Goal: Task Accomplishment & Management: Manage account settings

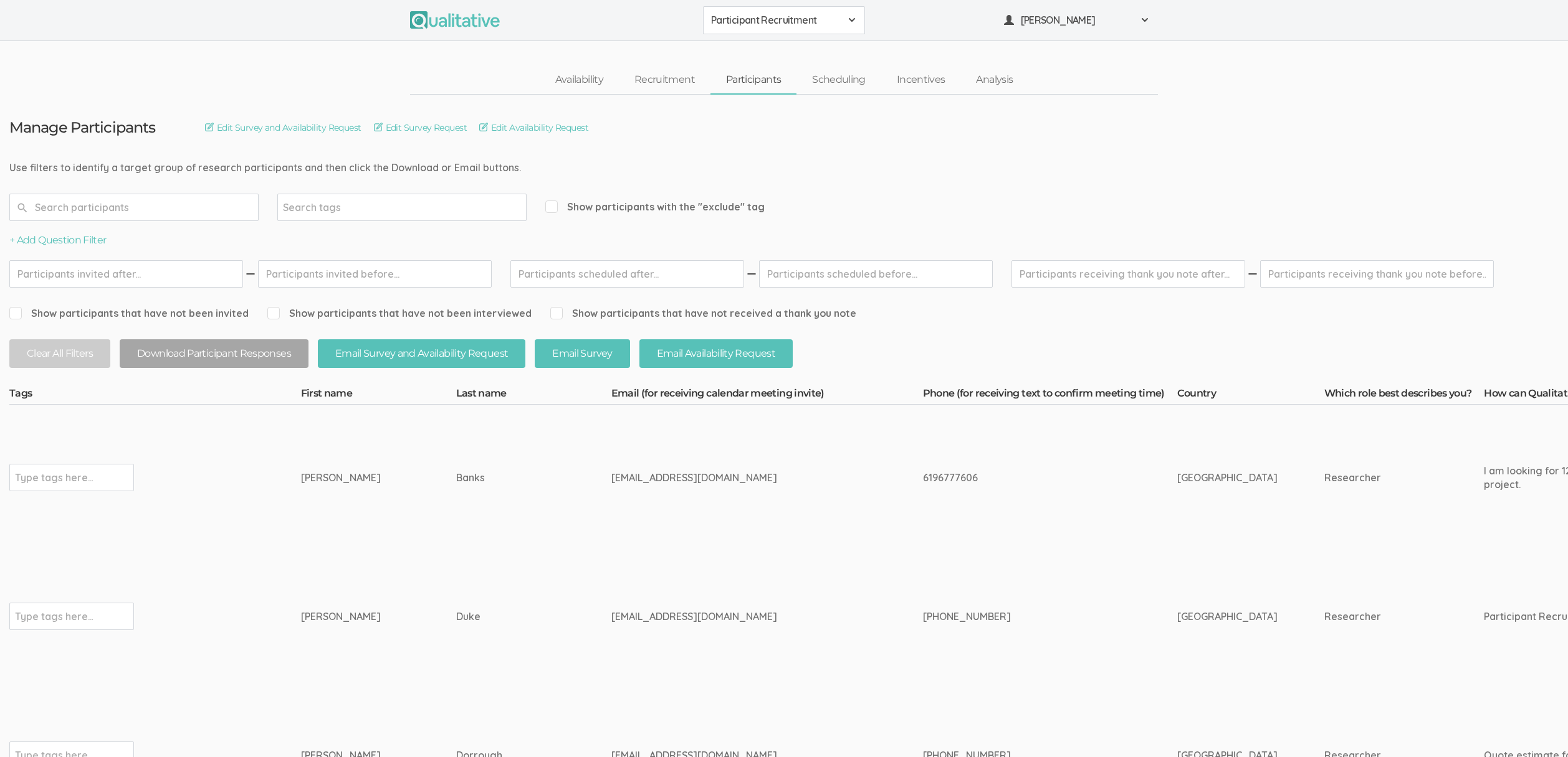
drag, startPoint x: 403, startPoint y: 50, endPoint x: 425, endPoint y: 51, distance: 22.0
click at [403, 49] on ui-view "Availability Recruitment Participants Scheduling Incentives Analysis" at bounding box center [784, 68] width 1568 height 53
click at [795, 22] on span "Participant Recruitment" at bounding box center [776, 20] width 130 height 14
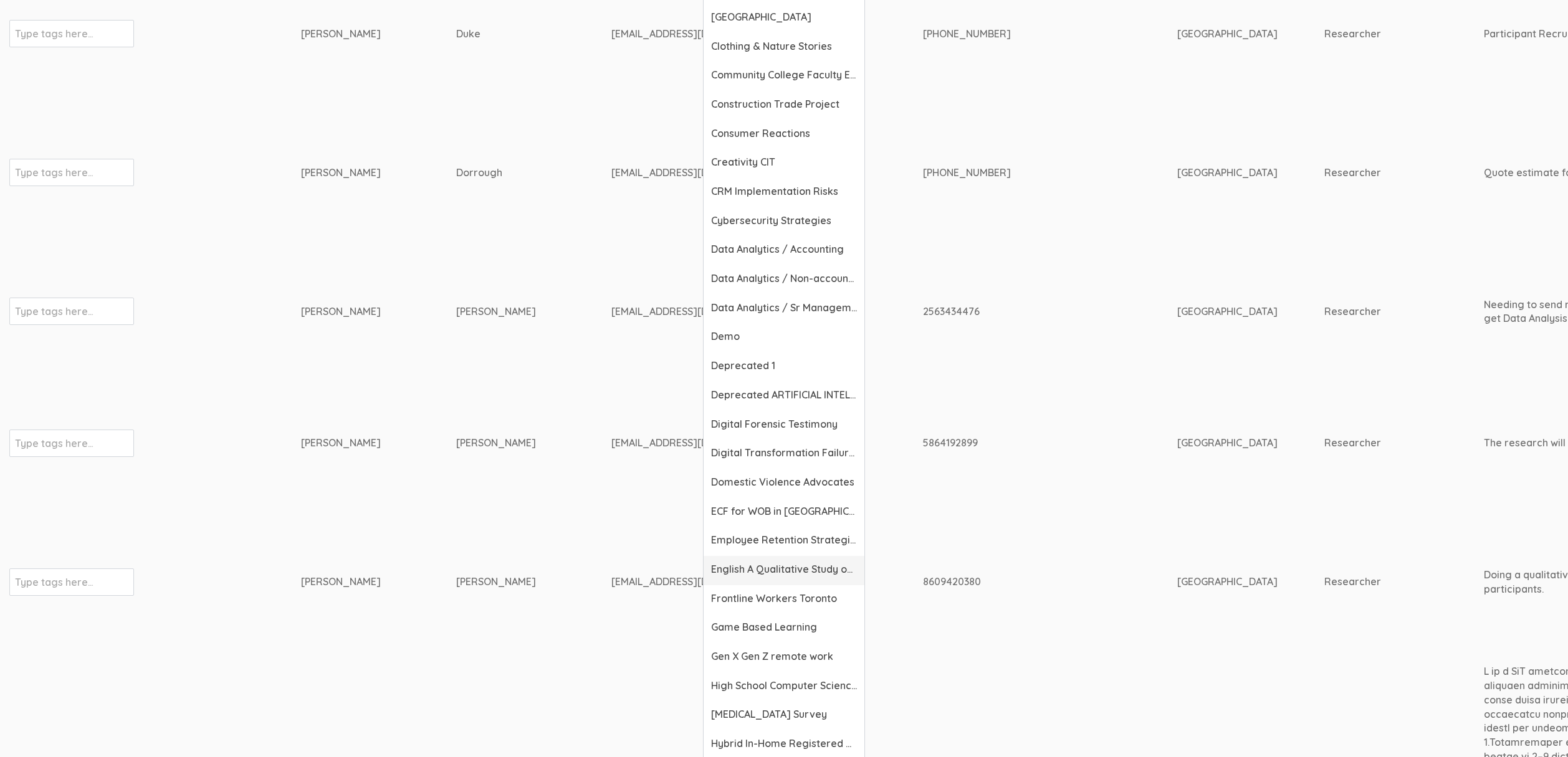
scroll to position [448, 0]
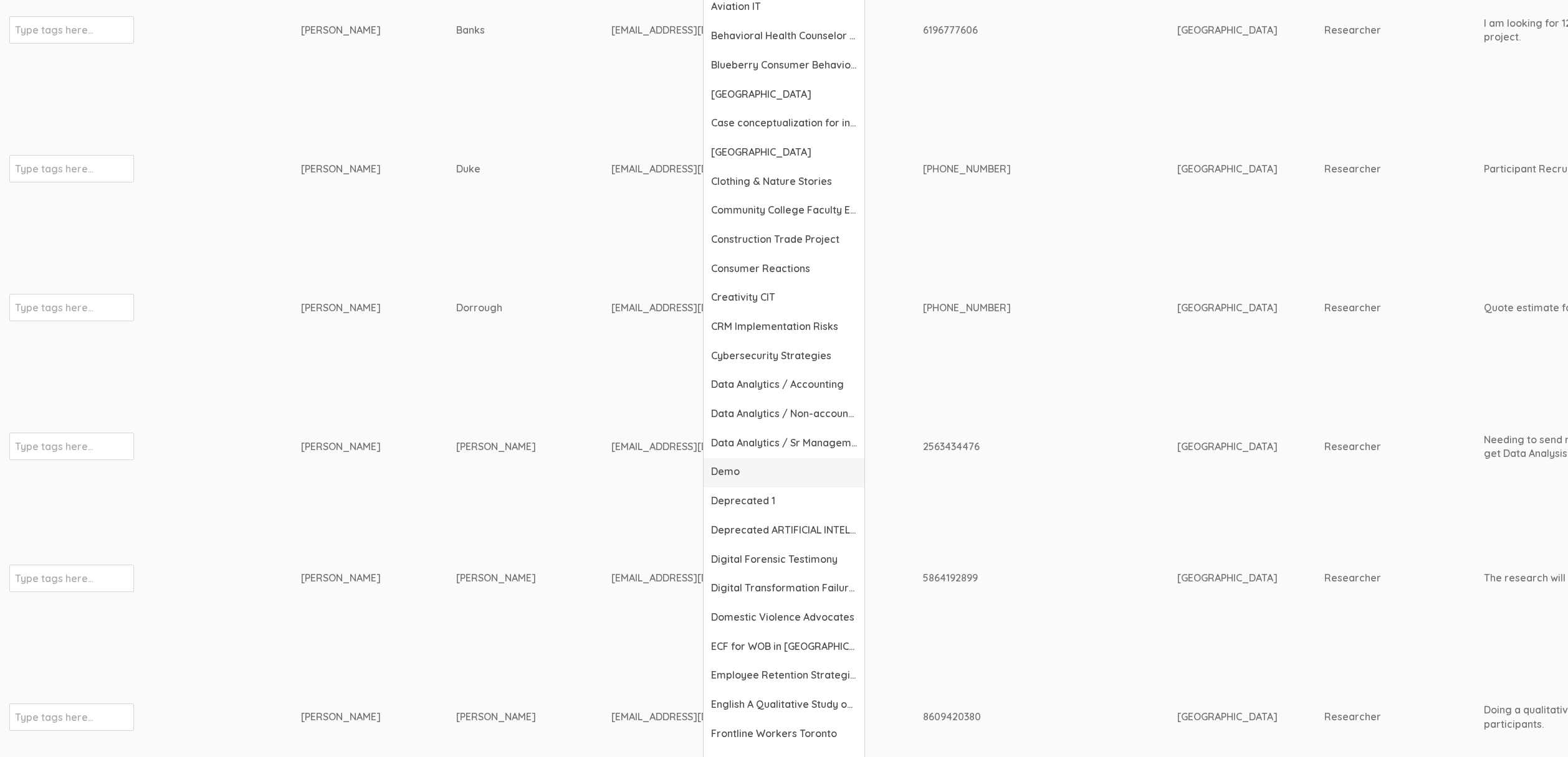
click at [730, 471] on span "Demo" at bounding box center [784, 472] width 146 height 14
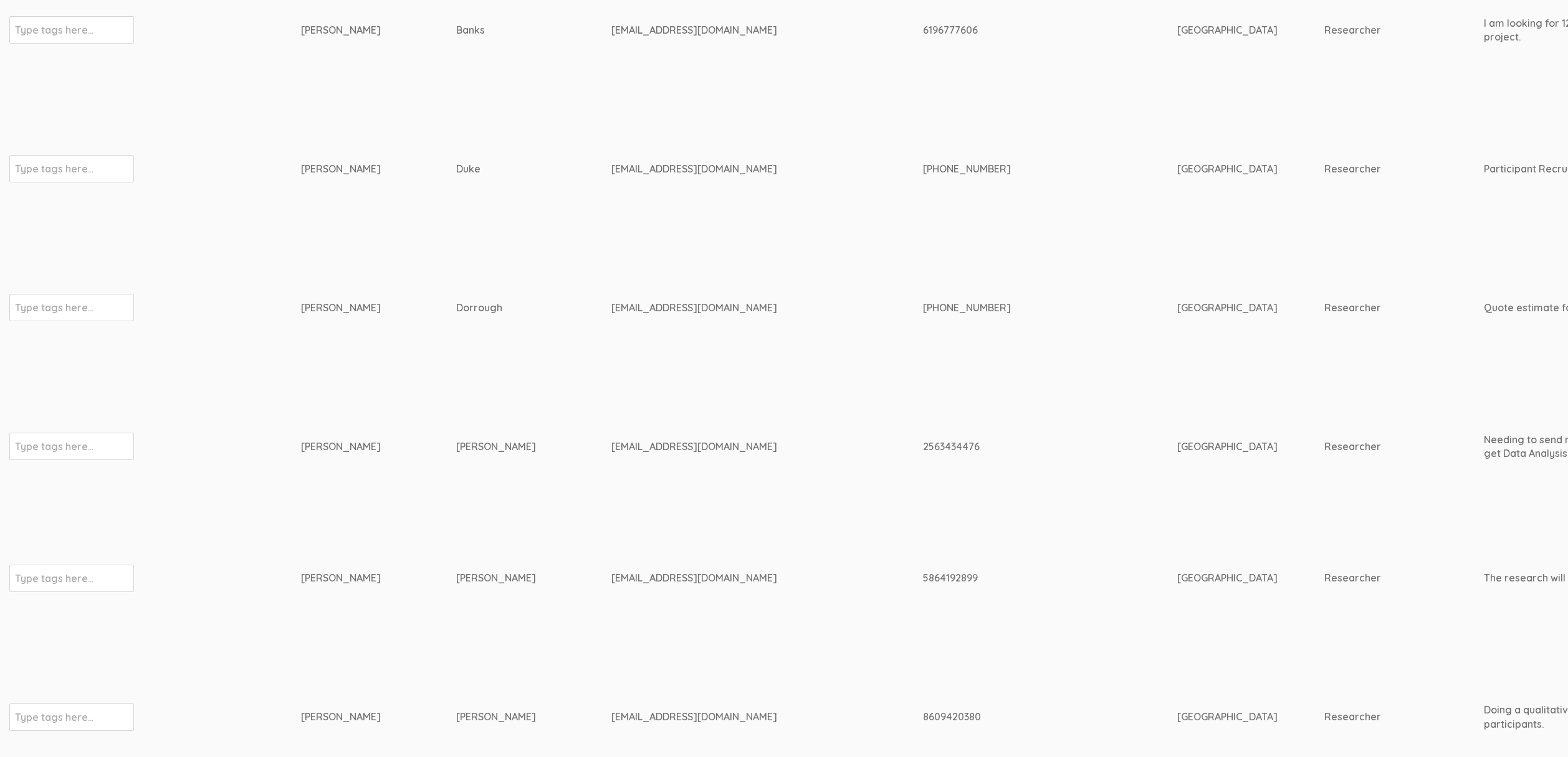
click at [508, 348] on td "Dorrough" at bounding box center [533, 308] width 155 height 146
drag, startPoint x: 317, startPoint y: 168, endPoint x: 573, endPoint y: 302, distance: 288.9
click at [611, 302] on div "katedorrough@gmail.com" at bounding box center [743, 308] width 264 height 14
drag, startPoint x: 561, startPoint y: 297, endPoint x: 580, endPoint y: 166, distance: 132.4
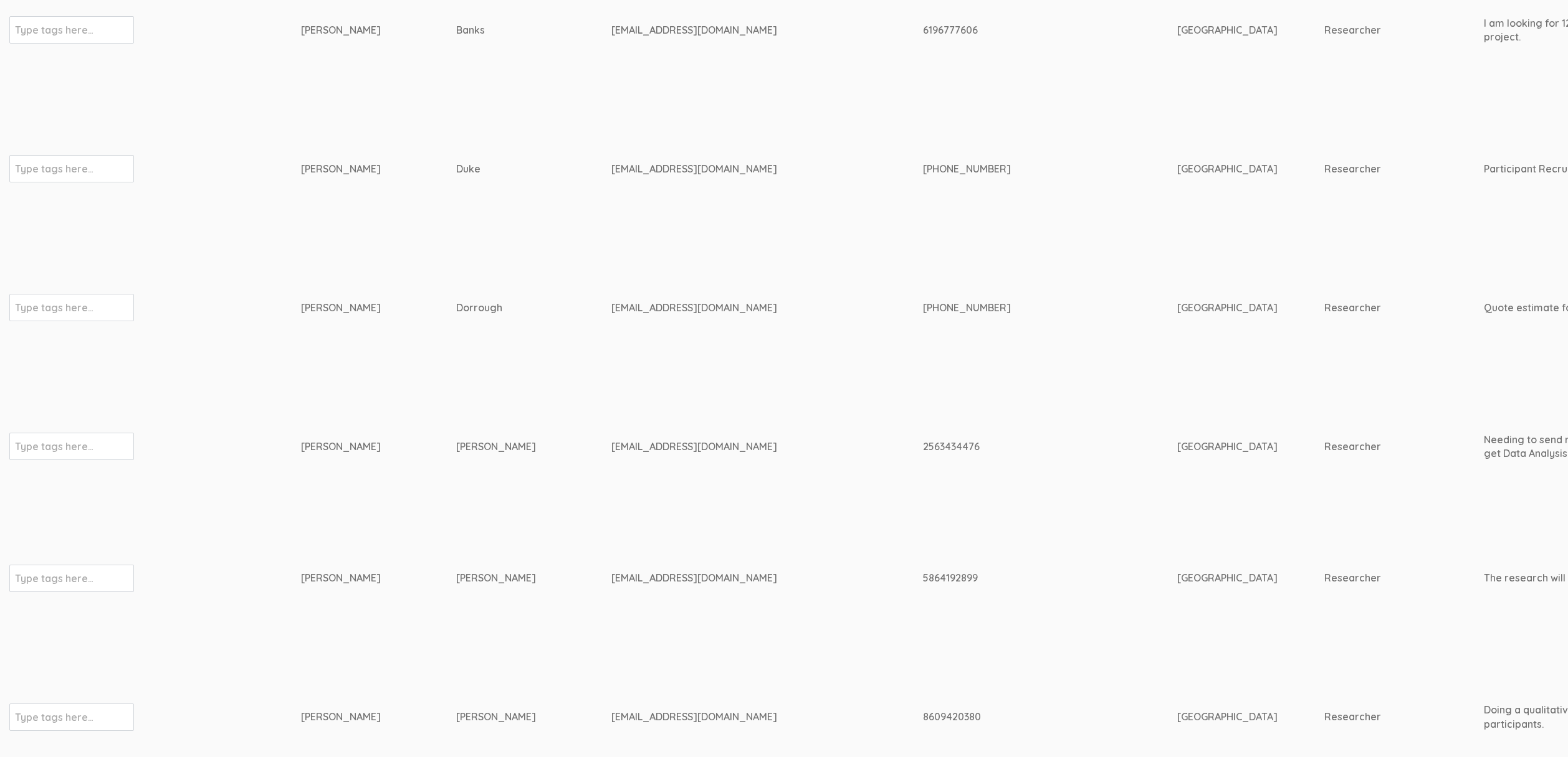
click at [611, 166] on div "cvduke01@indianatech.net" at bounding box center [743, 169] width 264 height 14
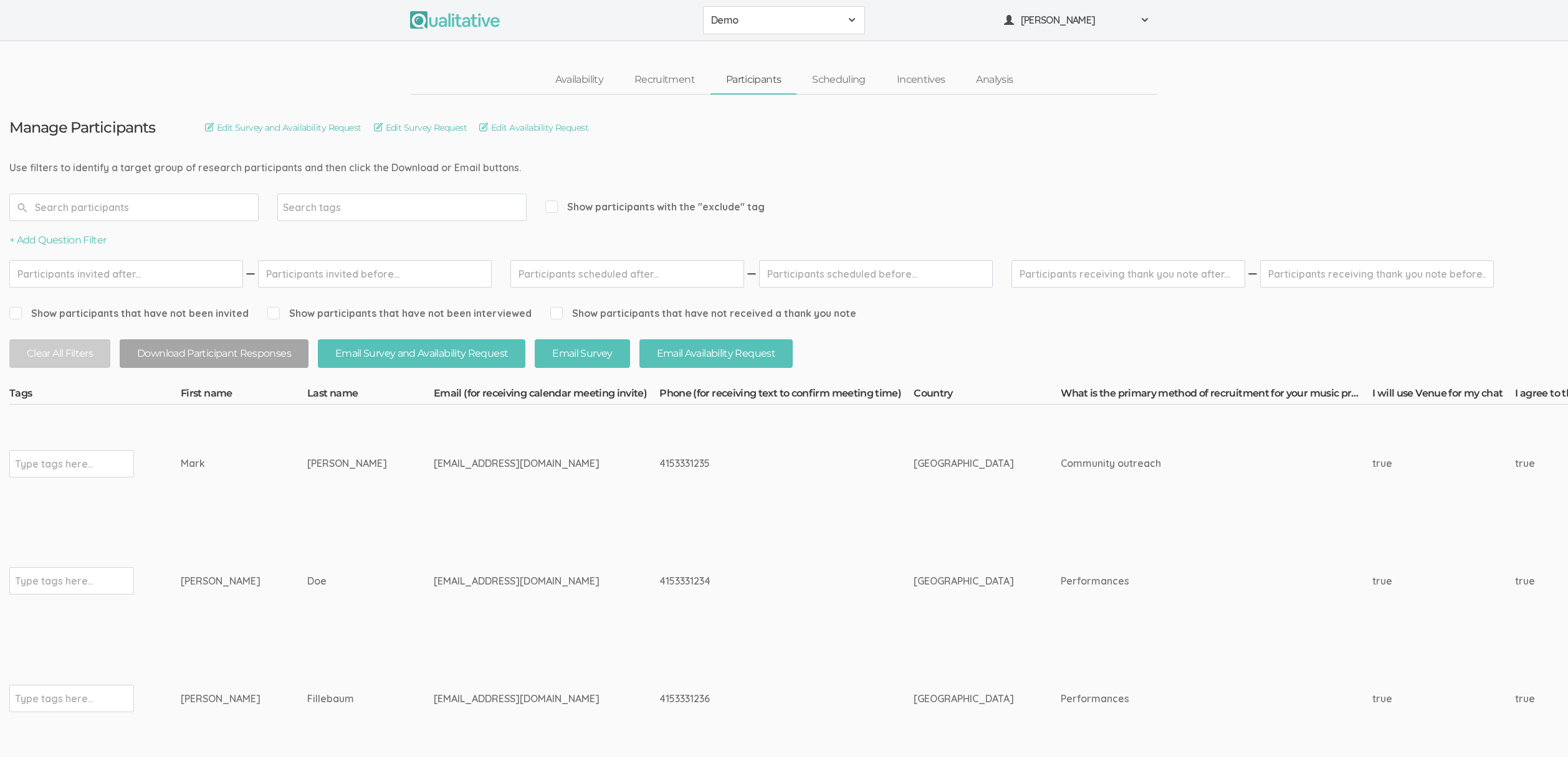
click at [192, 78] on div "Availability Recruitment Participants Scheduling Incentives Analysis" at bounding box center [784, 80] width 1568 height 29
click at [677, 77] on link "Recruitment" at bounding box center [663, 80] width 91 height 27
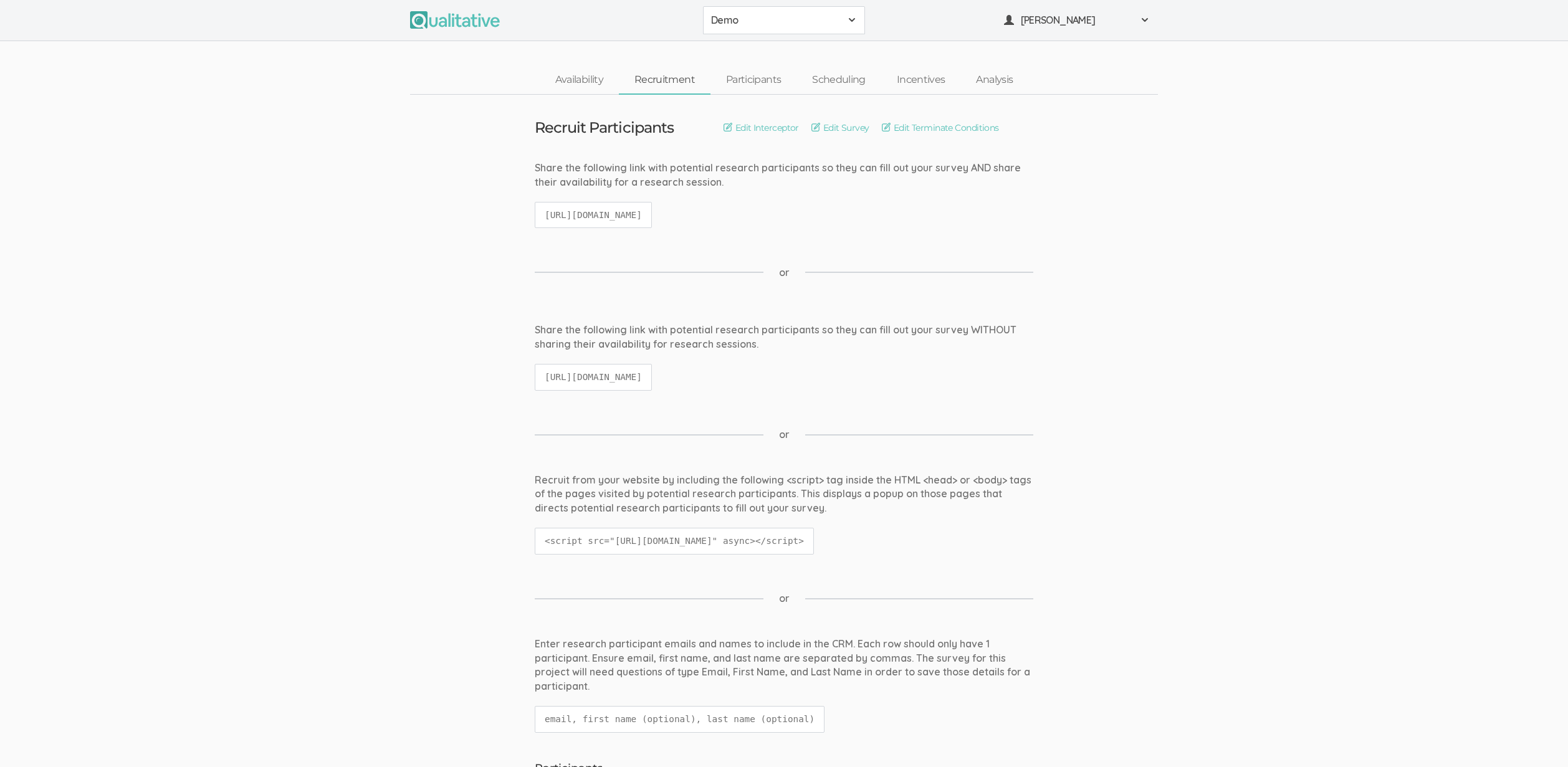
click at [622, 211] on code "https://qualitative.io/screener/60183d392a353e39a52541a6" at bounding box center [593, 216] width 117 height 27
click at [621, 210] on code "https://qualitative.io/screener/60183d392a353e39a52541a6" at bounding box center [593, 216] width 117 height 27
copy ui-view "https://qualitative.io/screener/60183d392a353e39a52541a6"
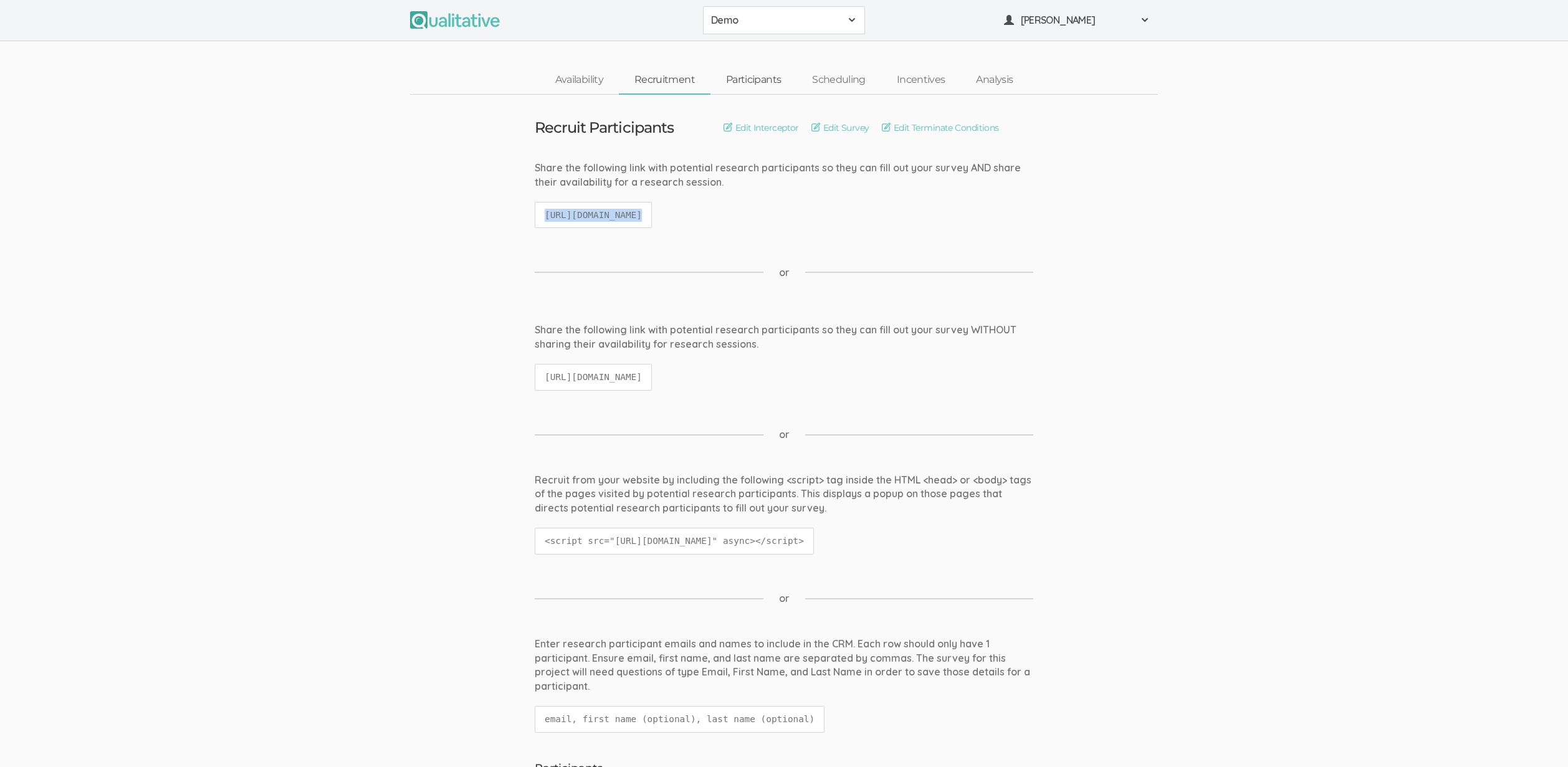
click at [765, 81] on link "Participants" at bounding box center [753, 80] width 86 height 27
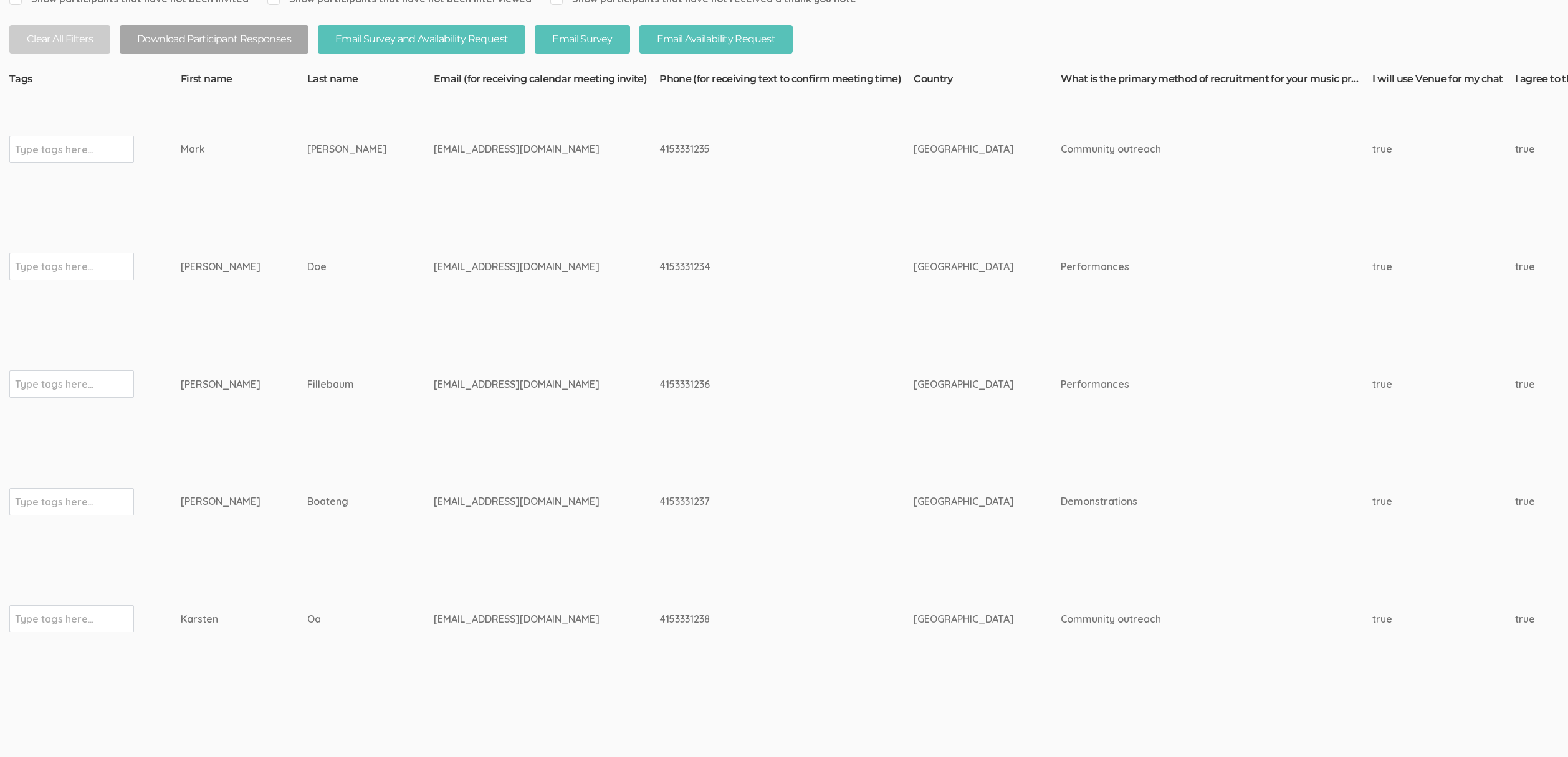
scroll to position [309, 0]
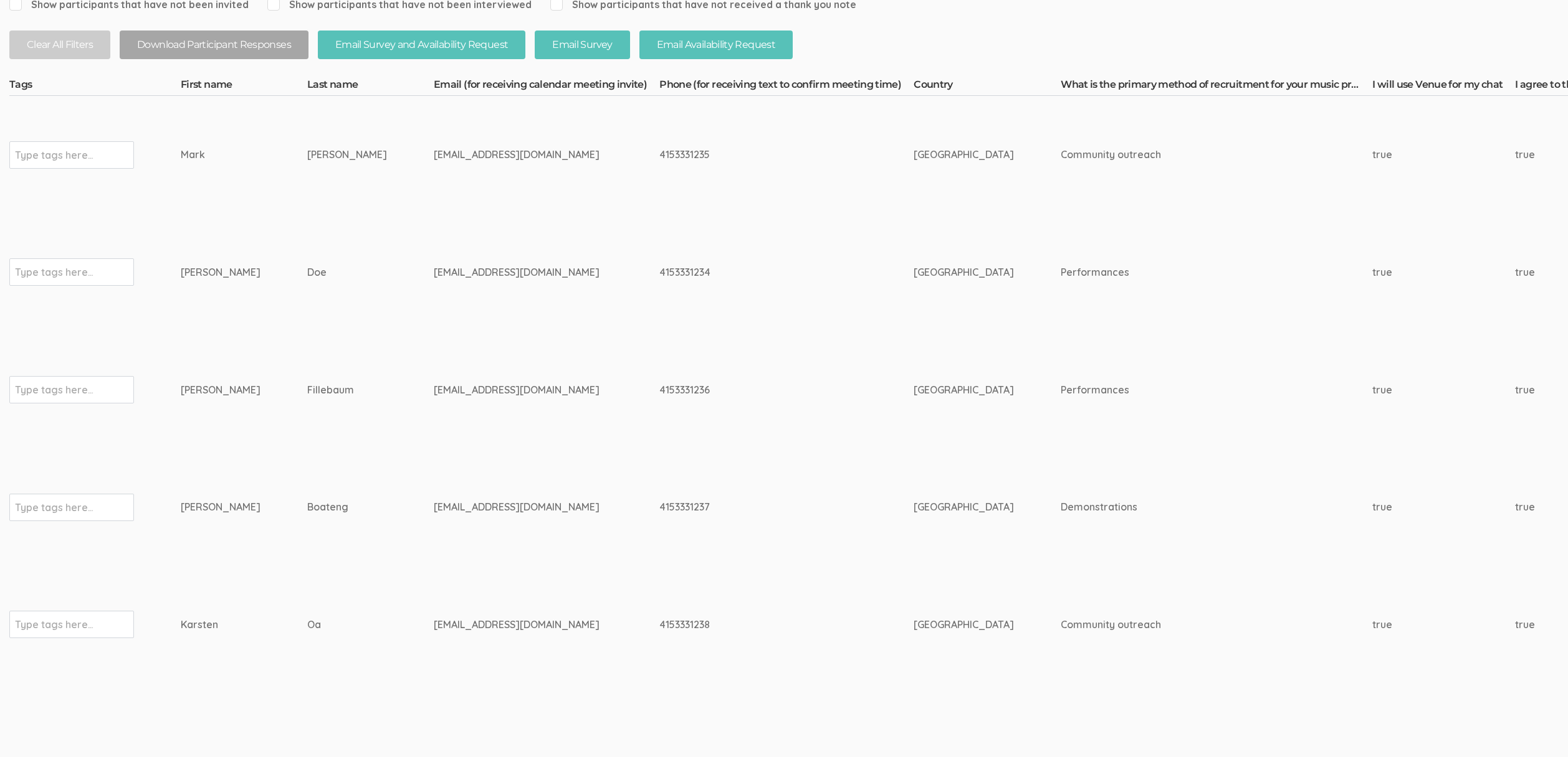
drag, startPoint x: 196, startPoint y: 159, endPoint x: 273, endPoint y: 345, distance: 201.3
click at [433, 138] on td "rsamarak+ms@gmail.com" at bounding box center [546, 154] width 226 height 117
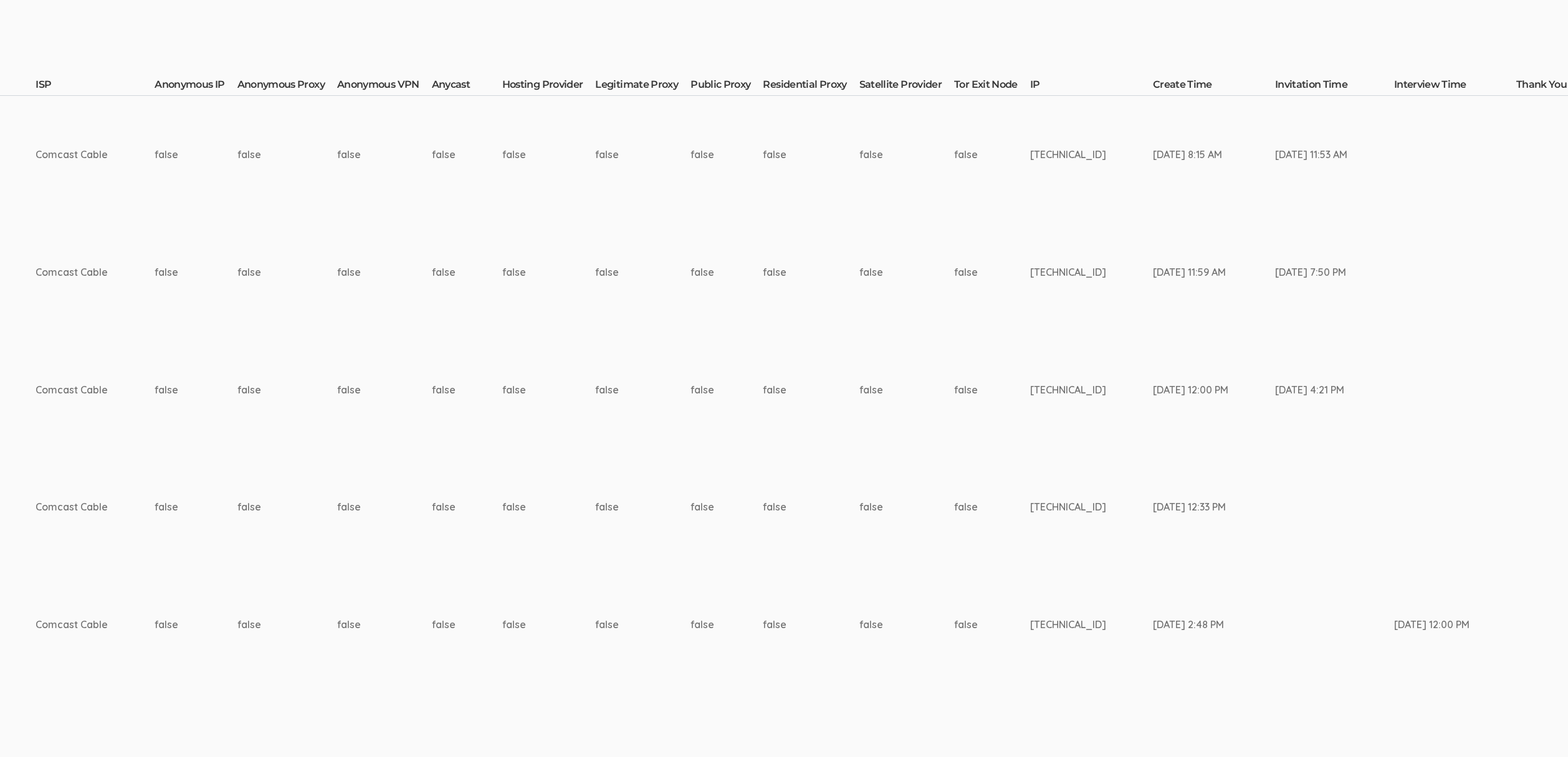
scroll to position [309, 3113]
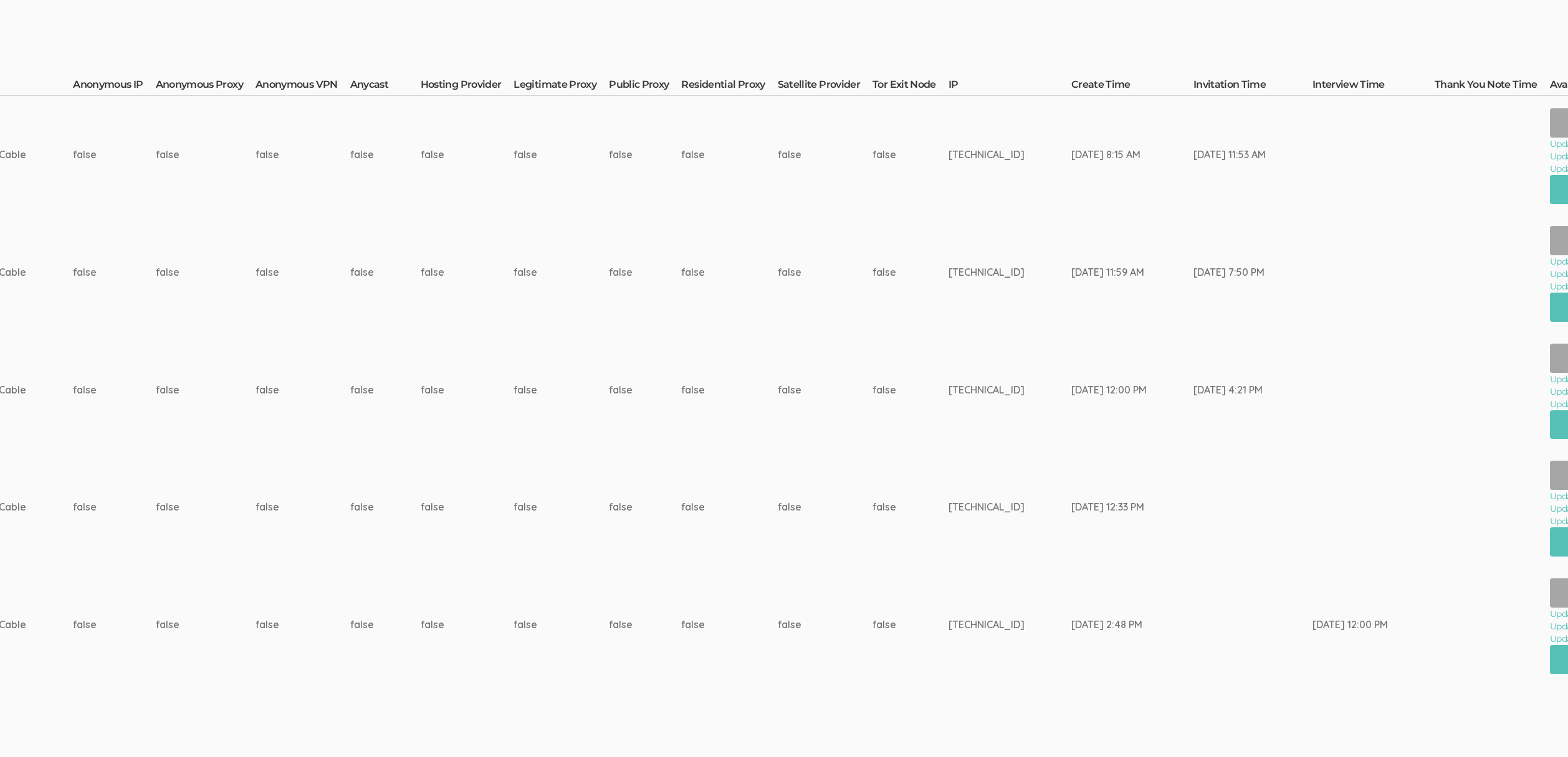
drag, startPoint x: 360, startPoint y: 156, endPoint x: 1584, endPoint y: 206, distance: 1225.0
click at [1193, 144] on td "Jan 30, 11:53 AM" at bounding box center [1253, 154] width 119 height 117
drag, startPoint x: 1146, startPoint y: 159, endPoint x: 967, endPoint y: 148, distance: 179.3
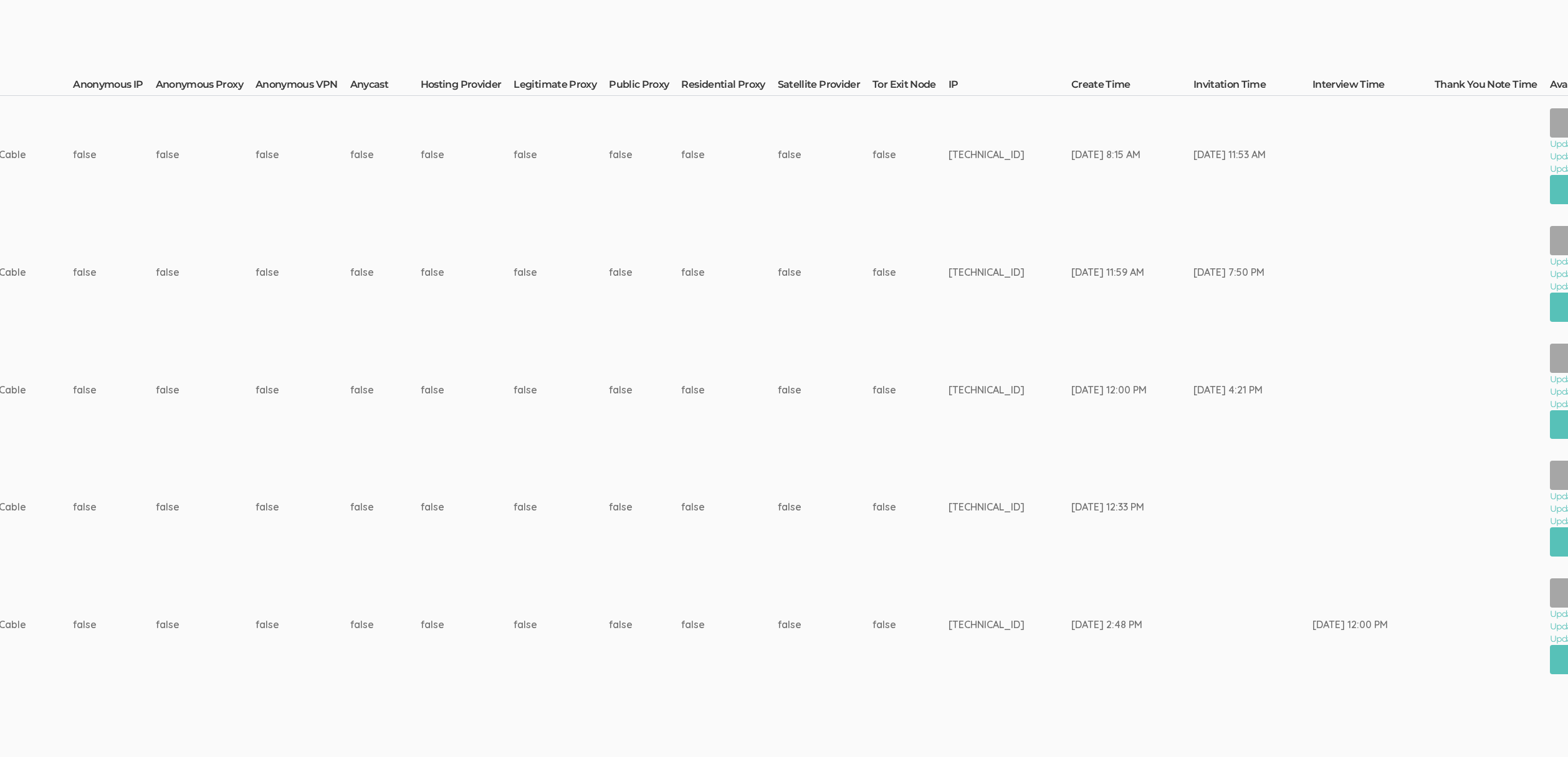
click at [1072, 148] on div "Oct 04, 8:15 AM" at bounding box center [1109, 155] width 76 height 14
click at [514, 309] on td "false" at bounding box center [561, 272] width 96 height 117
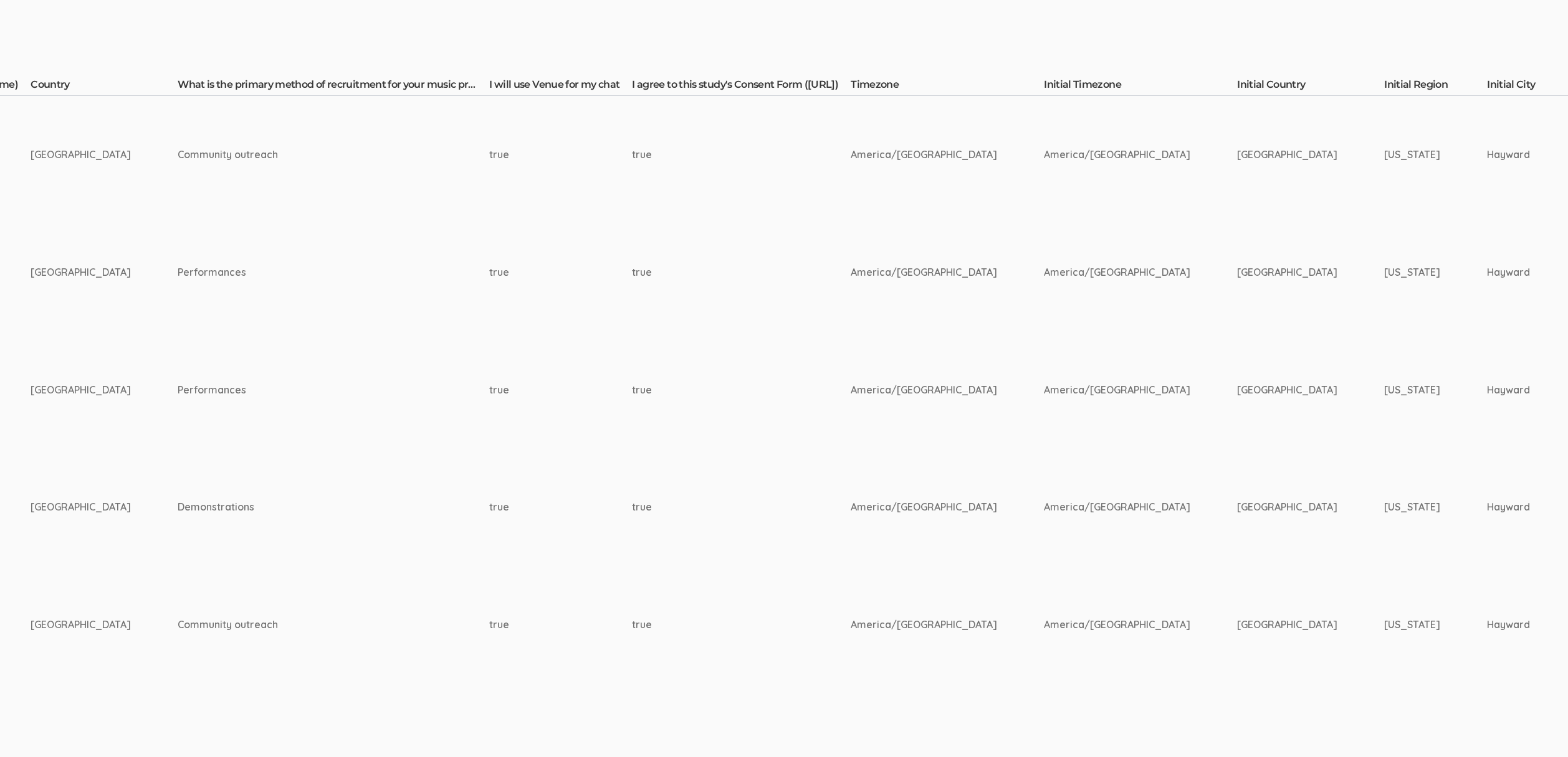
scroll to position [309, 0]
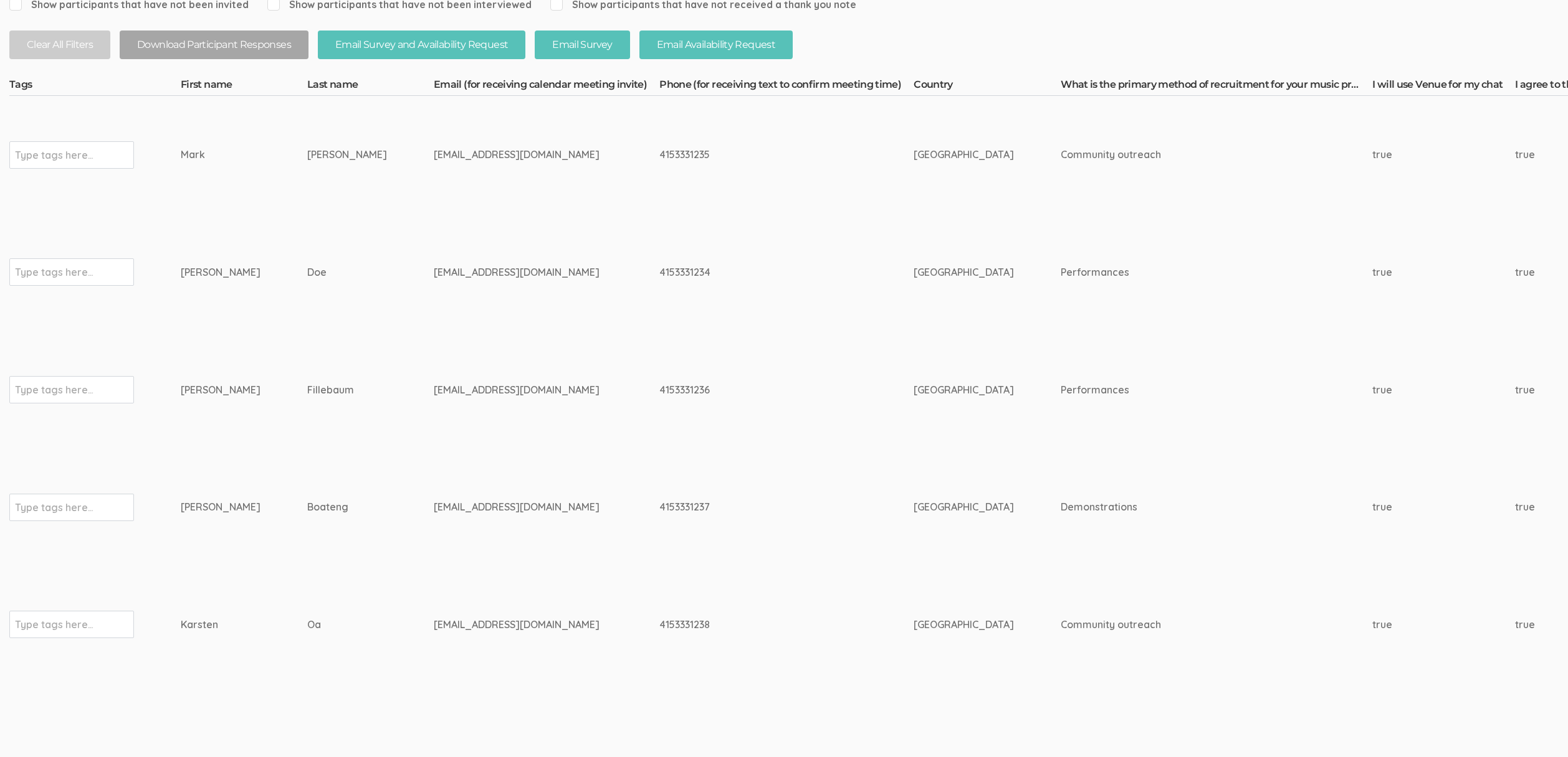
click at [508, 444] on td "rsamarak+df@gmail.com" at bounding box center [546, 390] width 226 height 117
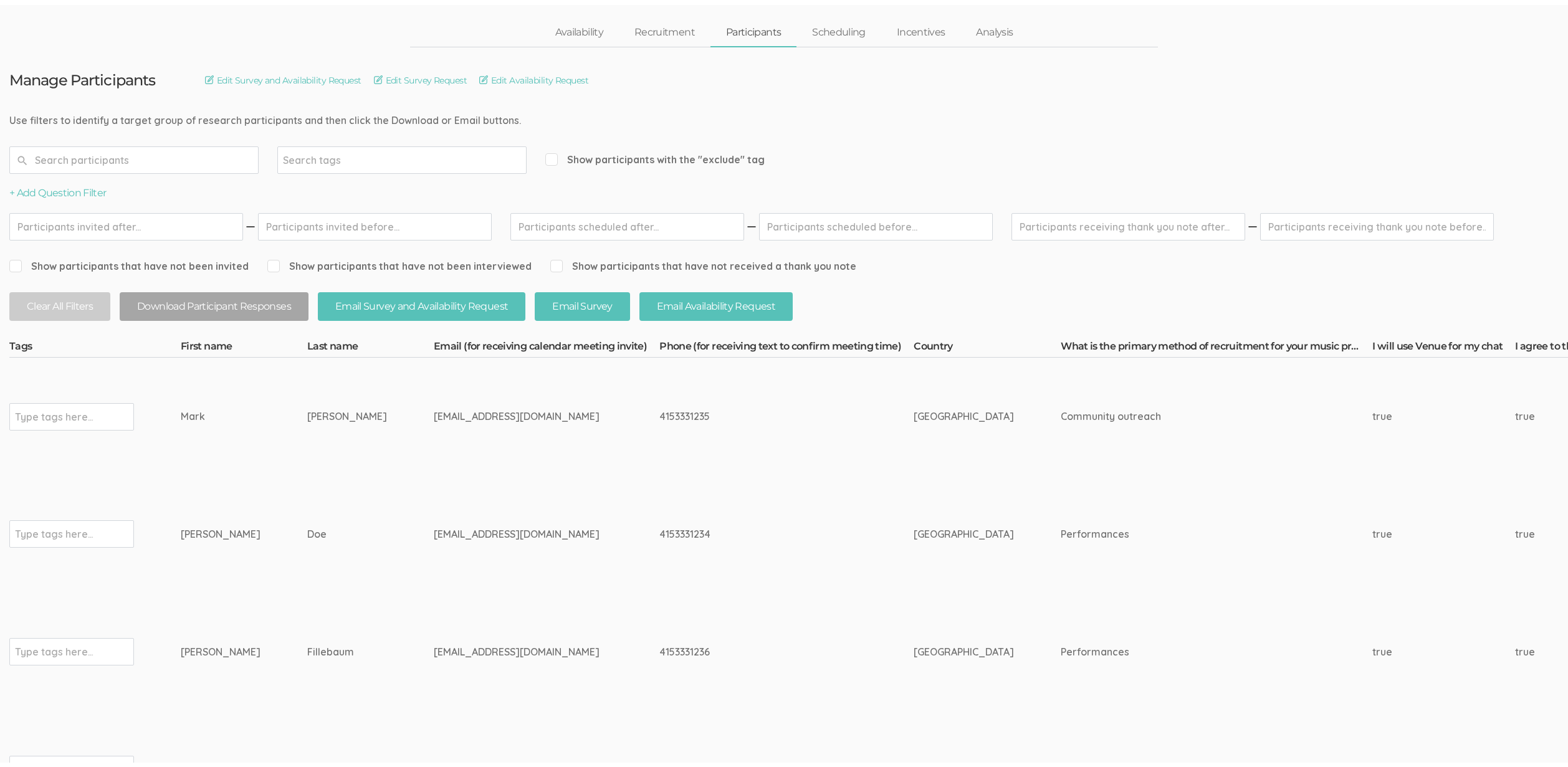
scroll to position [0, 0]
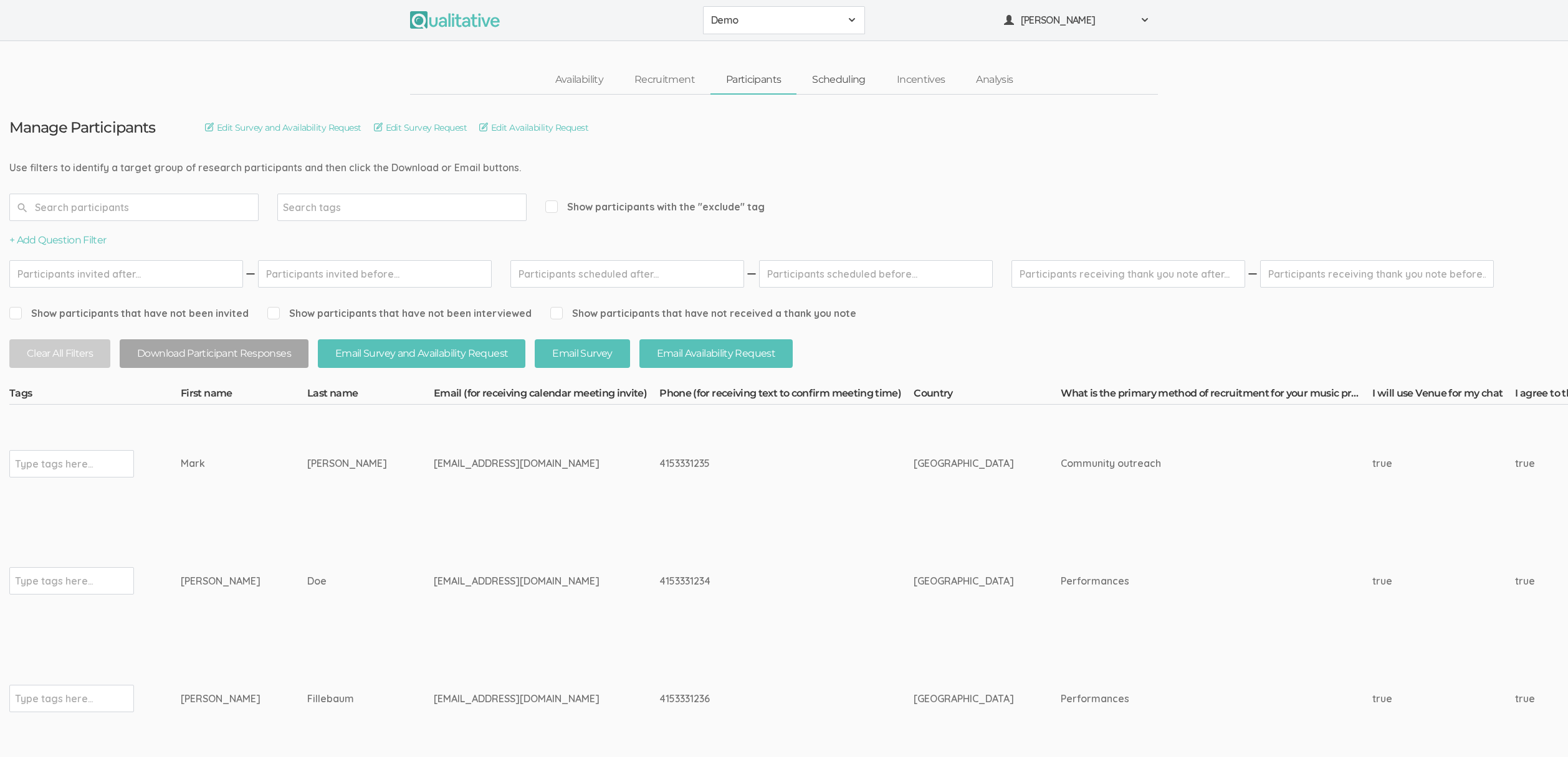
click at [830, 83] on link "Scheduling" at bounding box center [839, 80] width 85 height 27
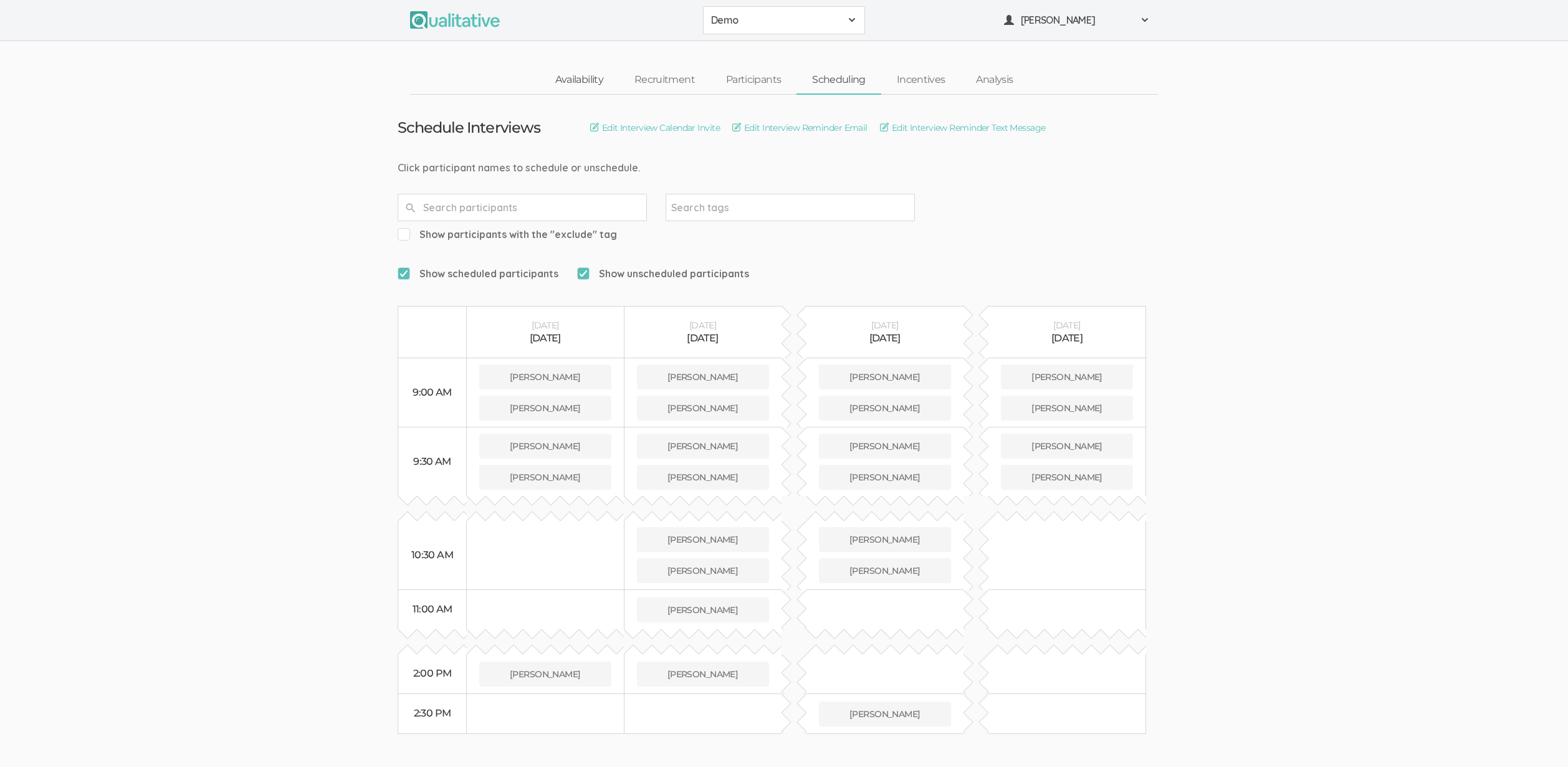
click at [579, 78] on link "Availability" at bounding box center [580, 80] width 79 height 27
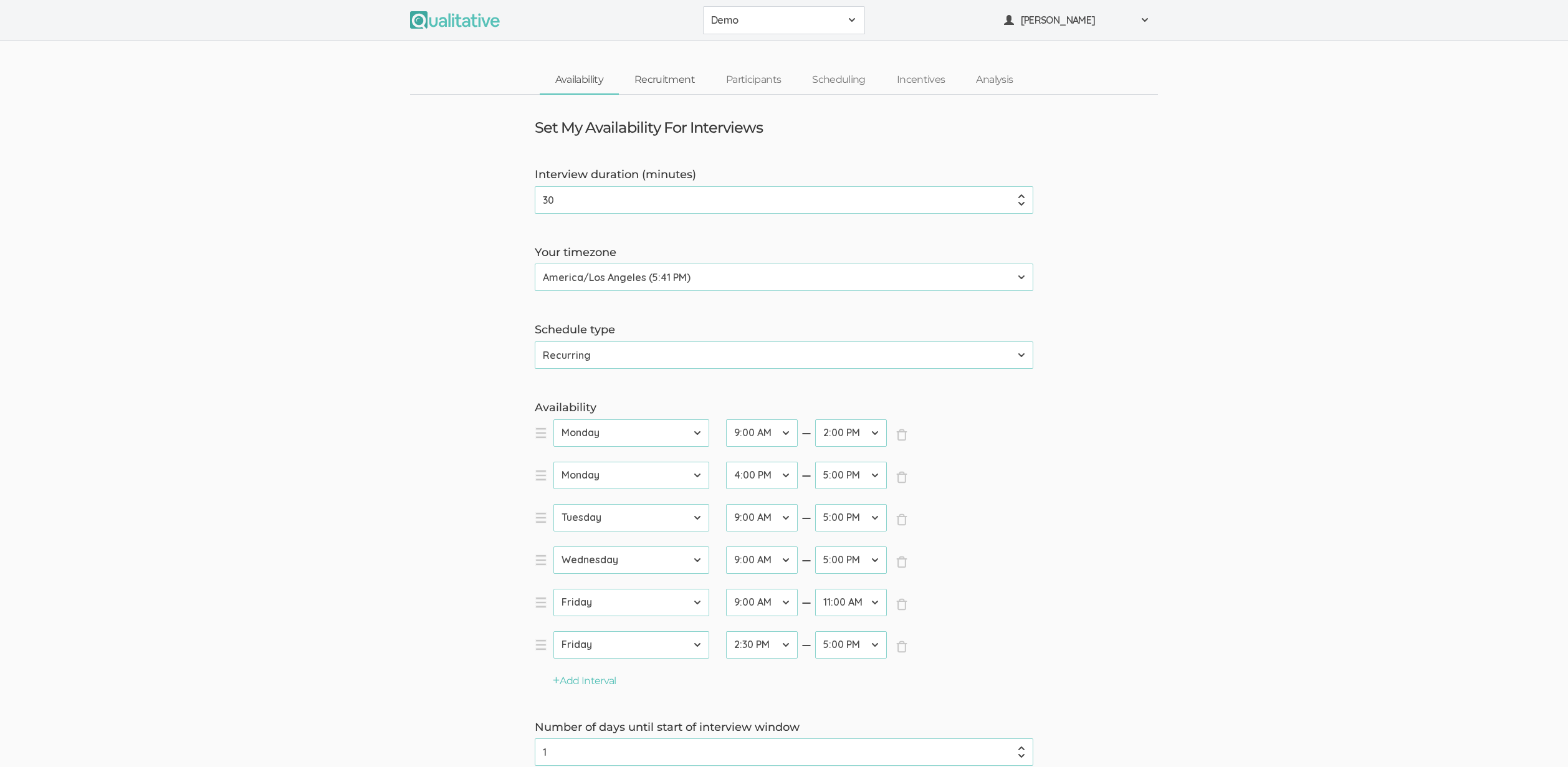
click at [646, 81] on link "Recruitment" at bounding box center [663, 80] width 91 height 27
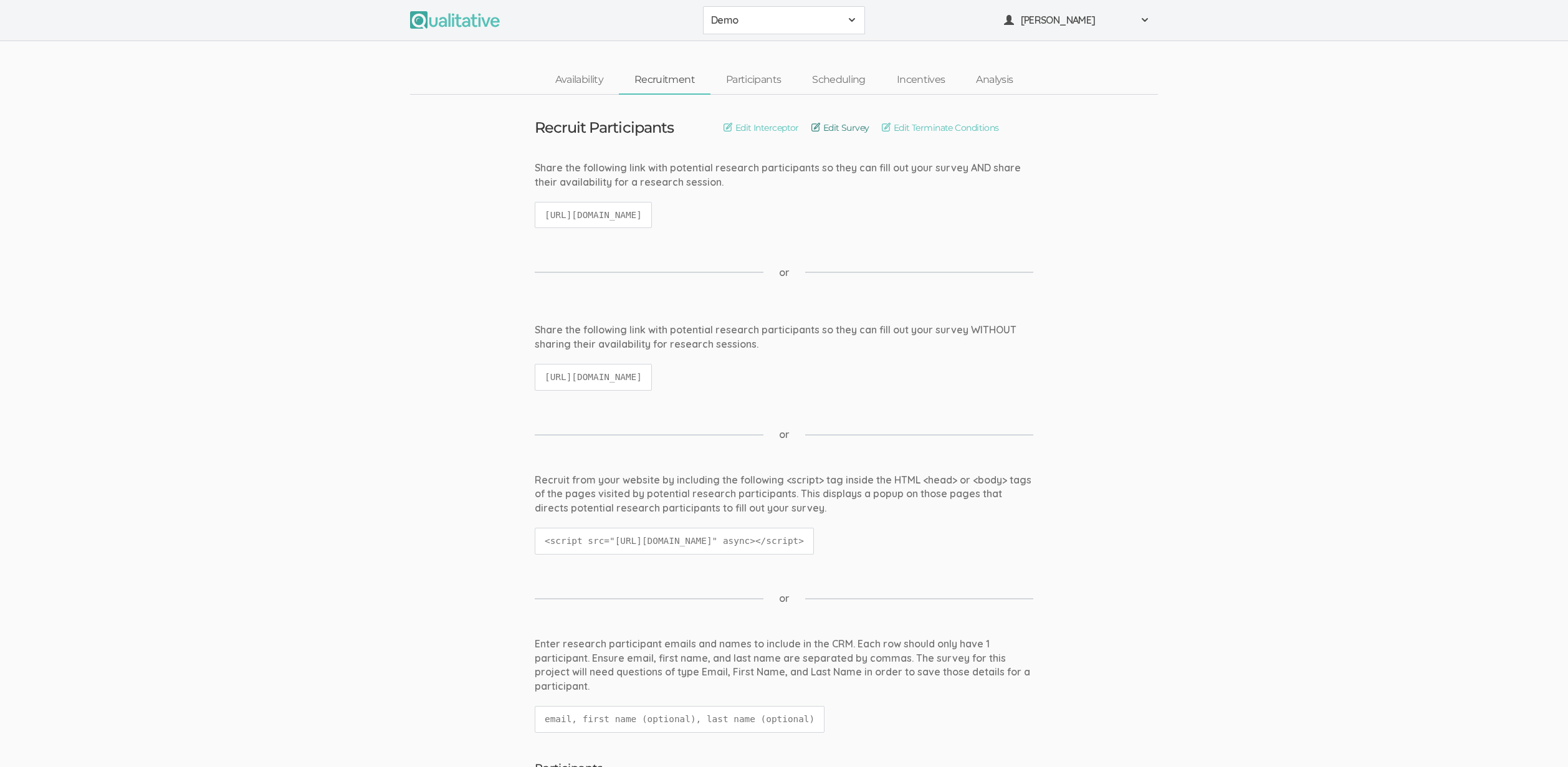
click at [831, 128] on link "Edit Survey" at bounding box center [840, 127] width 58 height 14
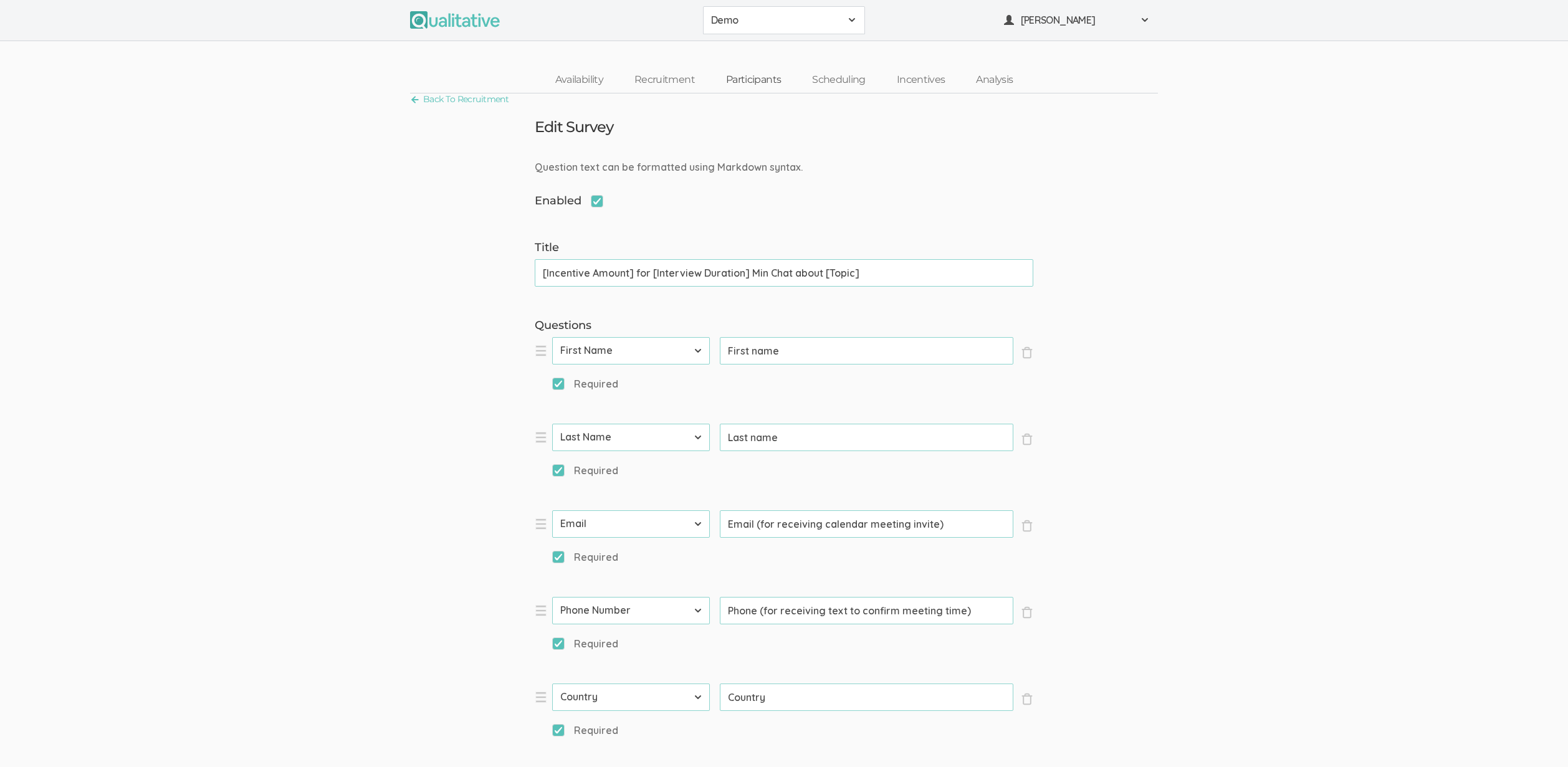
click at [743, 79] on link "Participants" at bounding box center [753, 80] width 86 height 27
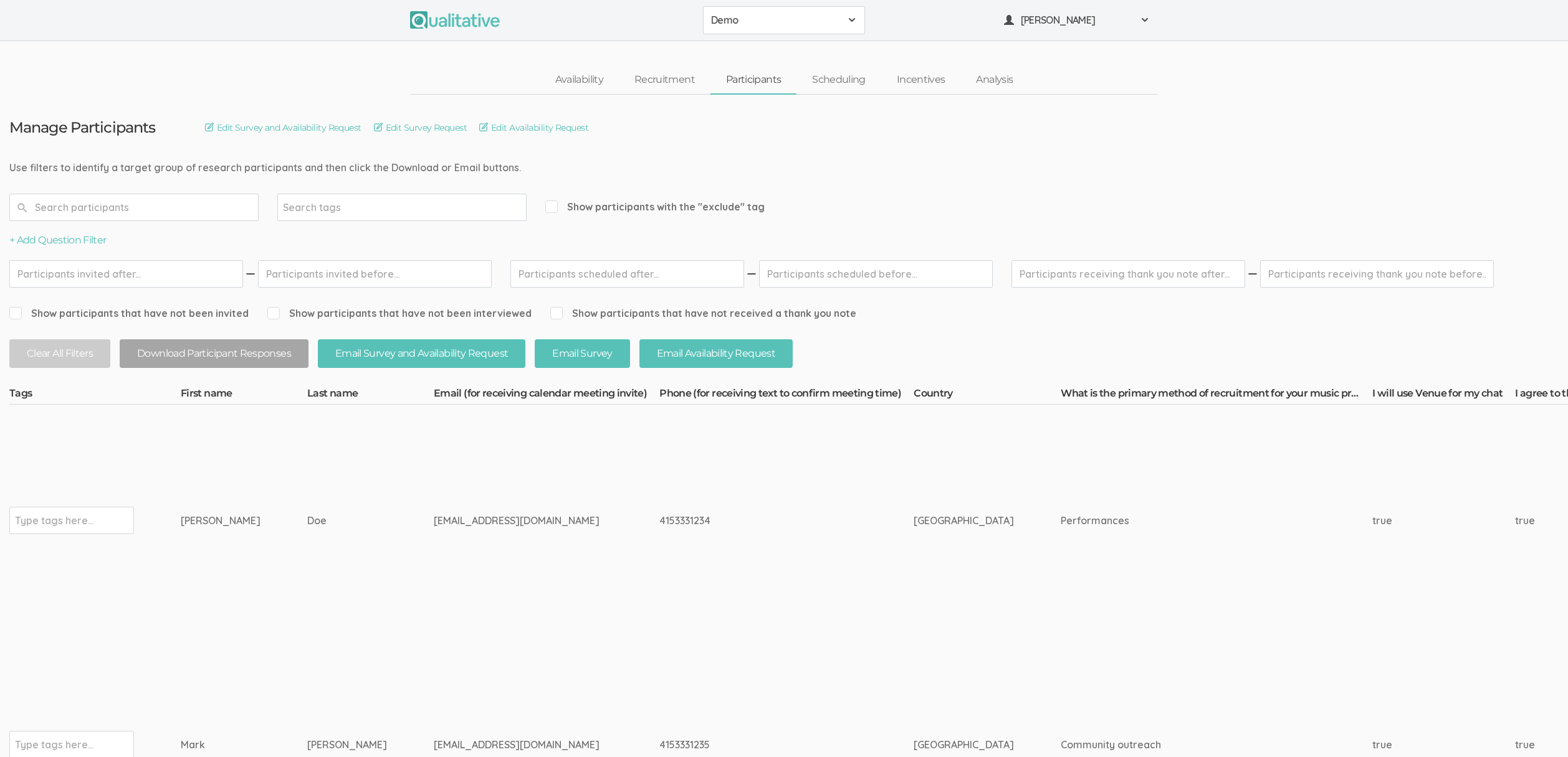
scroll to position [3, 0]
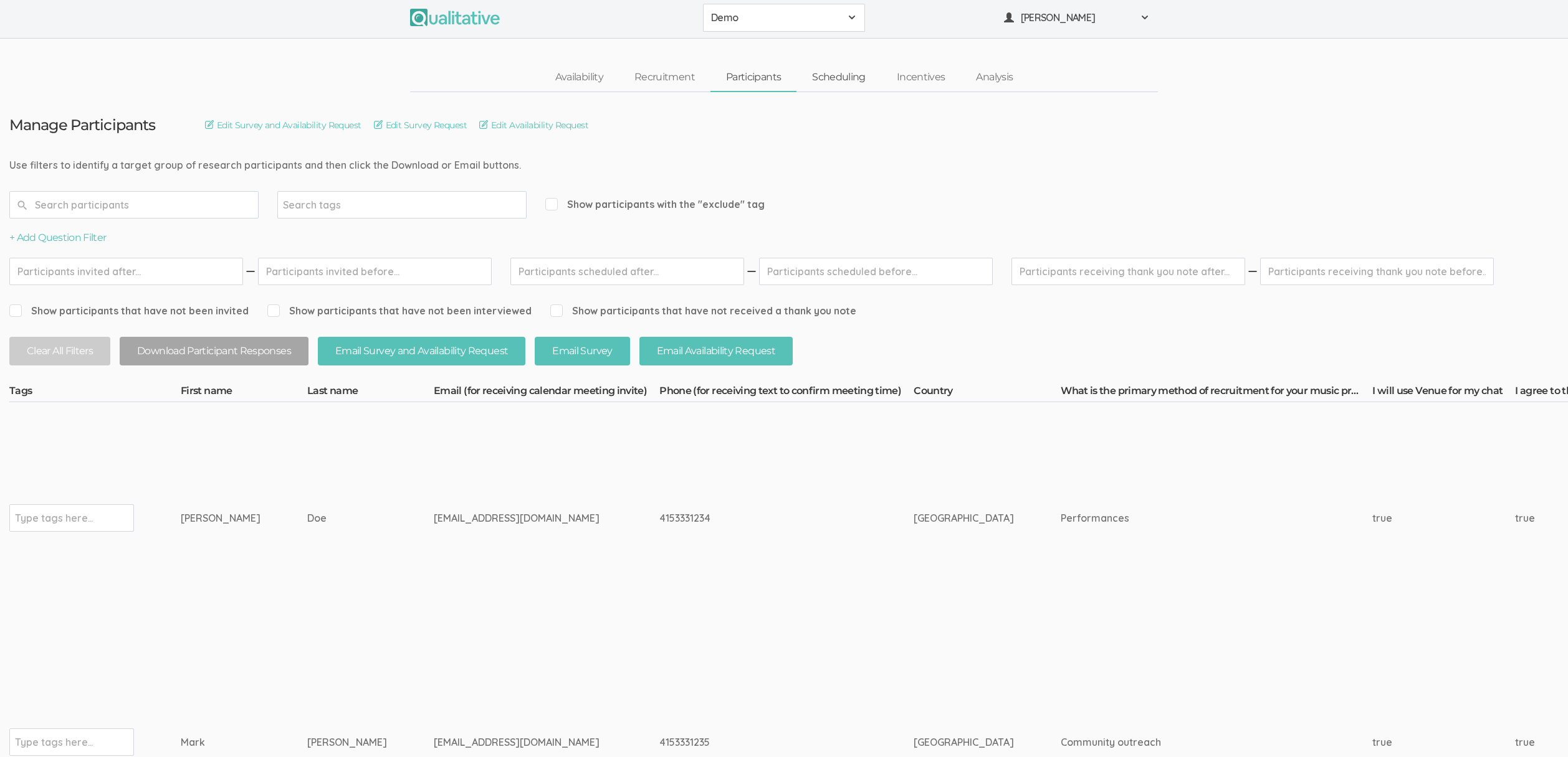
click at [843, 76] on link "Scheduling" at bounding box center [839, 78] width 85 height 27
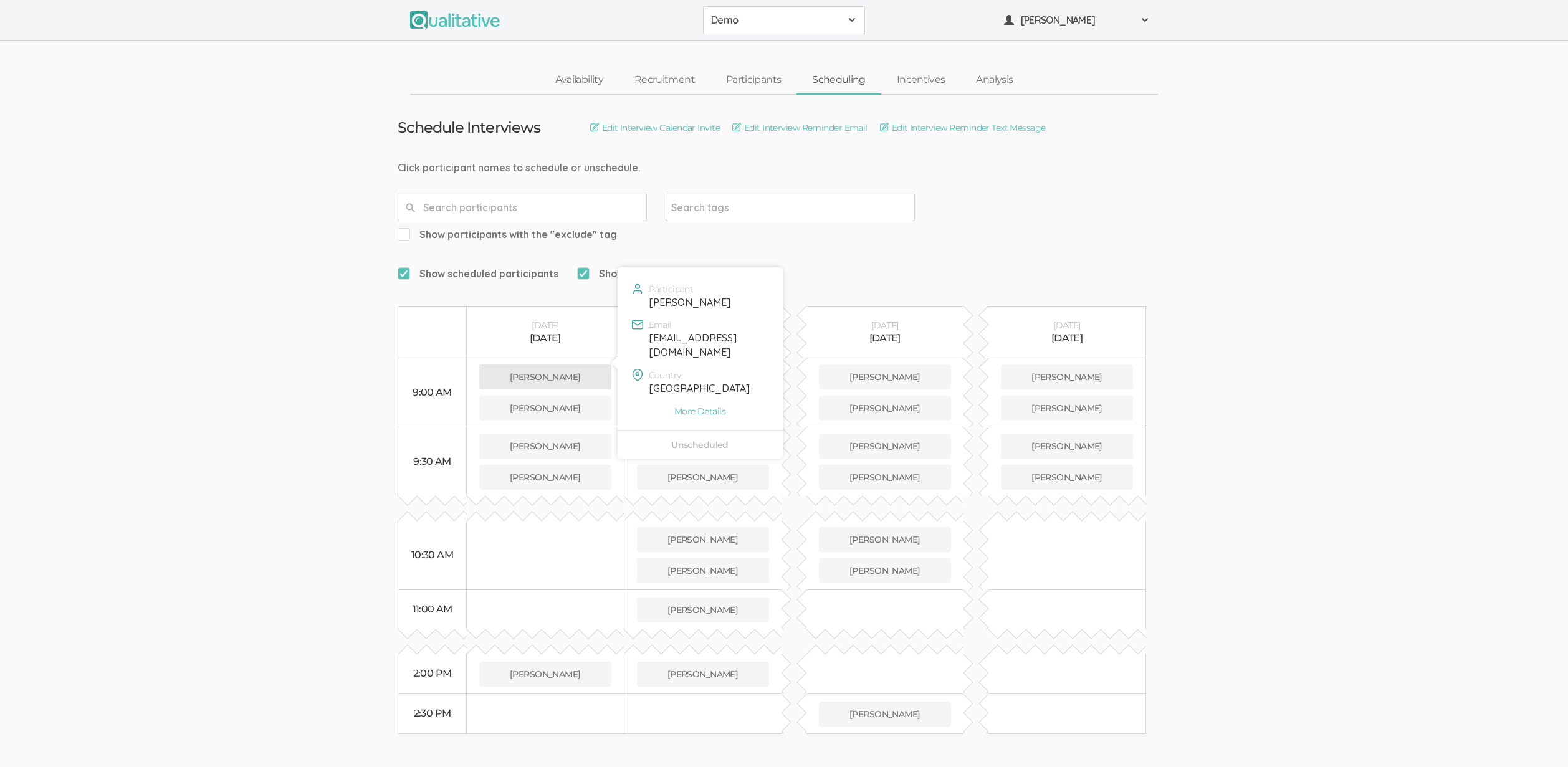
click at [576, 365] on button "Jane Doe" at bounding box center [545, 377] width 132 height 25
click at [529, 365] on button "Jane Doe" at bounding box center [545, 377] width 132 height 25
click at [936, 76] on link "Incentives" at bounding box center [921, 80] width 79 height 27
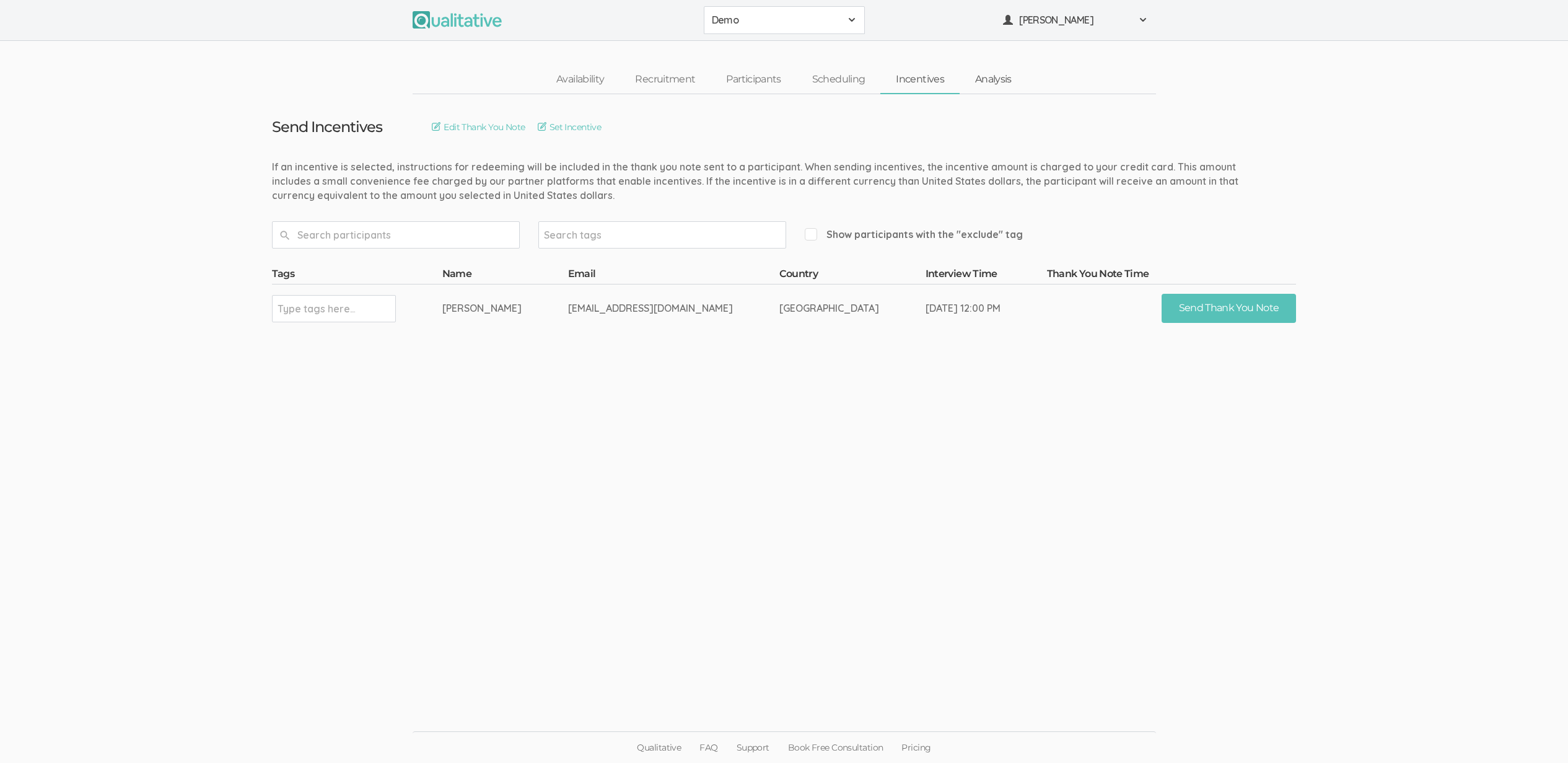
click at [998, 79] on link "Analysis" at bounding box center [993, 80] width 67 height 27
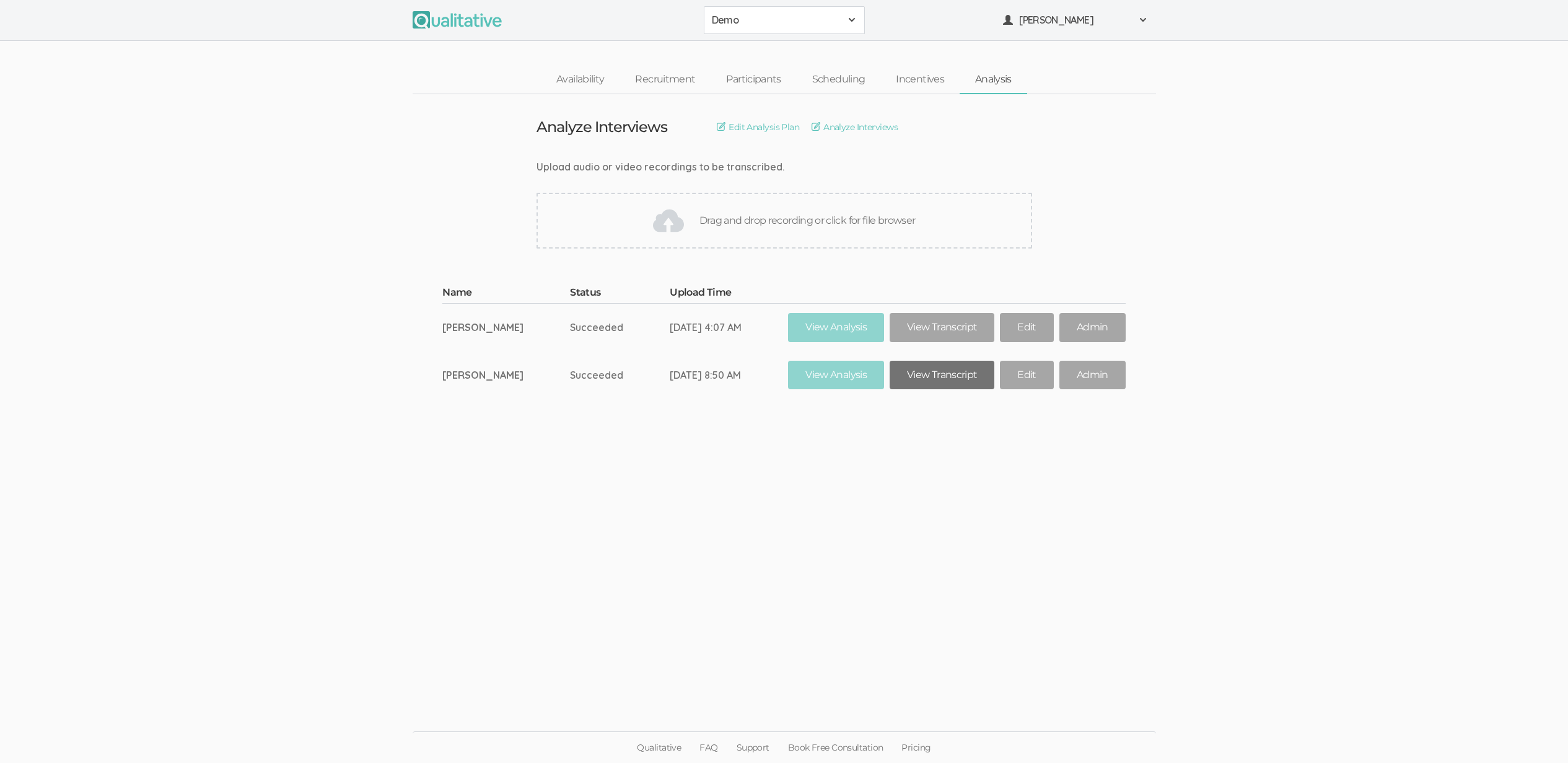
click at [956, 376] on link "View Transcript" at bounding box center [942, 375] width 105 height 29
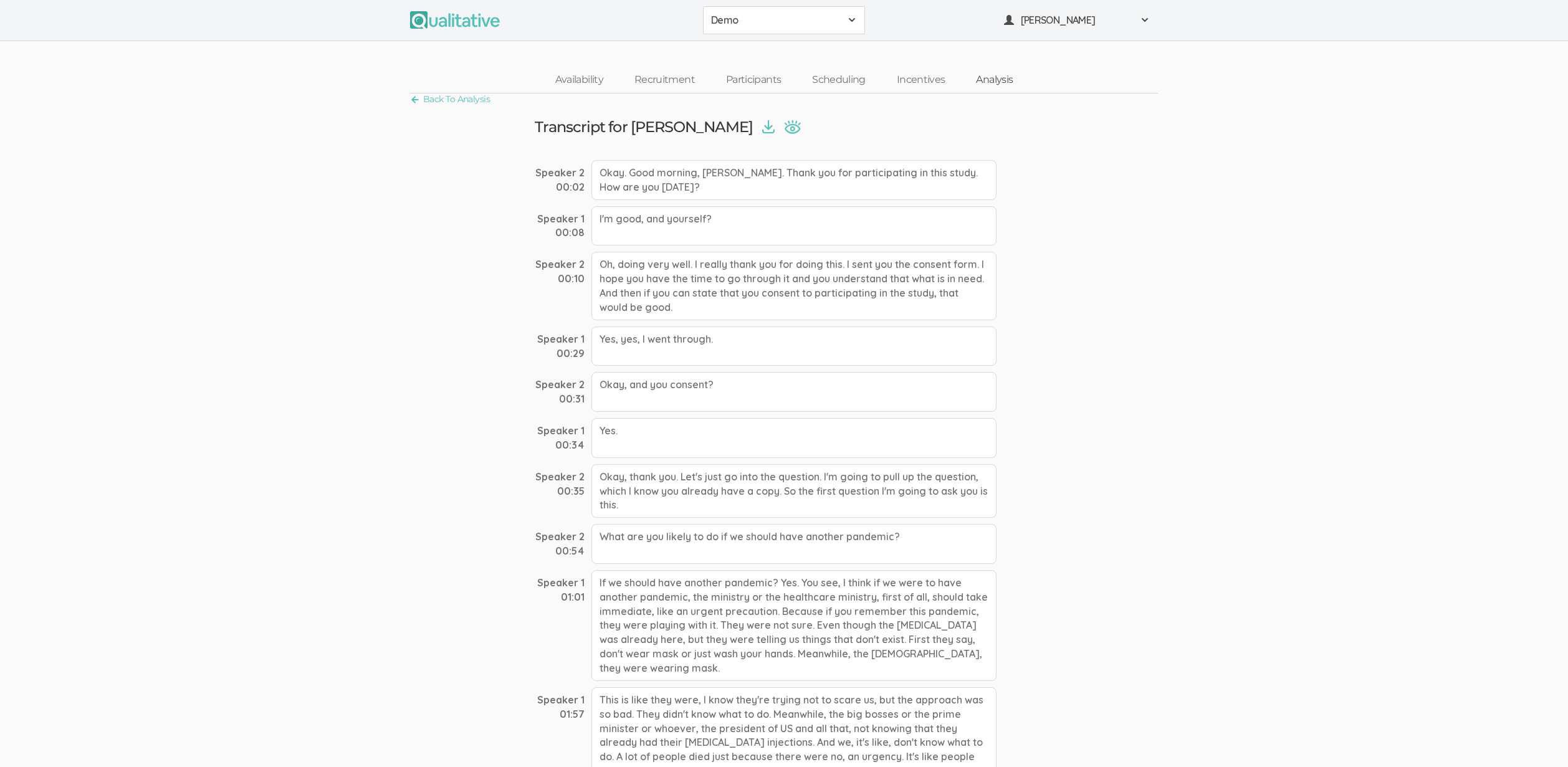
drag, startPoint x: 1005, startPoint y: 79, endPoint x: 1011, endPoint y: 106, distance: 27.7
click at [1005, 79] on link "Analysis" at bounding box center [994, 80] width 68 height 27
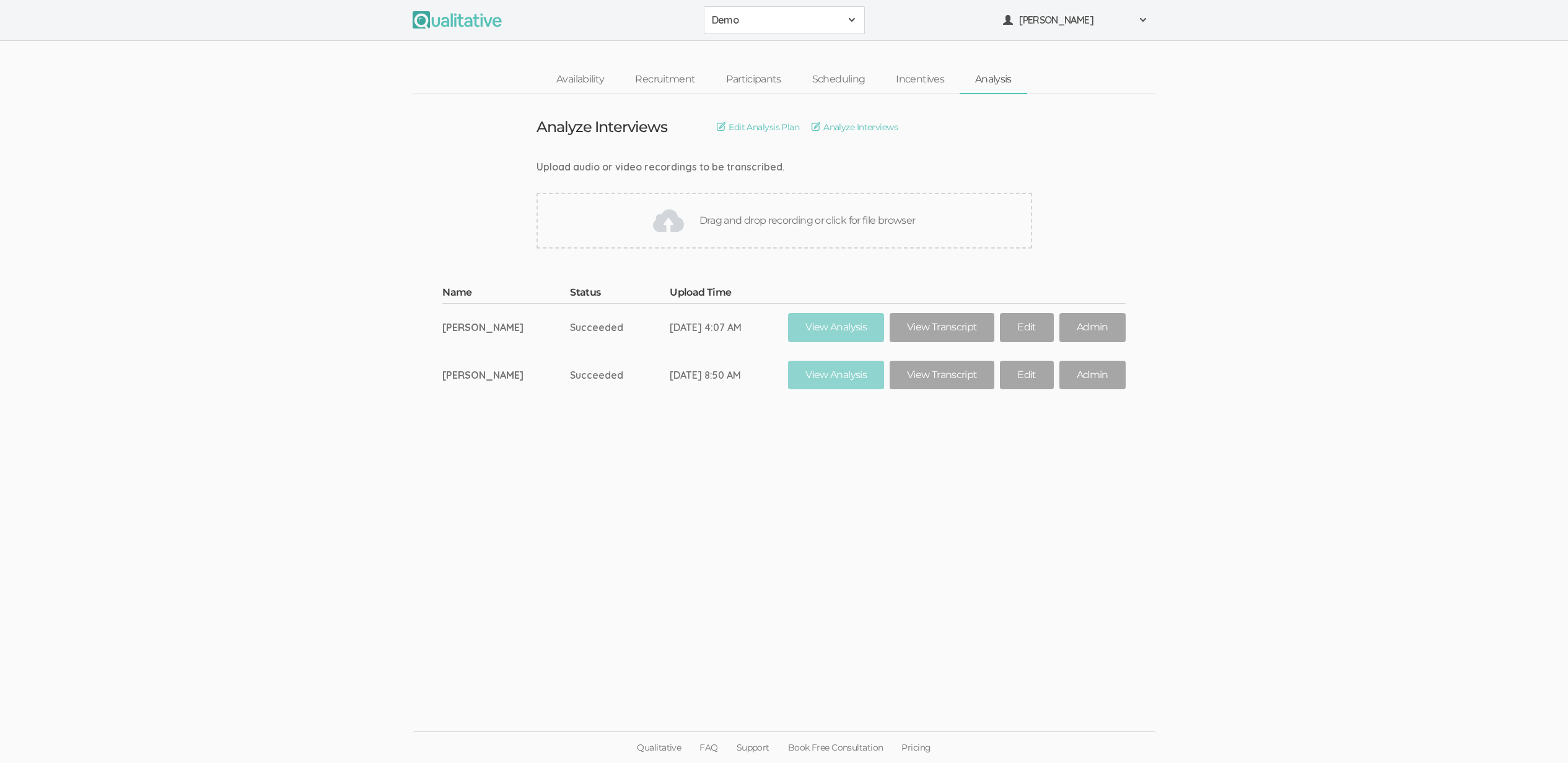
click at [836, 13] on span "Demo" at bounding box center [776, 20] width 129 height 14
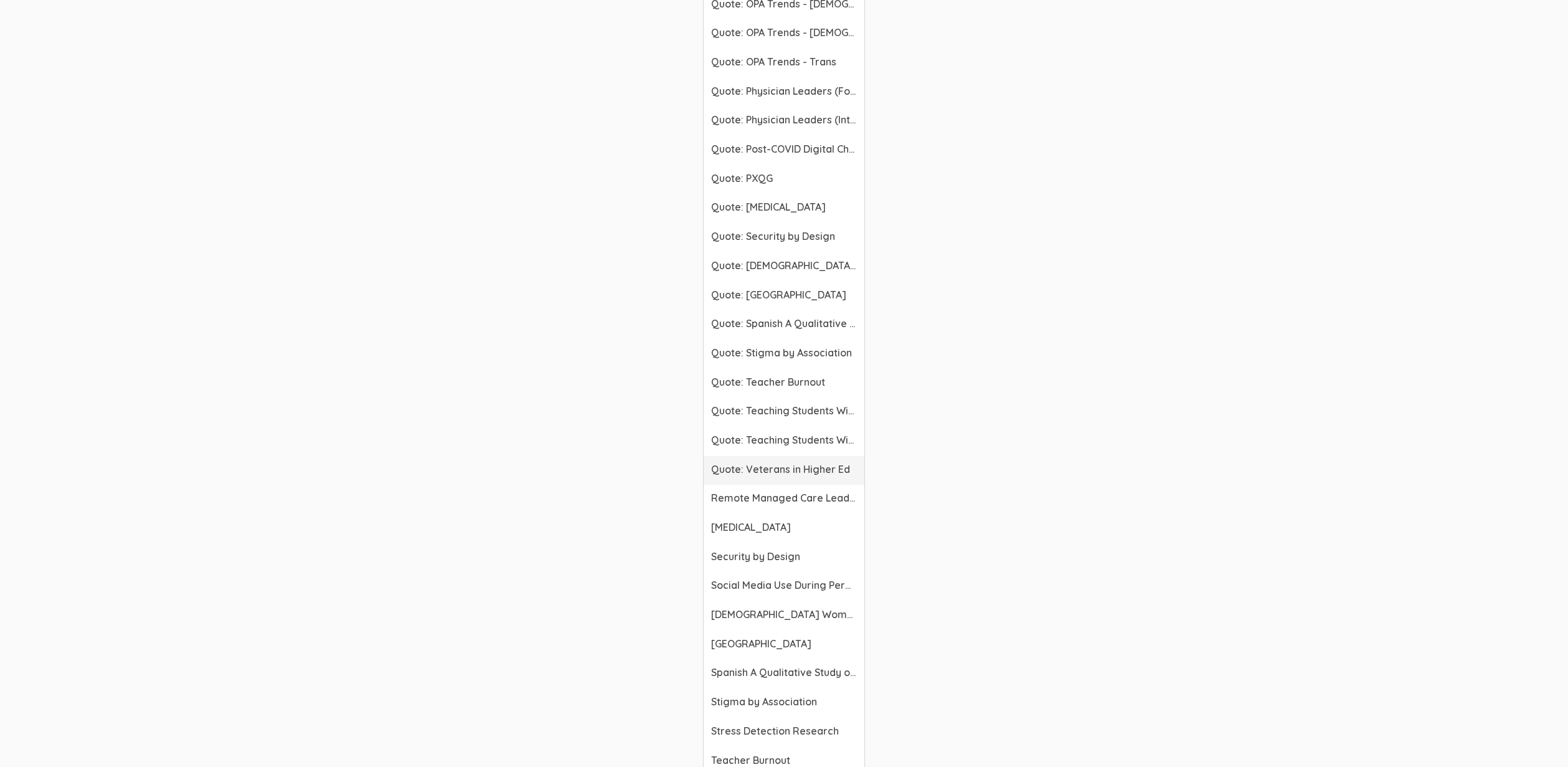
scroll to position [3941, 0]
click at [749, 563] on span "Respiratory Therapists" at bounding box center [784, 556] width 146 height 14
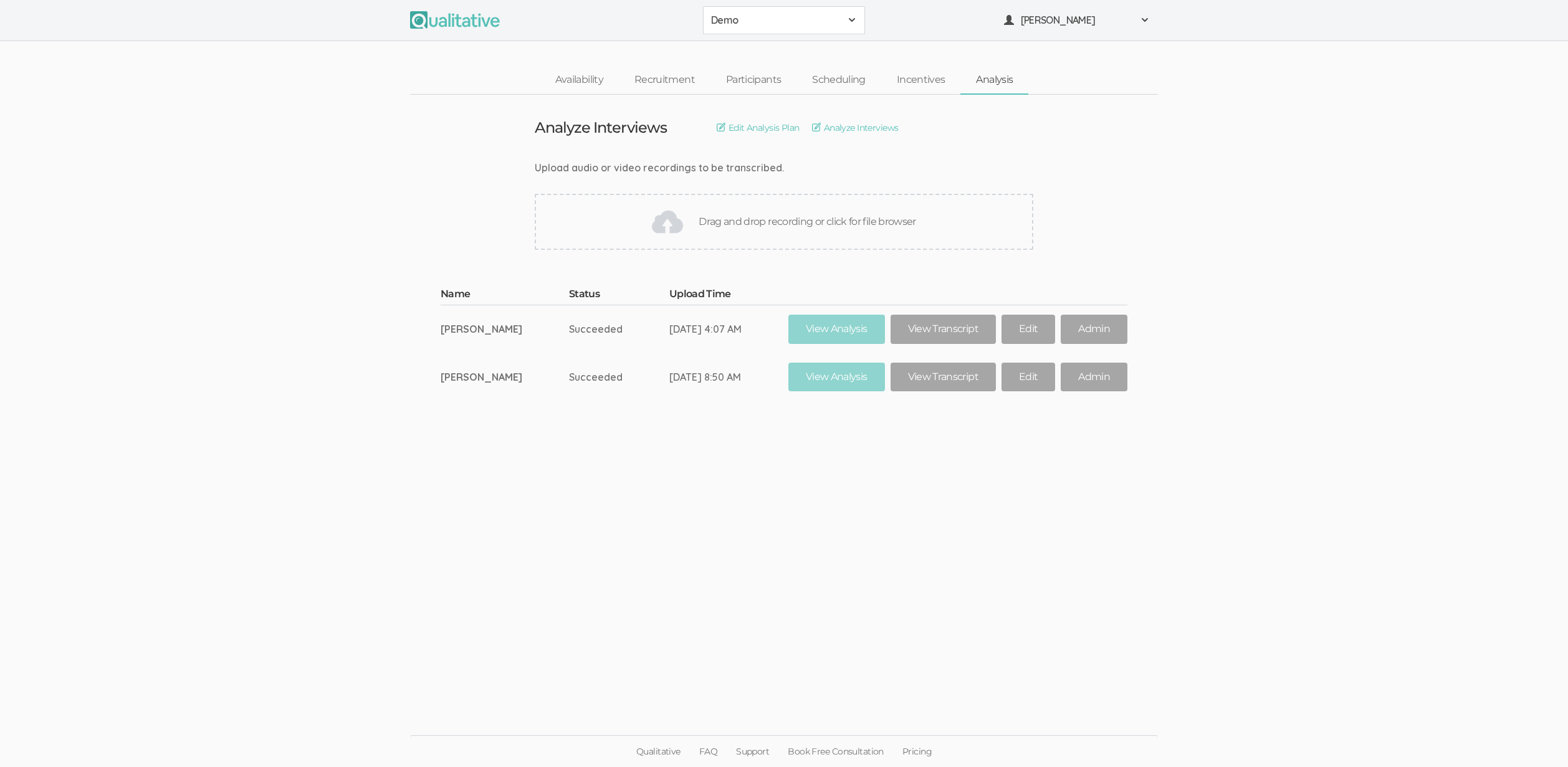
scroll to position [0, 0]
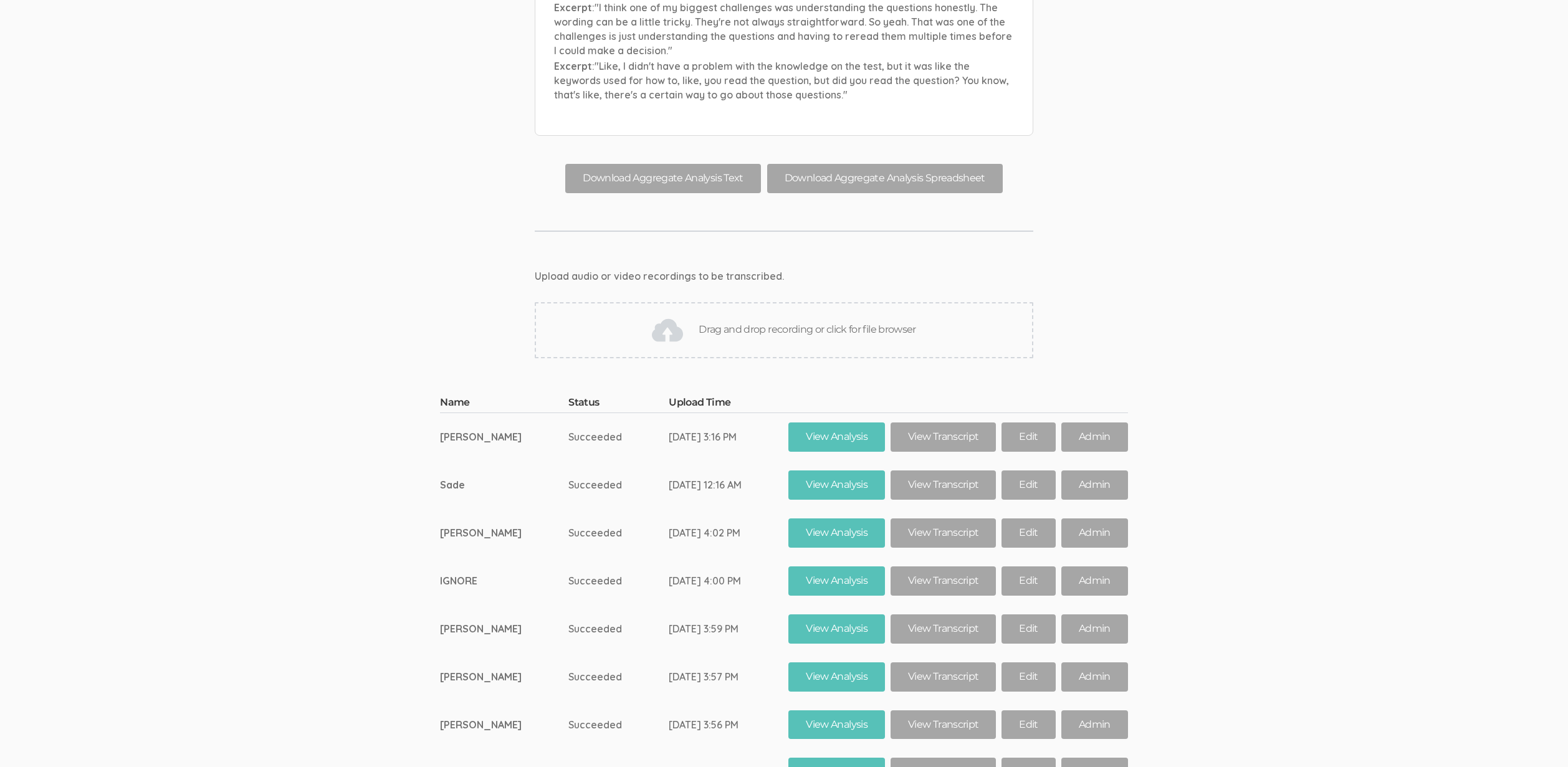
scroll to position [17155, 0]
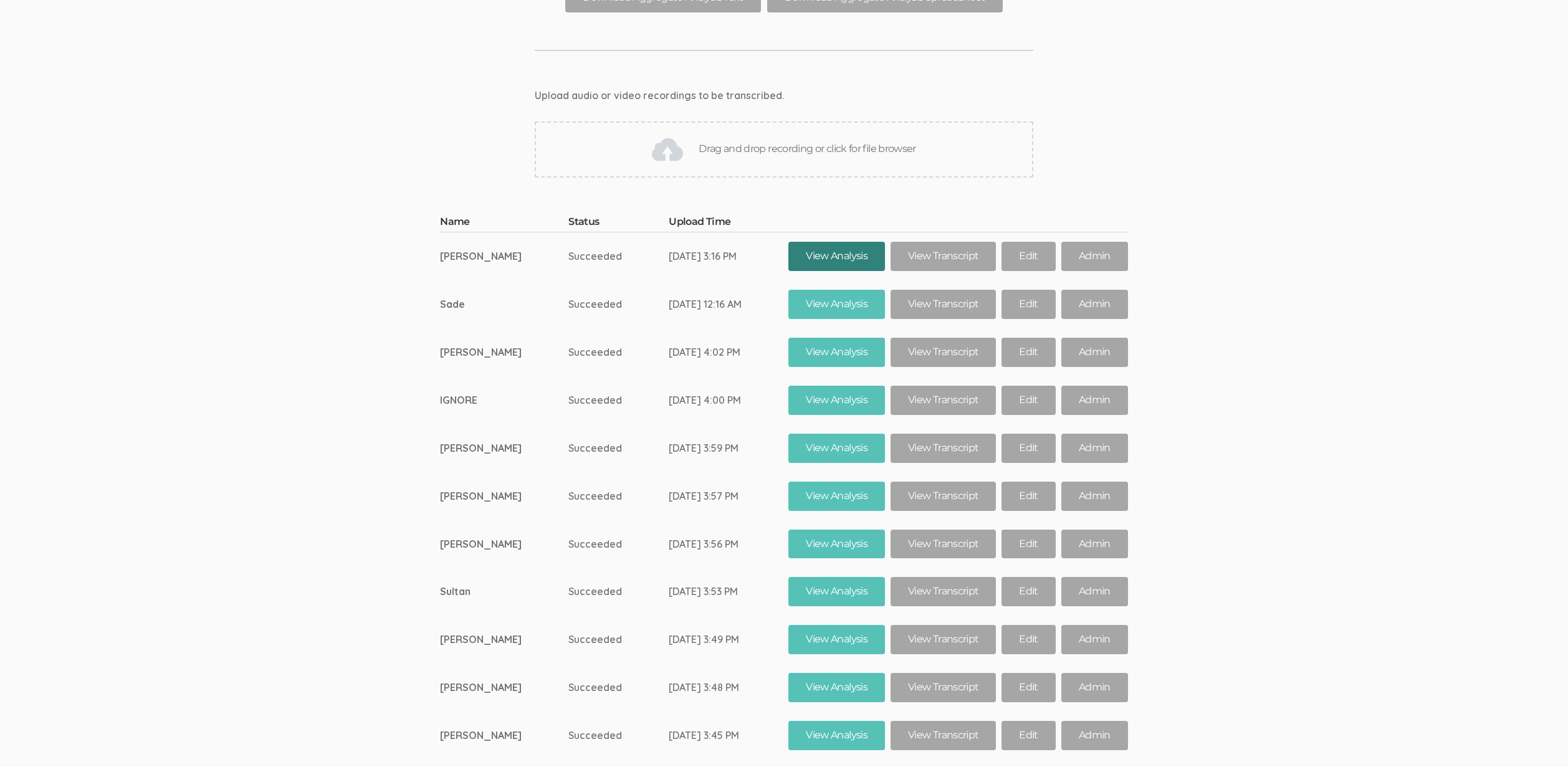
click at [830, 242] on link "View Analysis" at bounding box center [836, 256] width 97 height 29
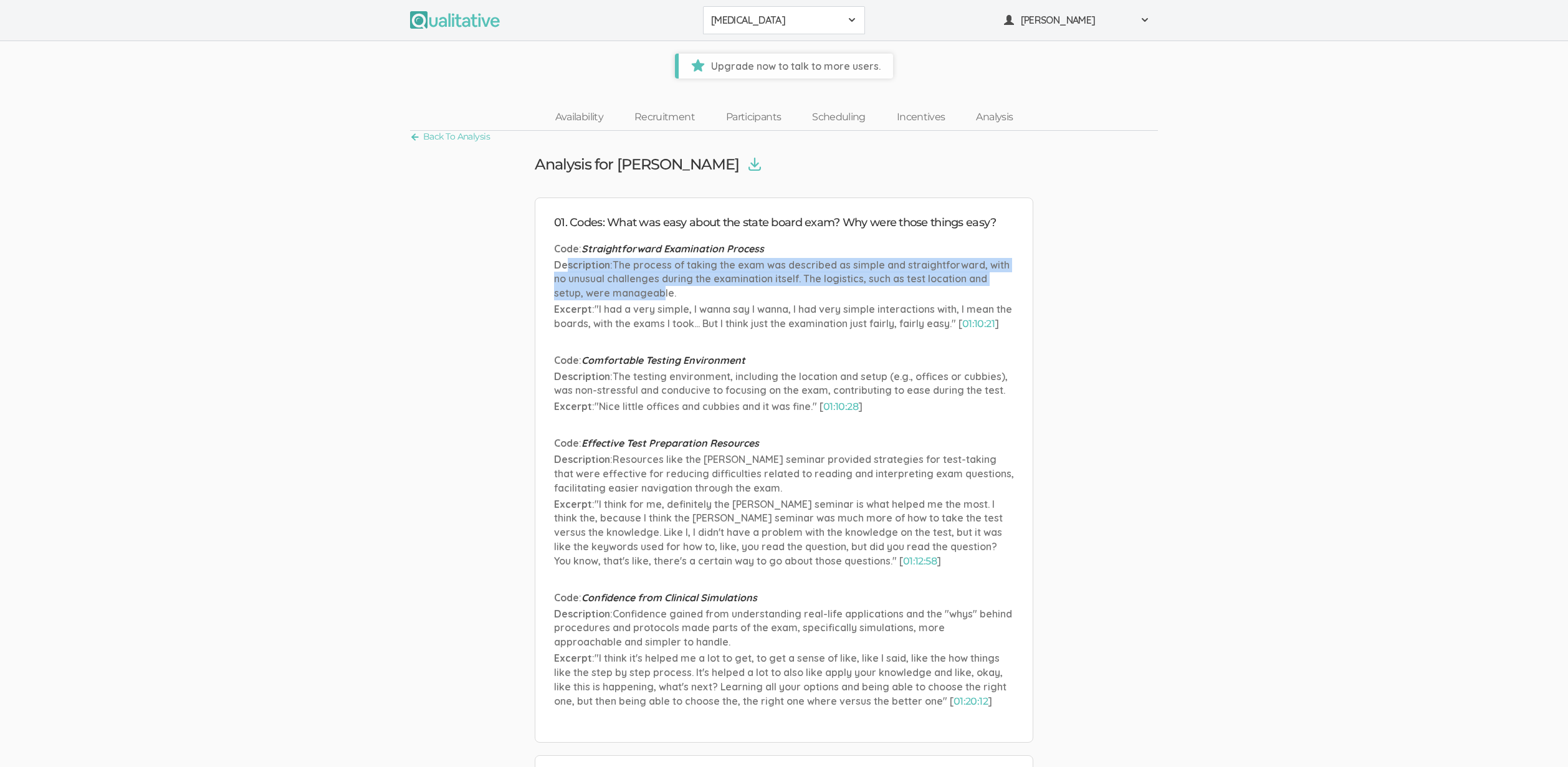
drag, startPoint x: 571, startPoint y: 264, endPoint x: 661, endPoint y: 291, distance: 94.0
click at [661, 291] on p "Description : The process of taking the exam was described as simple and straig…" at bounding box center [784, 280] width 459 height 43
click at [661, 290] on span "The process of taking the exam was described as simple and straightforward, wit…" at bounding box center [782, 279] width 456 height 42
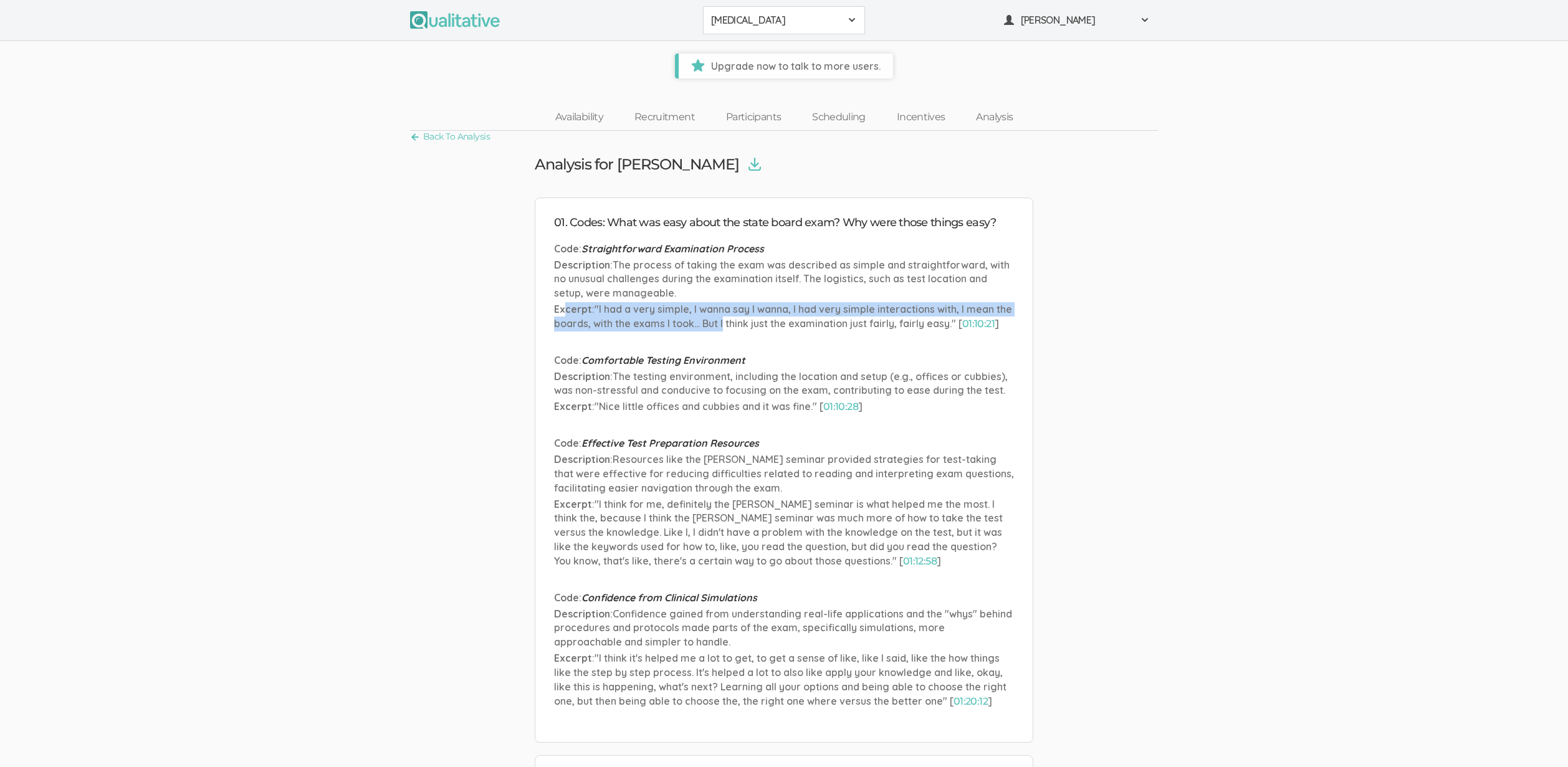
drag, startPoint x: 564, startPoint y: 306, endPoint x: 725, endPoint y: 320, distance: 161.6
click at [723, 318] on p "Excerpt : "I had a very simple, I wanna say I wanna, I had very simple interact…" at bounding box center [784, 317] width 459 height 29
click at [845, 349] on ul "Code : Straightforward Examination Process Description : The process of taking …" at bounding box center [784, 483] width 459 height 482
click at [993, 320] on link "01:10:21" at bounding box center [979, 323] width 32 height 12
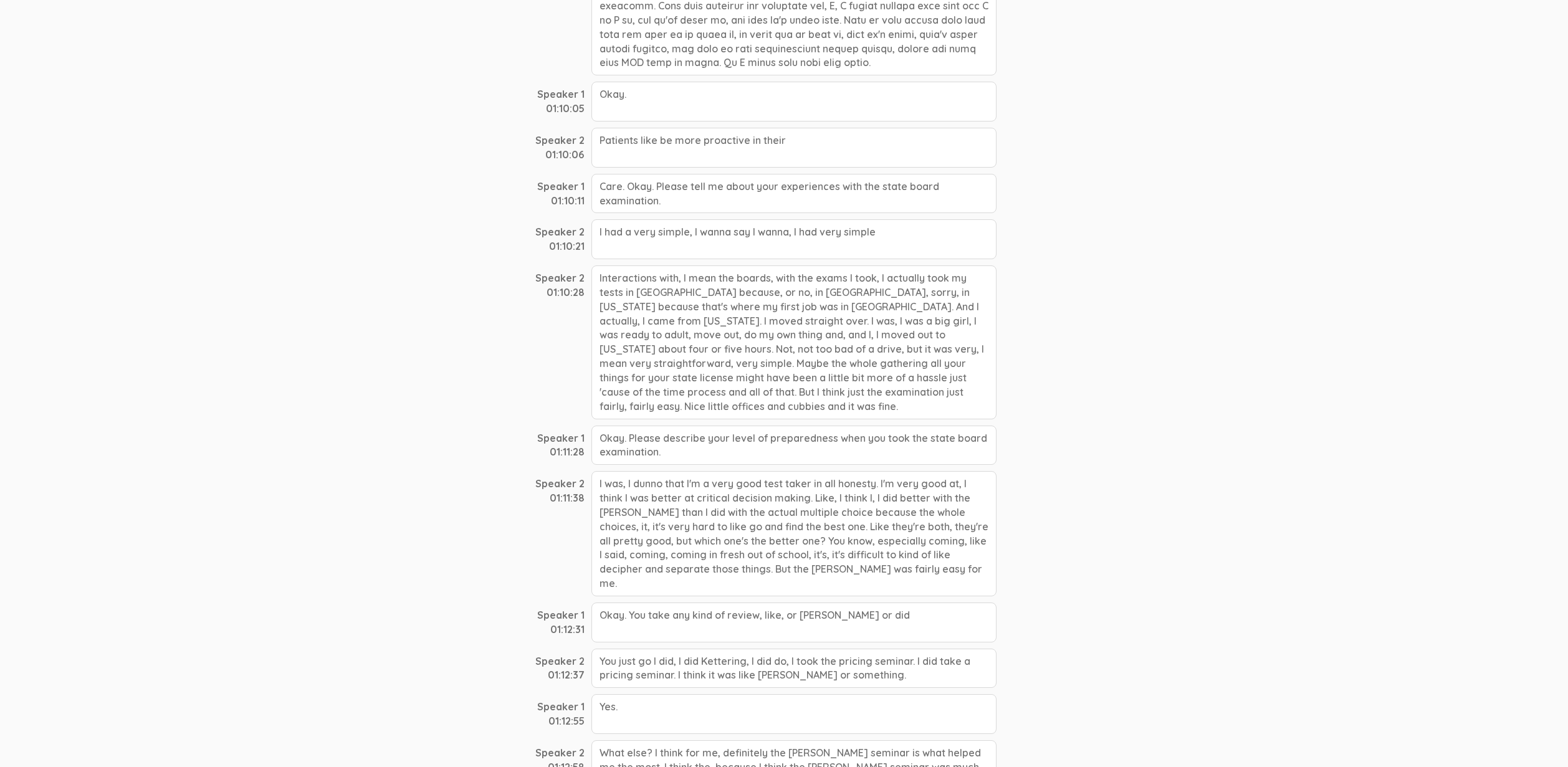
scroll to position [13562, 0]
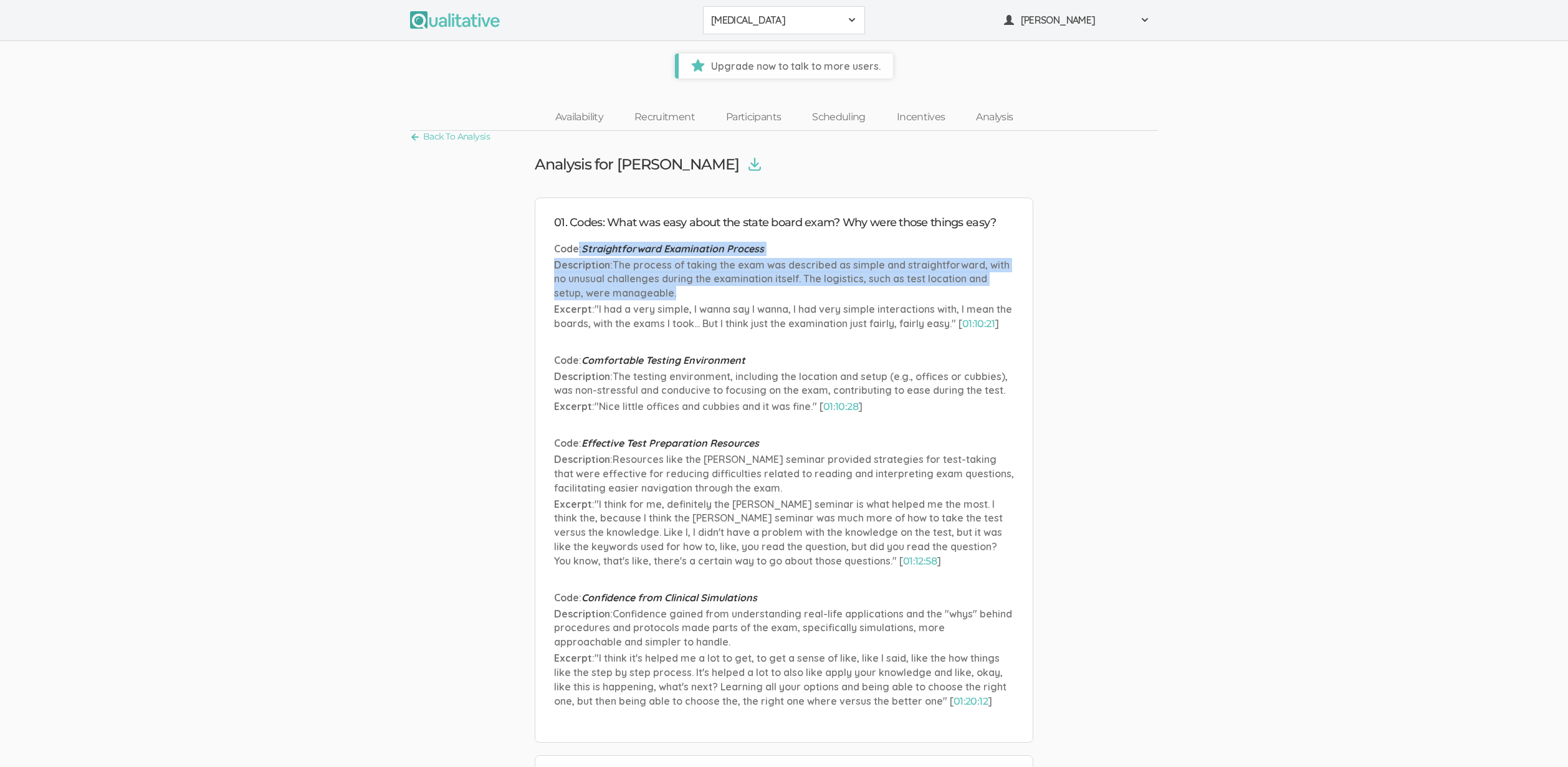
drag, startPoint x: 579, startPoint y: 245, endPoint x: 775, endPoint y: 294, distance: 202.0
click at [775, 294] on li "Code : Straightforward Examination Process Description : The process of taking …" at bounding box center [784, 287] width 459 height 91
click at [442, 134] on link "Back To Analysis" at bounding box center [450, 136] width 79 height 17
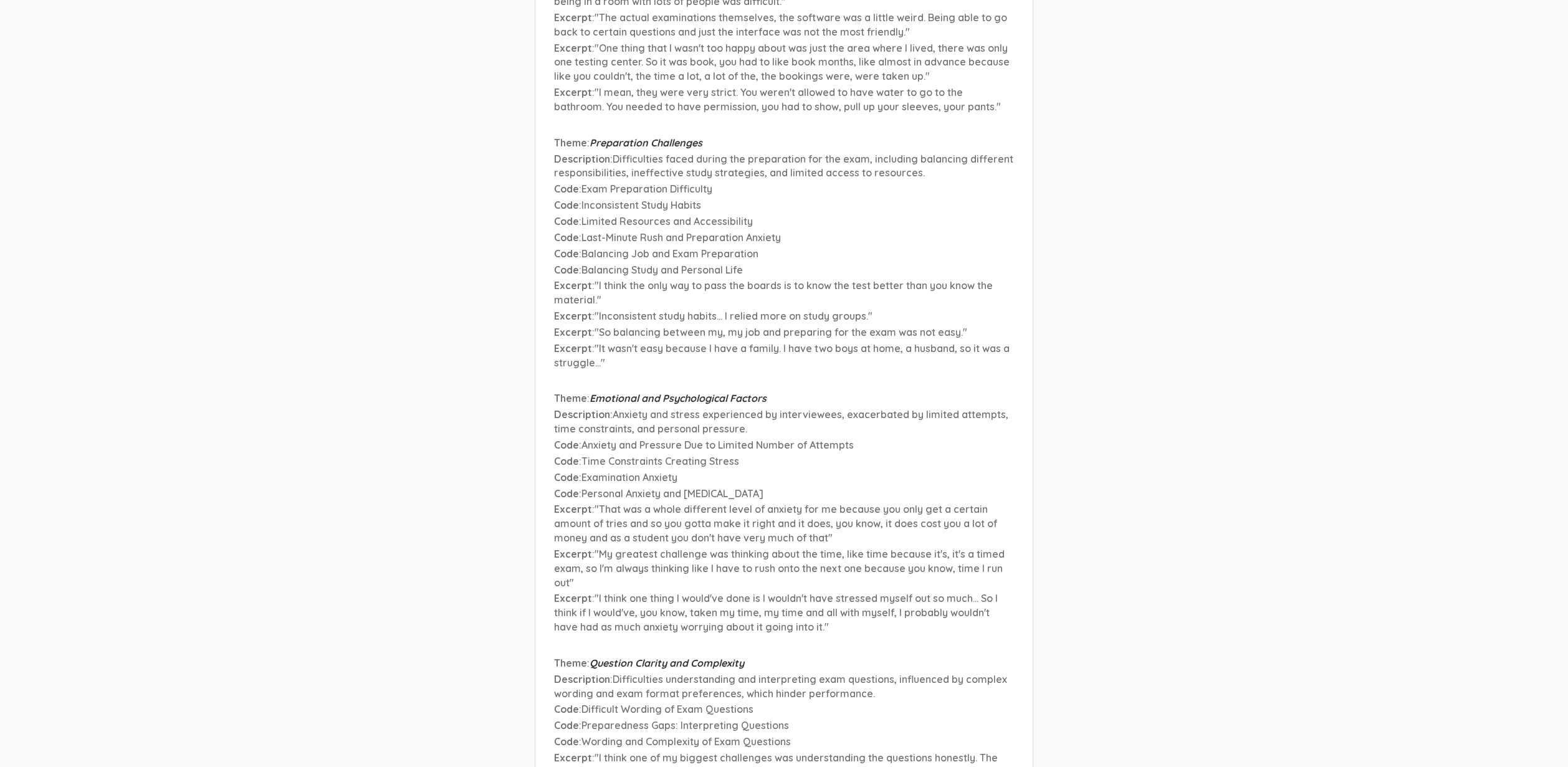
scroll to position [16223, 0]
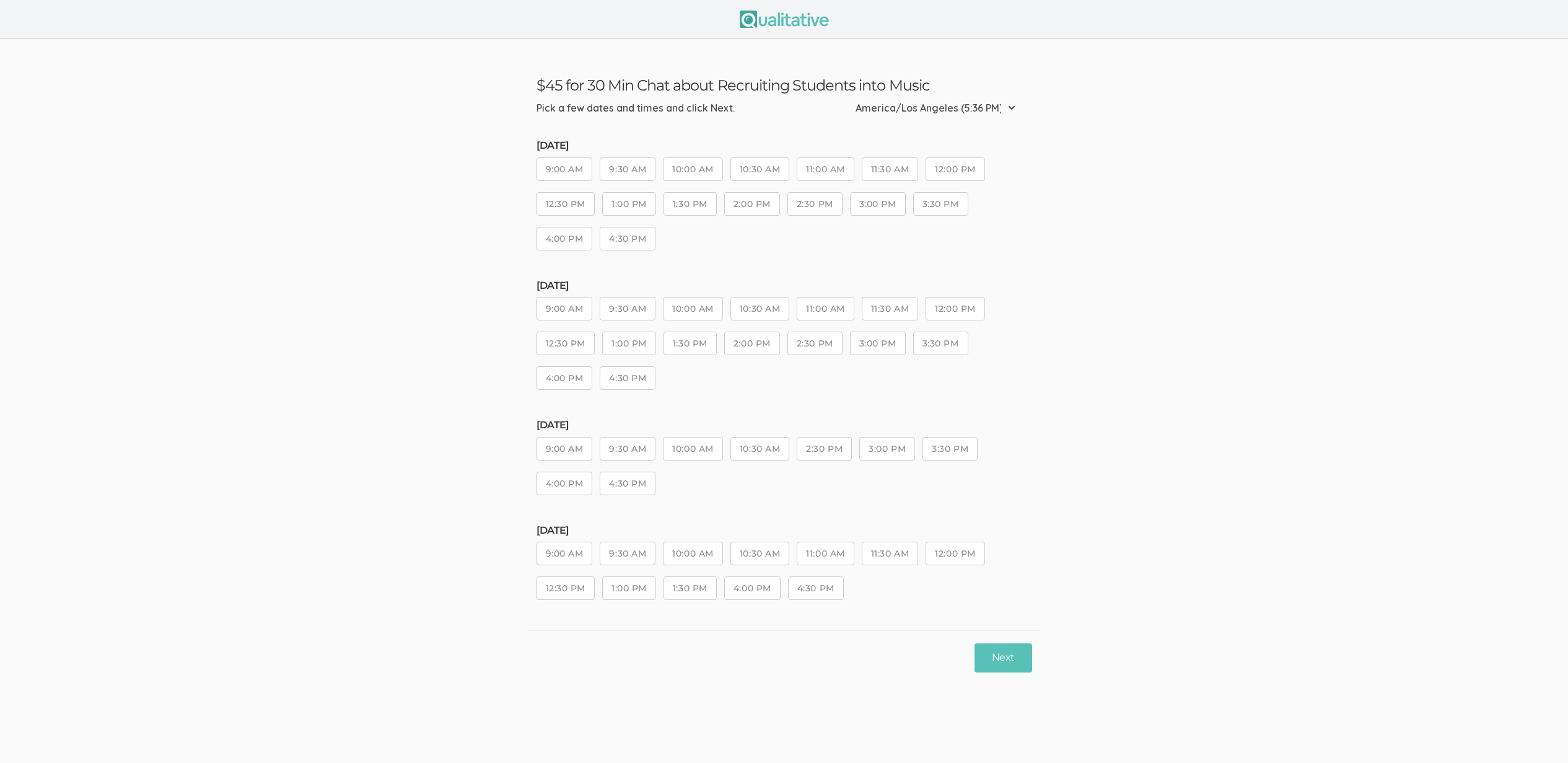
click at [244, 413] on ui-view "$45 for 30 Min Chat about Recruiting Students into Music Pick a few dates and t…" at bounding box center [784, 361] width 1568 height 645
click at [453, 417] on ui-view "$45 for 30 Min Chat about Recruiting Students into Music Pick a few dates and t…" at bounding box center [784, 361] width 1568 height 645
click at [450, 232] on ui-view "$45 for 30 Min Chat about Recruiting Students into Music Pick a few dates and t…" at bounding box center [784, 361] width 1568 height 645
click at [691, 309] on button "10:00 AM" at bounding box center [693, 309] width 59 height 23
drag, startPoint x: 823, startPoint y: 342, endPoint x: 876, endPoint y: 358, distance: 55.4
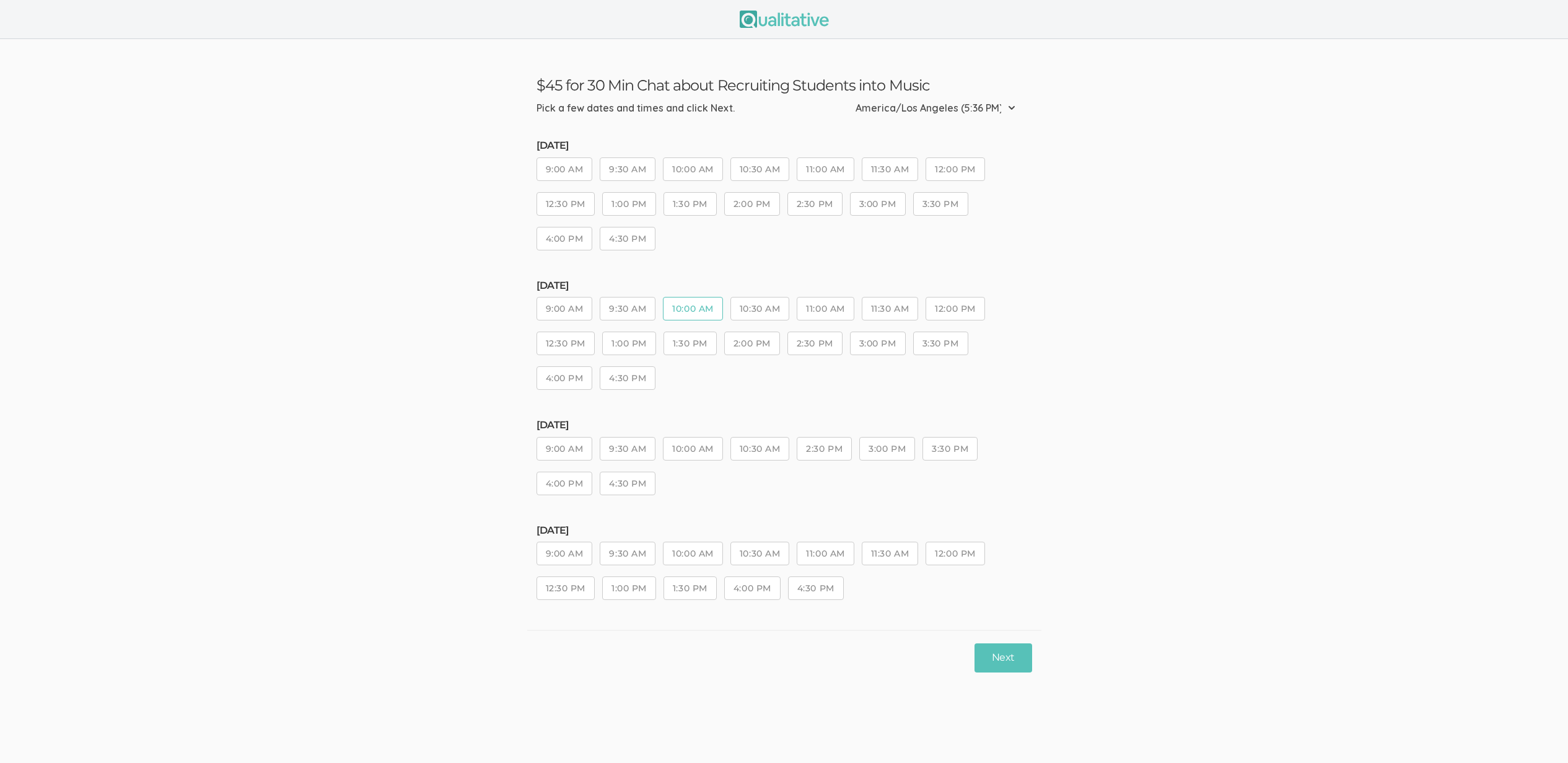
click at [823, 342] on button "2:30 PM" at bounding box center [814, 343] width 55 height 23
click at [1003, 660] on button "Next" at bounding box center [1003, 657] width 57 height 29
click at [566, 159] on button "9:00 AM" at bounding box center [565, 169] width 57 height 23
click at [623, 173] on button "9:30 AM" at bounding box center [627, 169] width 56 height 23
click at [569, 304] on button "9:00 AM" at bounding box center [565, 309] width 57 height 23
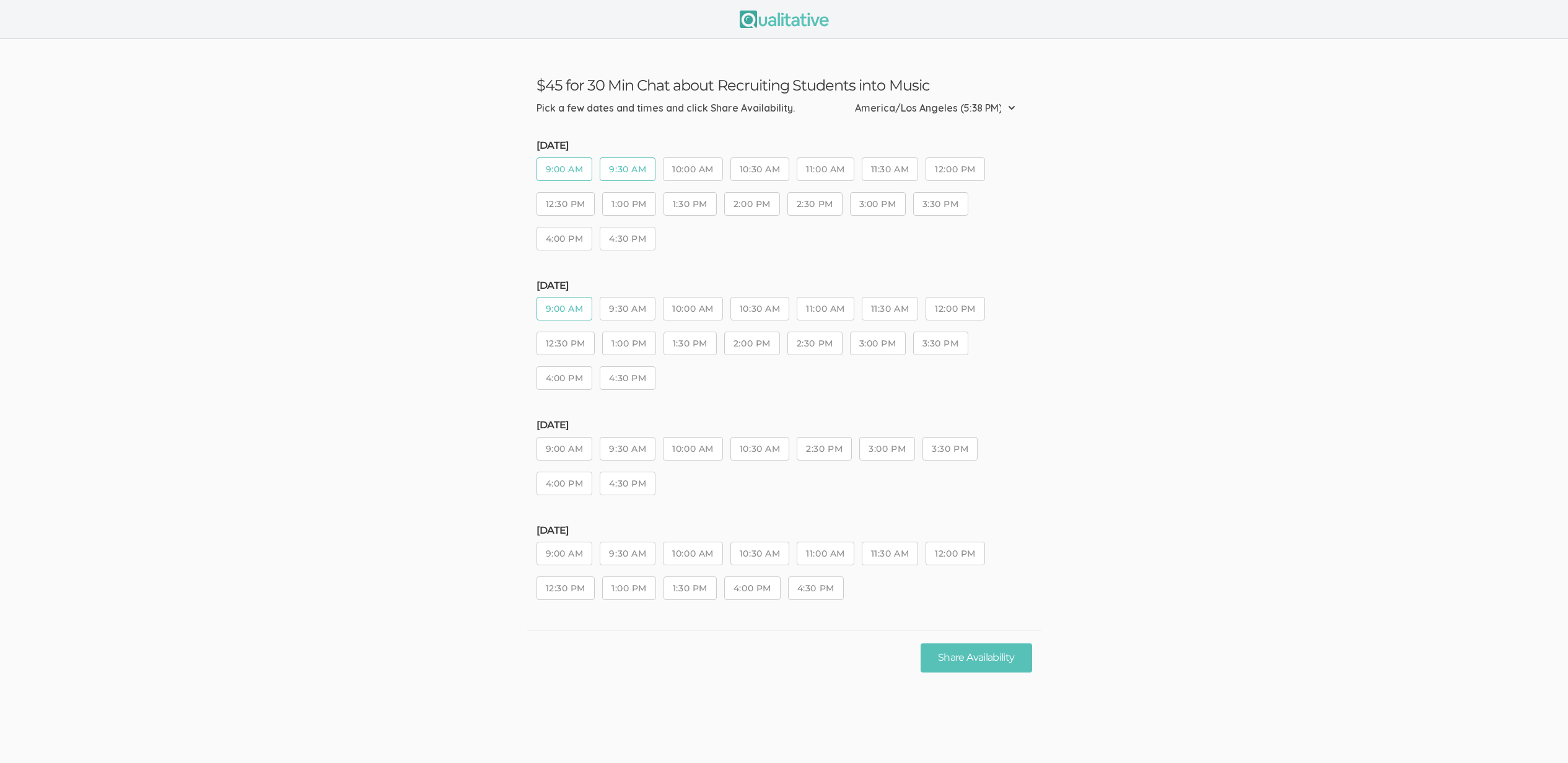
click at [625, 305] on button "9:30 AM" at bounding box center [627, 309] width 56 height 23
drag, startPoint x: 564, startPoint y: 446, endPoint x: 581, endPoint y: 452, distance: 18.0
click at [569, 449] on button "9:00 AM" at bounding box center [565, 449] width 57 height 23
click at [607, 453] on button "9:30 AM" at bounding box center [627, 449] width 56 height 23
click at [570, 553] on button "9:00 AM" at bounding box center [565, 553] width 57 height 23
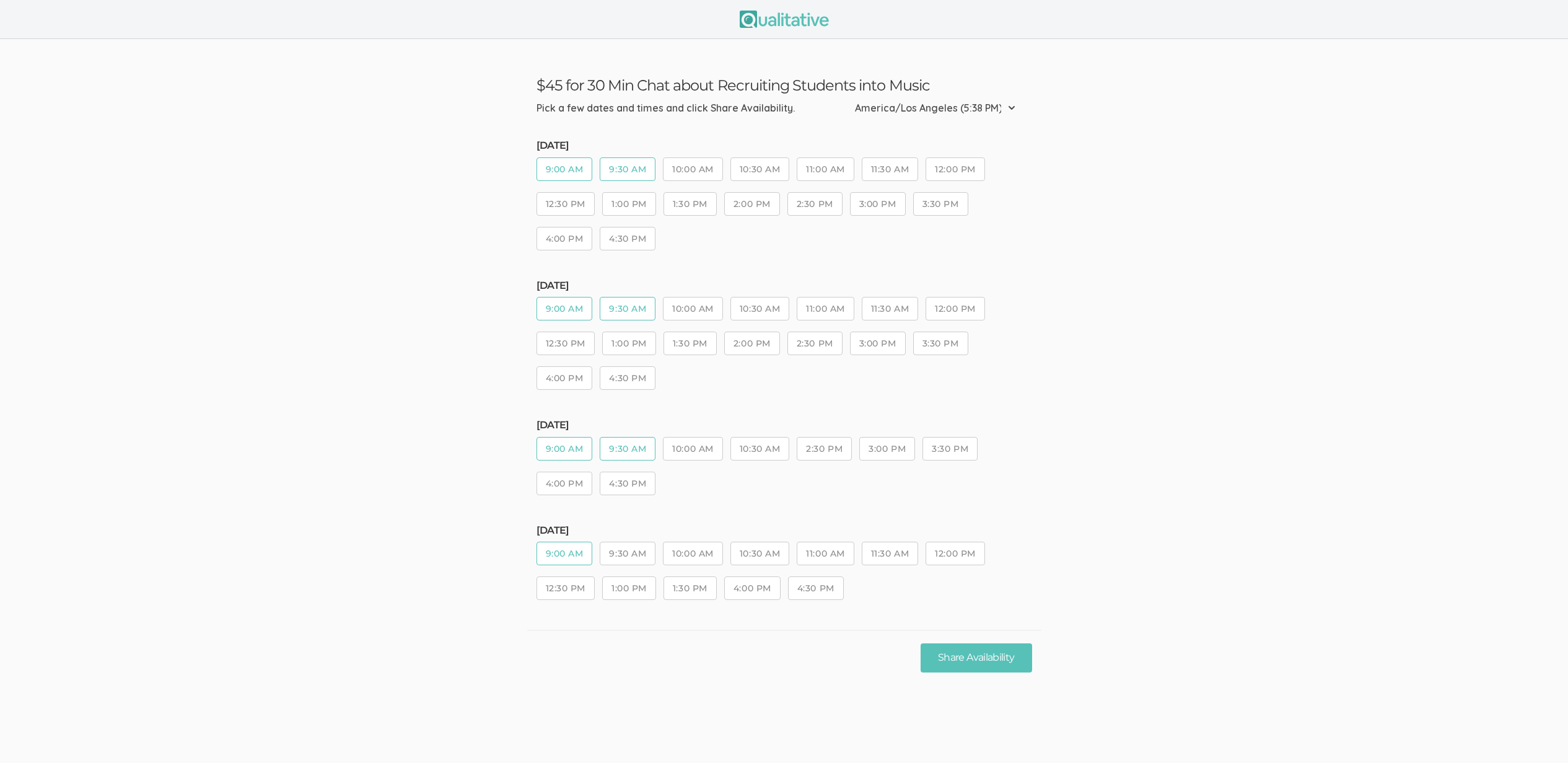
click at [616, 554] on button "9:30 AM" at bounding box center [627, 553] width 56 height 23
click at [771, 447] on button "10:30 AM" at bounding box center [760, 449] width 59 height 23
click at [774, 353] on button "2:00 PM" at bounding box center [752, 343] width 56 height 23
click at [766, 294] on div "Wednesday, Sep 10 9:00 AM 9:30 AM 10:00 AM 10:30 AM 11:00 AM 11:30 AM 12:00 PM …" at bounding box center [784, 340] width 495 height 121
click at [765, 313] on button "10:30 AM" at bounding box center [760, 309] width 59 height 23
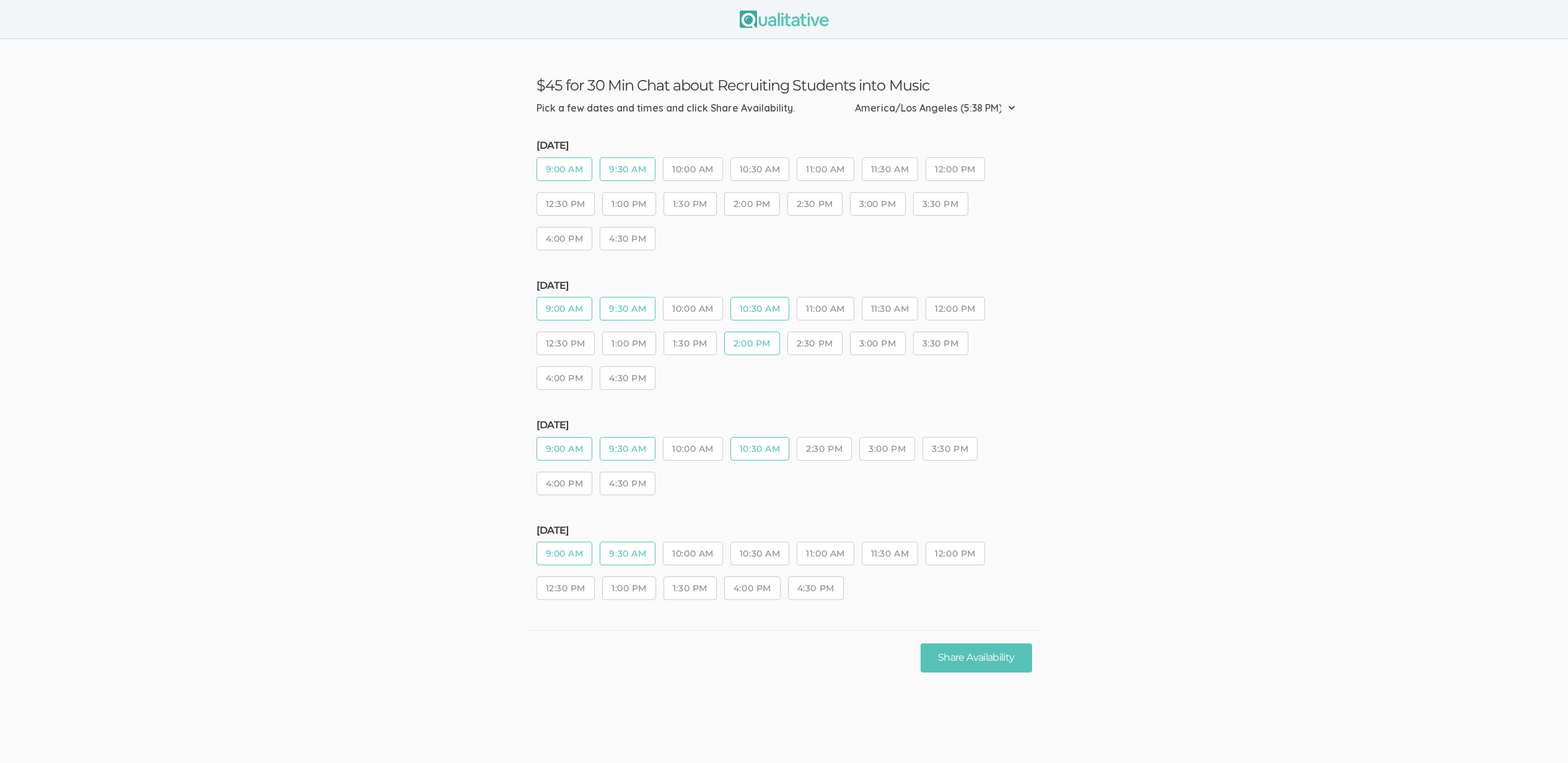
click at [738, 151] on div "Tuesday, Sep 09 9:00 AM 9:30 AM 10:00 AM 10:30 AM 11:00 AM 11:30 AM 12:00 PM 12…" at bounding box center [784, 200] width 495 height 121
click at [961, 655] on button "Share Availability" at bounding box center [977, 657] width 111 height 29
click at [565, 167] on button "9:00 AM" at bounding box center [565, 169] width 57 height 23
click at [618, 171] on button "9:30 AM" at bounding box center [627, 169] width 56 height 23
click at [577, 306] on button "9:00 AM" at bounding box center [565, 309] width 57 height 23
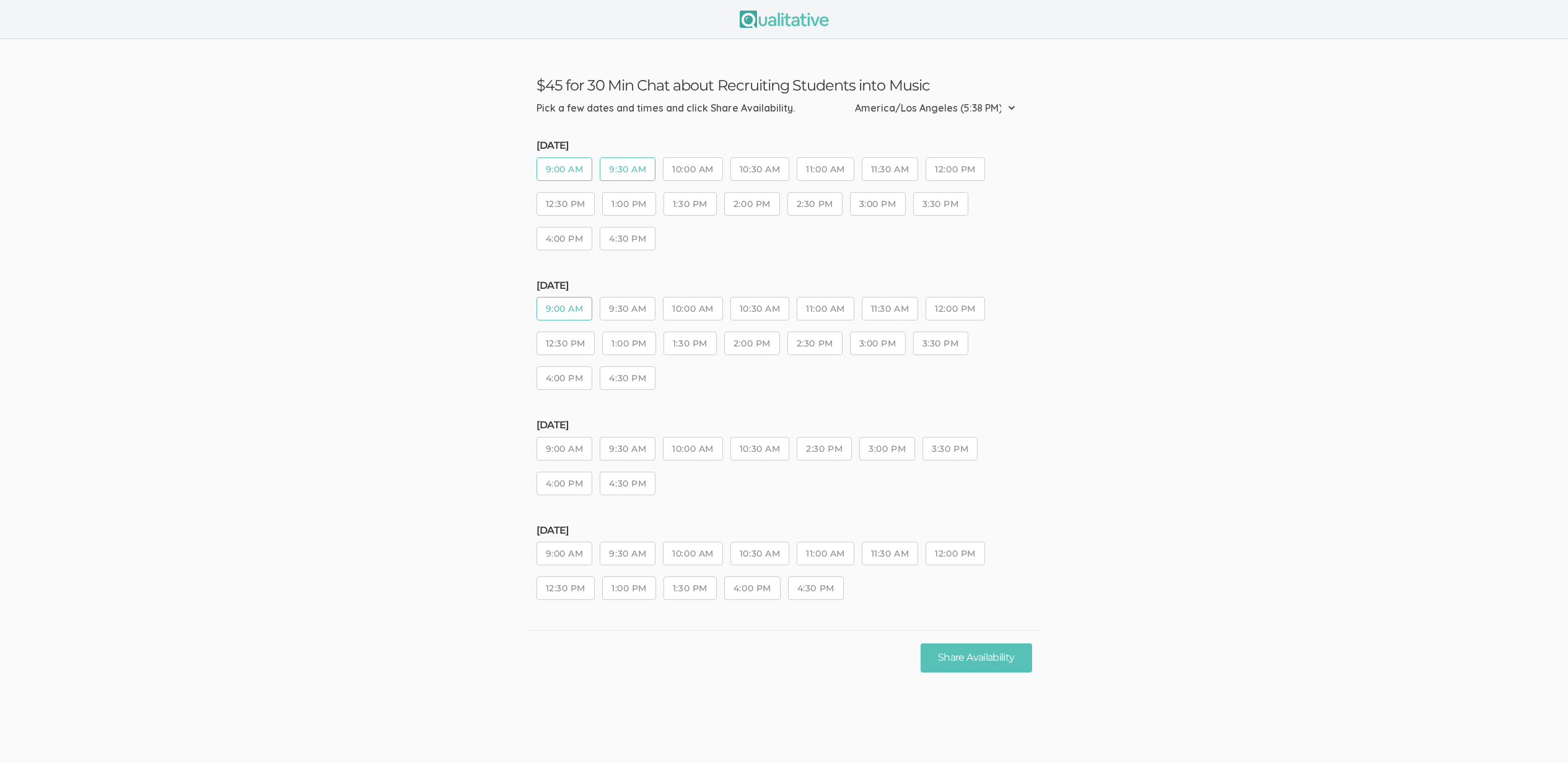
click at [621, 310] on button "9:30 AM" at bounding box center [627, 309] width 56 height 23
click at [579, 443] on button "9:00 AM" at bounding box center [565, 449] width 57 height 23
click at [637, 455] on button "9:30 AM" at bounding box center [627, 449] width 56 height 23
click at [568, 561] on button "9:00 AM" at bounding box center [565, 553] width 57 height 23
drag, startPoint x: 615, startPoint y: 553, endPoint x: 693, endPoint y: 519, distance: 85.1
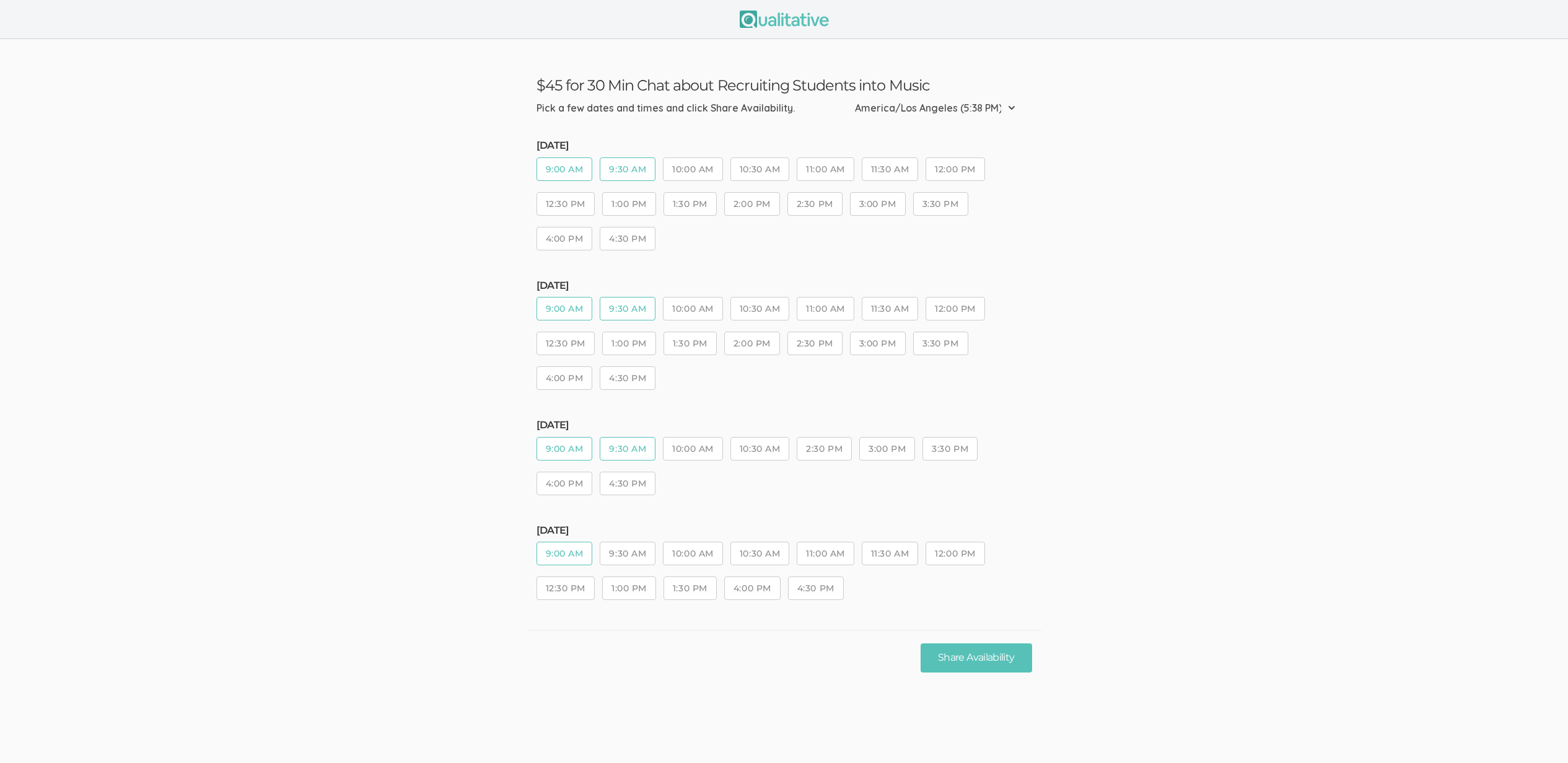
click at [615, 553] on button "9:30 AM" at bounding box center [627, 553] width 56 height 23
drag, startPoint x: 749, startPoint y: 437, endPoint x: 800, endPoint y: 452, distance: 53.2
click at [749, 437] on button "10:30 AM" at bounding box center [760, 449] width 59 height 23
click at [833, 449] on button "2:30 PM" at bounding box center [824, 449] width 55 height 23
click at [815, 301] on button "11:00 AM" at bounding box center [826, 309] width 57 height 23
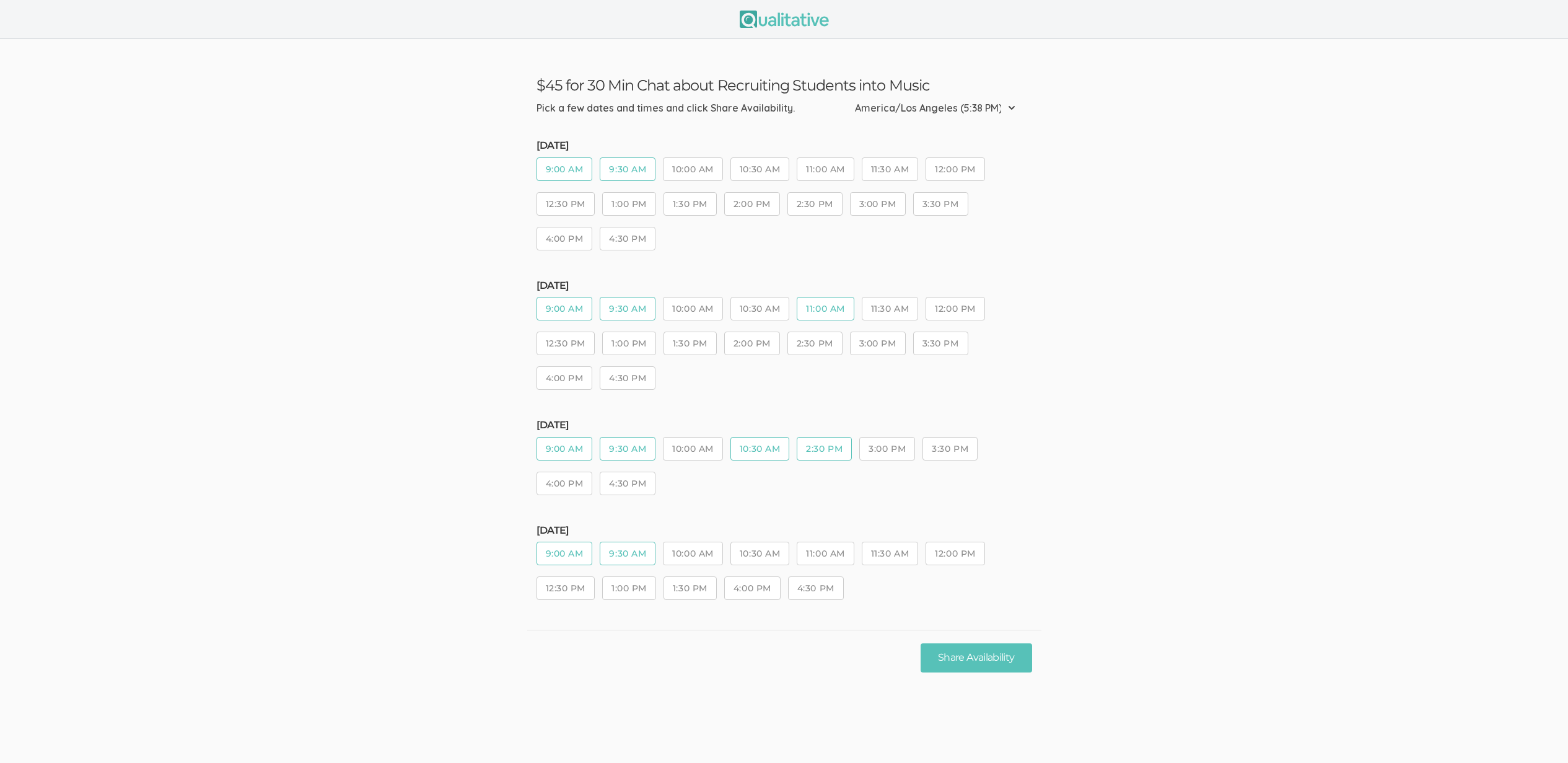
drag, startPoint x: 776, startPoint y: 305, endPoint x: 779, endPoint y: 280, distance: 25.2
click at [776, 305] on button "10:30 AM" at bounding box center [760, 309] width 59 height 23
click at [764, 199] on button "2:00 PM" at bounding box center [752, 204] width 56 height 23
click at [972, 671] on button "Share Availability" at bounding box center [977, 657] width 111 height 29
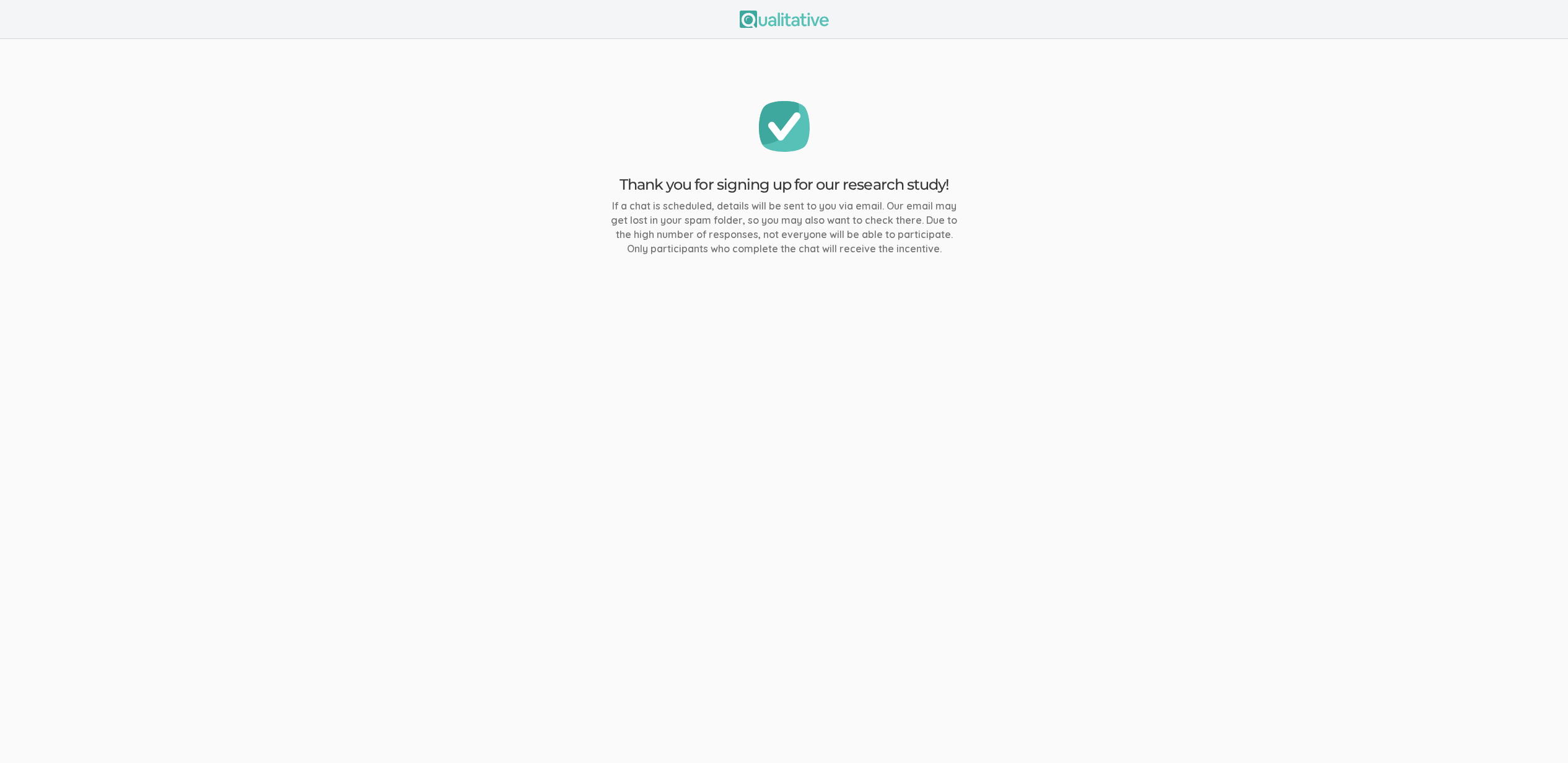
click at [364, 548] on ui-view "Thank you for signing up for our research study! If a chat is scheduled, detail…" at bounding box center [784, 382] width 1568 height 763
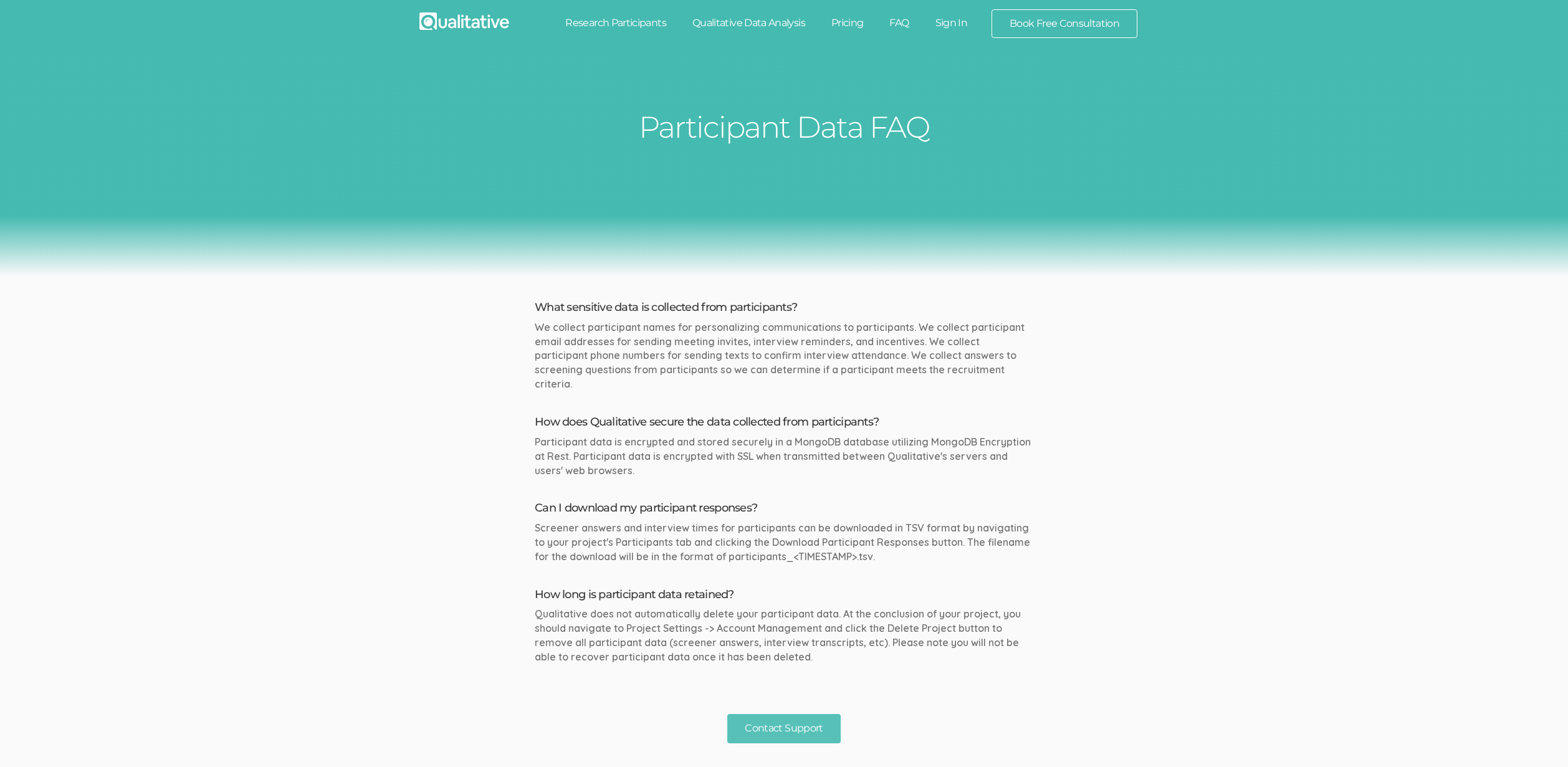
click at [371, 549] on ui-view "Participant Data FAQ What sensitive data is collected from participants? We col…" at bounding box center [784, 398] width 1568 height 691
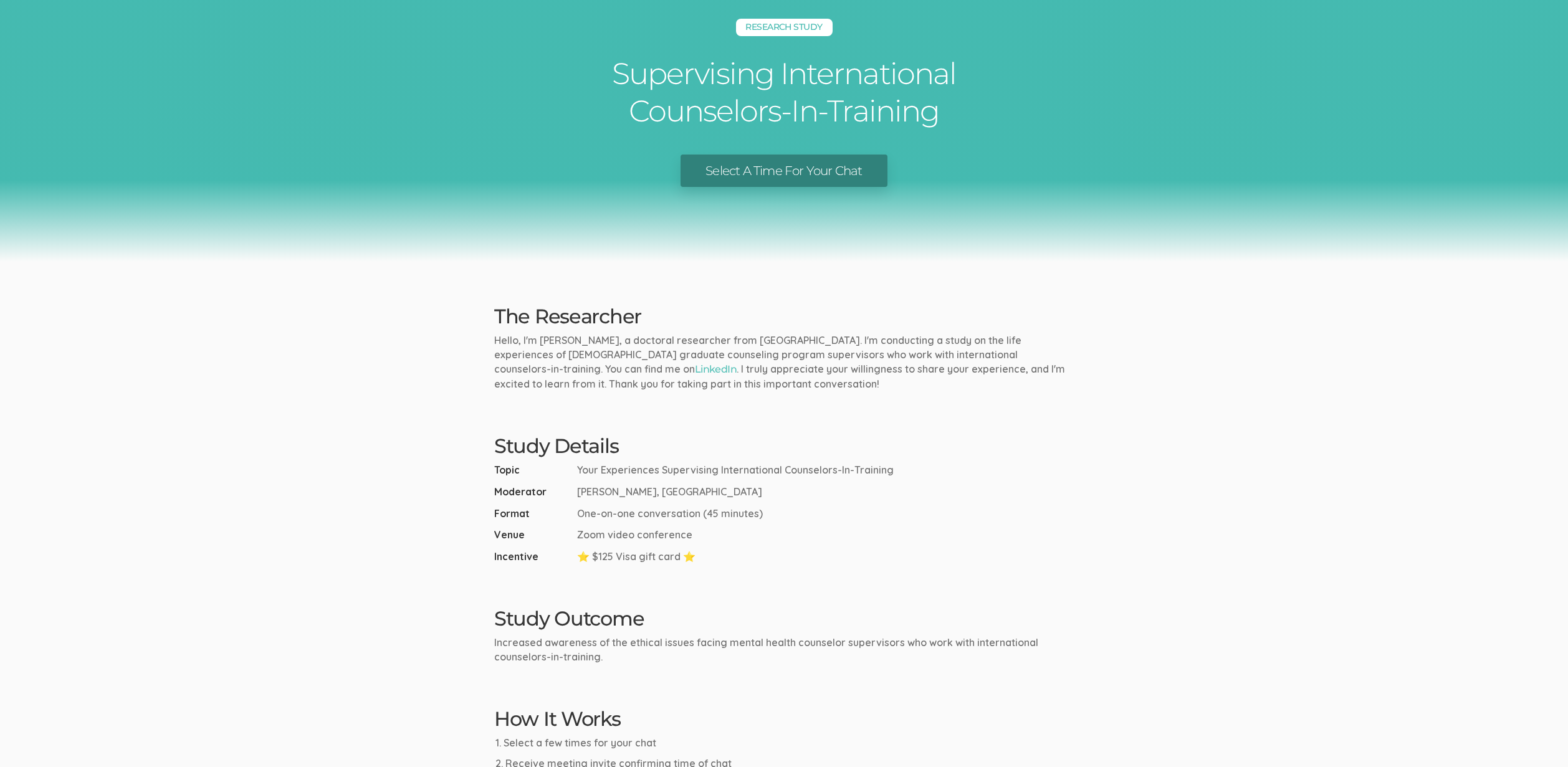
scroll to position [39, 0]
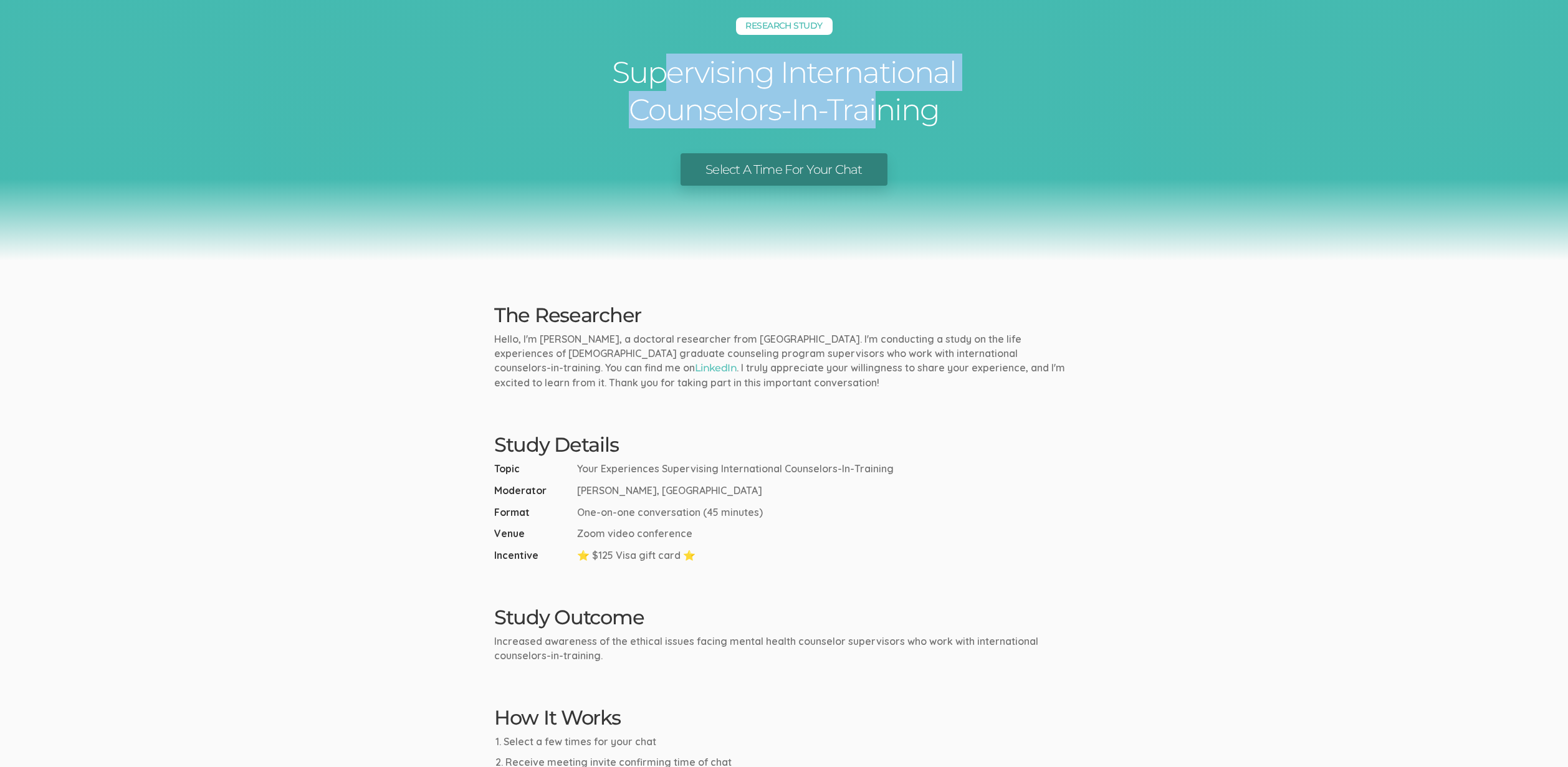
drag, startPoint x: 674, startPoint y: 69, endPoint x: 877, endPoint y: 116, distance: 208.4
click at [877, 116] on h1 "Supervising International Counselors-In-Training" at bounding box center [784, 90] width 374 height 75
drag, startPoint x: 678, startPoint y: 71, endPoint x: 821, endPoint y: 97, distance: 145.3
click at [821, 97] on h1 "Supervising International Counselors-In-Training" at bounding box center [784, 90] width 374 height 75
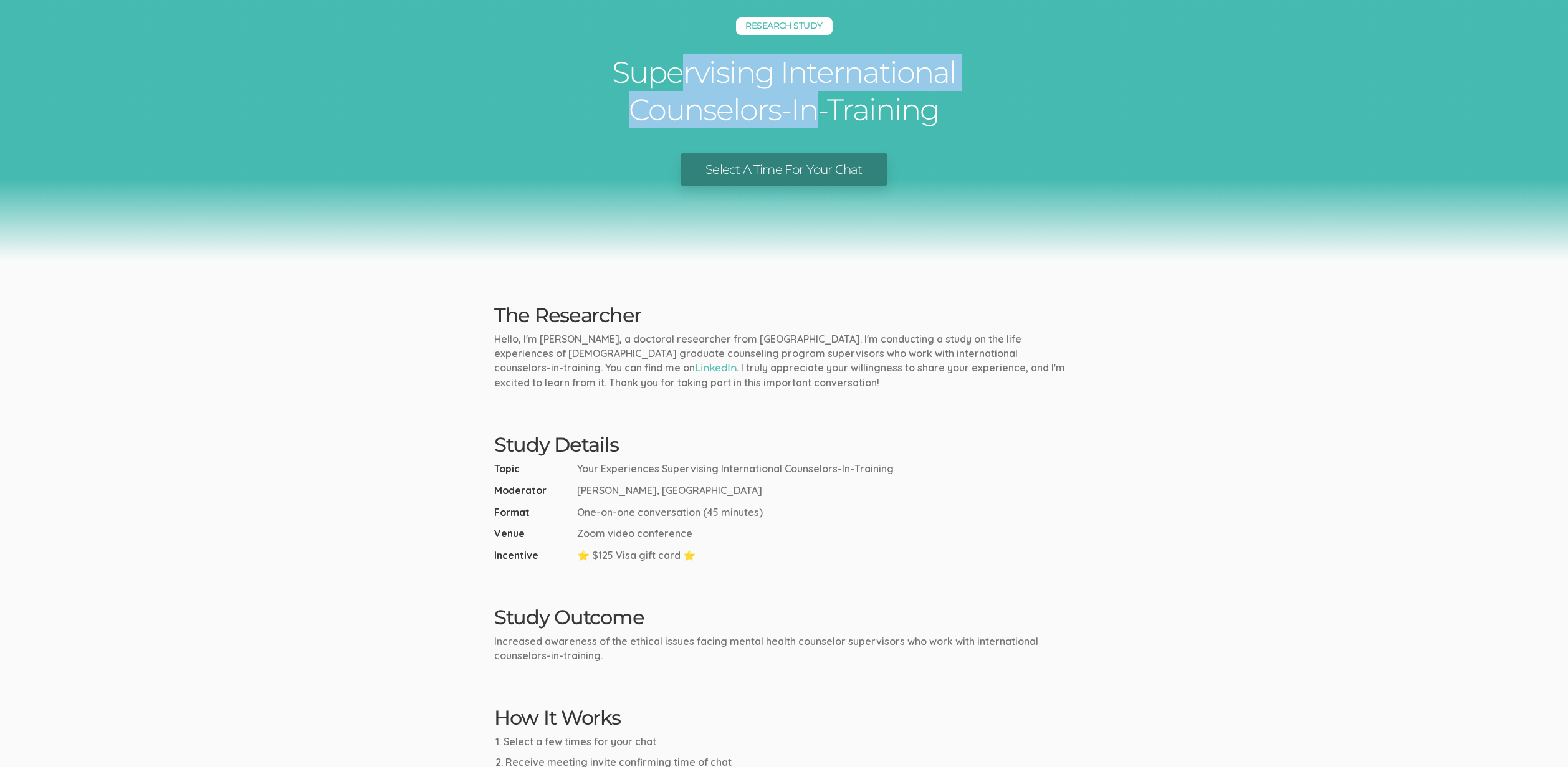
click at [821, 97] on h1 "Supervising International Counselors-In-Training" at bounding box center [784, 90] width 374 height 75
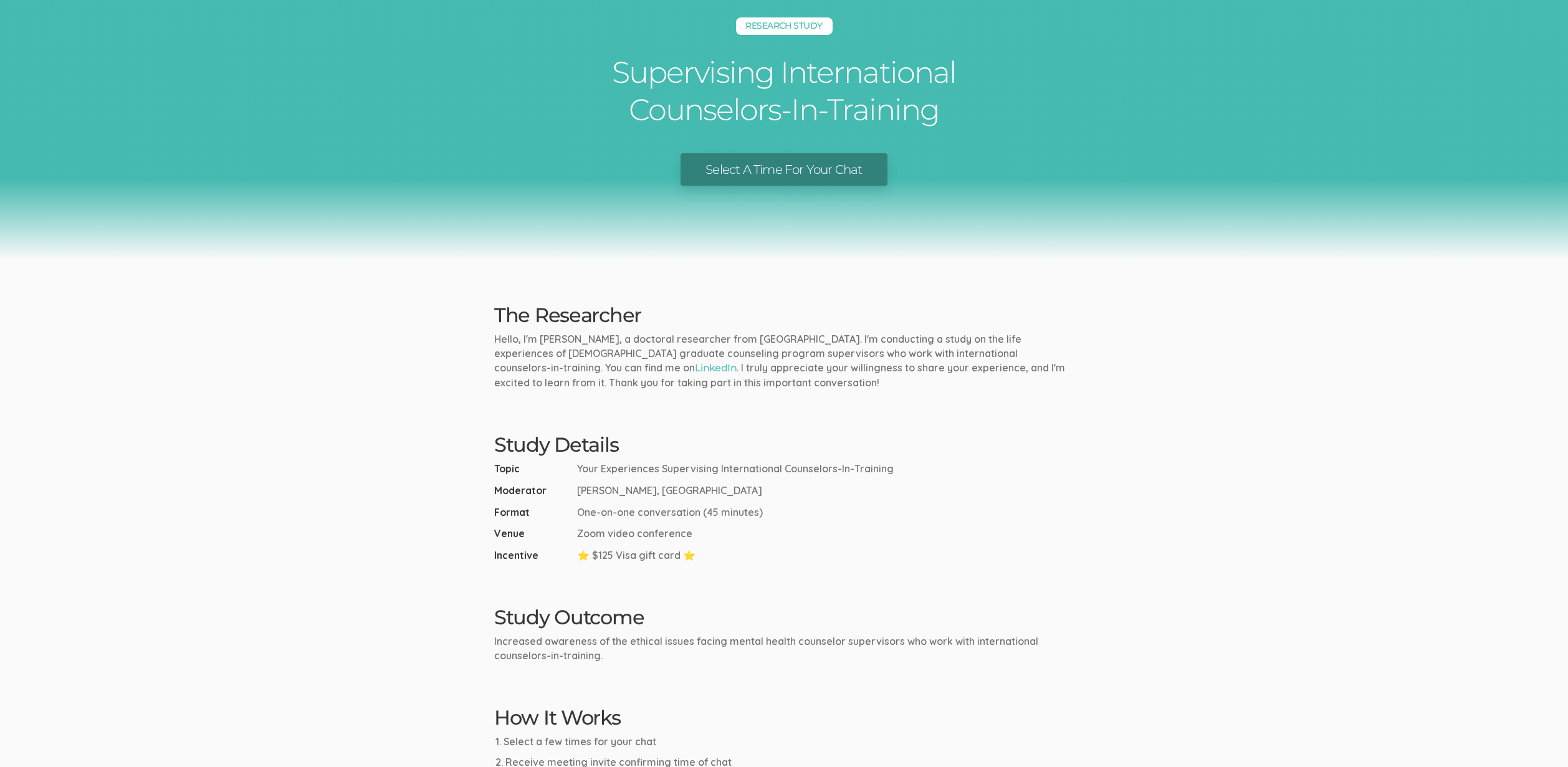
drag, startPoint x: 871, startPoint y: 466, endPoint x: 629, endPoint y: 467, distance: 242.0
click at [629, 467] on span "Your Experiences Supervising International Counselors-In-Training" at bounding box center [735, 468] width 317 height 14
click at [629, 468] on span "Your Experiences Supervising International Counselors-In-Training" at bounding box center [735, 468] width 317 height 14
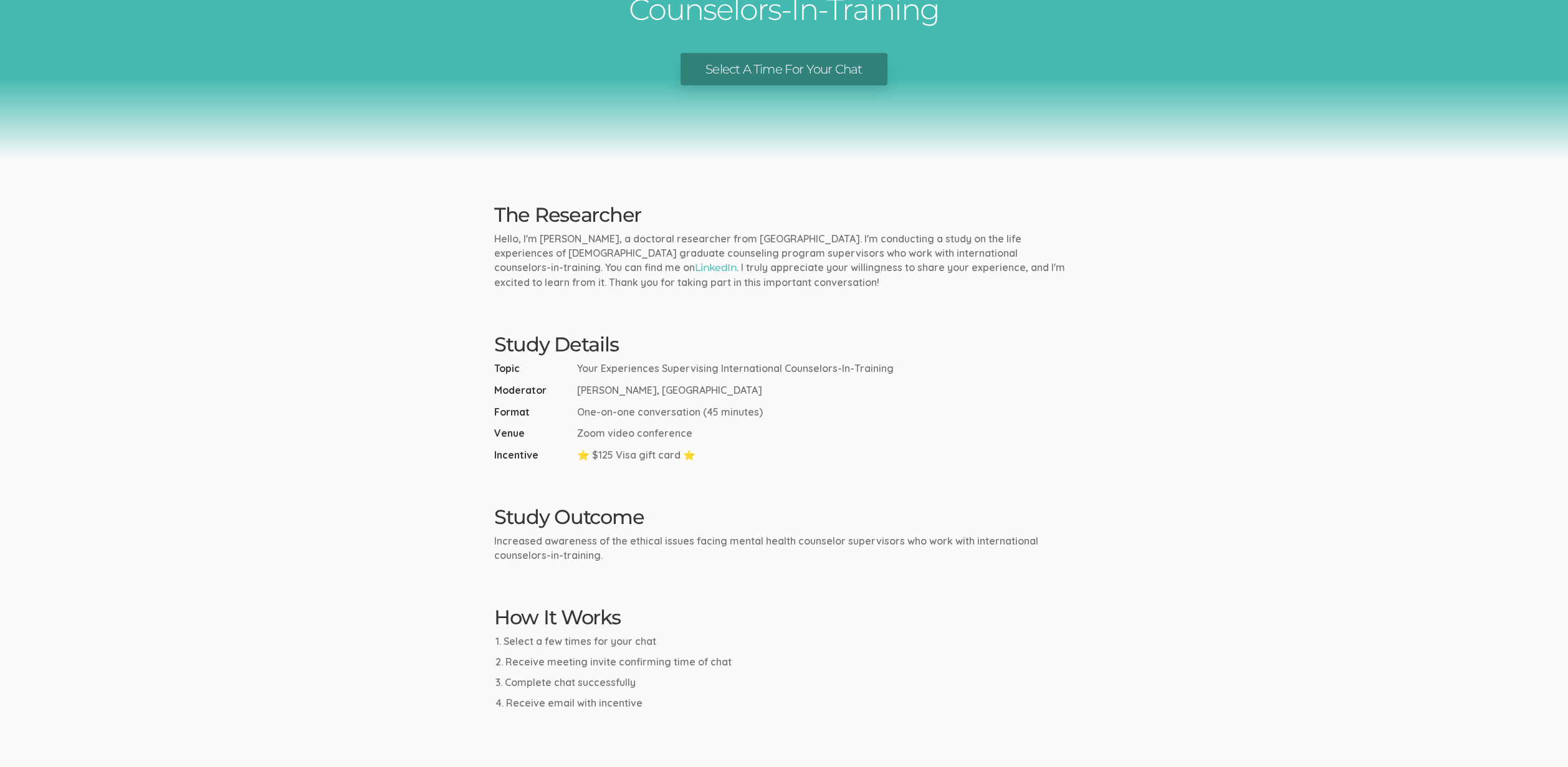
scroll to position [148, 0]
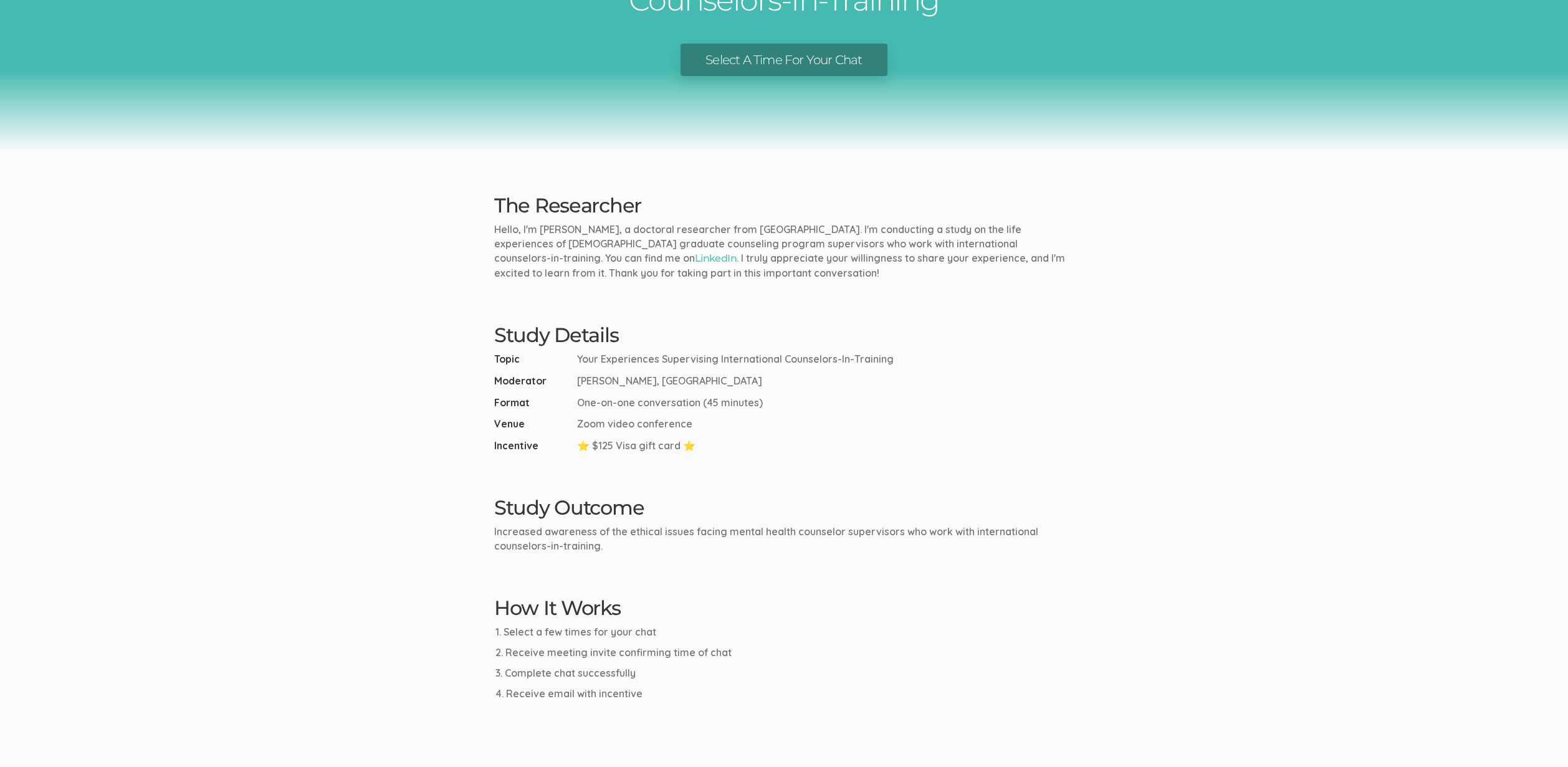
drag, startPoint x: 654, startPoint y: 445, endPoint x: 516, endPoint y: 435, distance: 138.4
click at [516, 435] on ul "Topic Your Experiences Supervising International Counselors-In-Training Moderat…" at bounding box center [784, 402] width 580 height 101
click at [512, 447] on span "Incentive" at bounding box center [533, 446] width 78 height 14
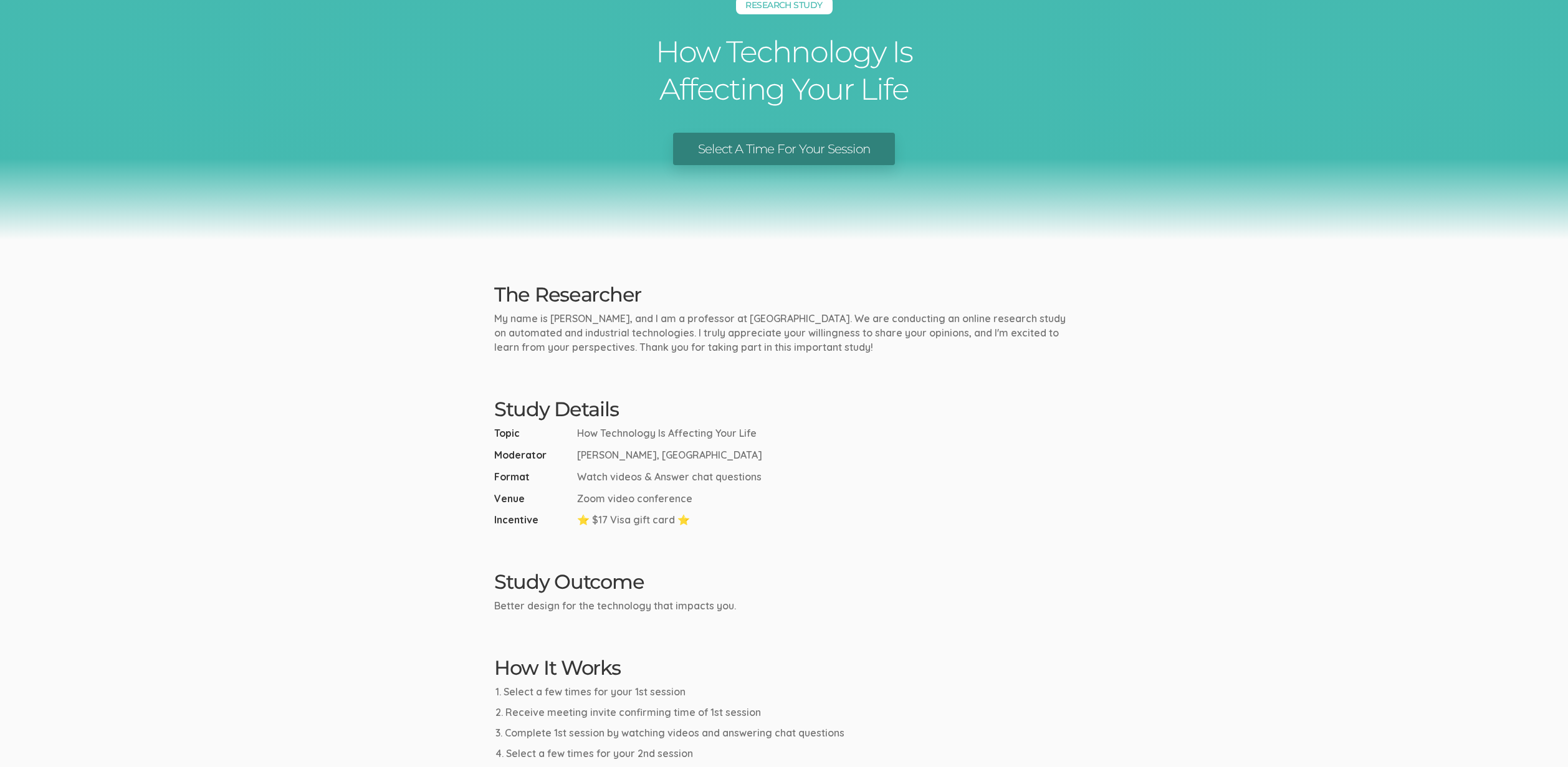
scroll to position [63, 0]
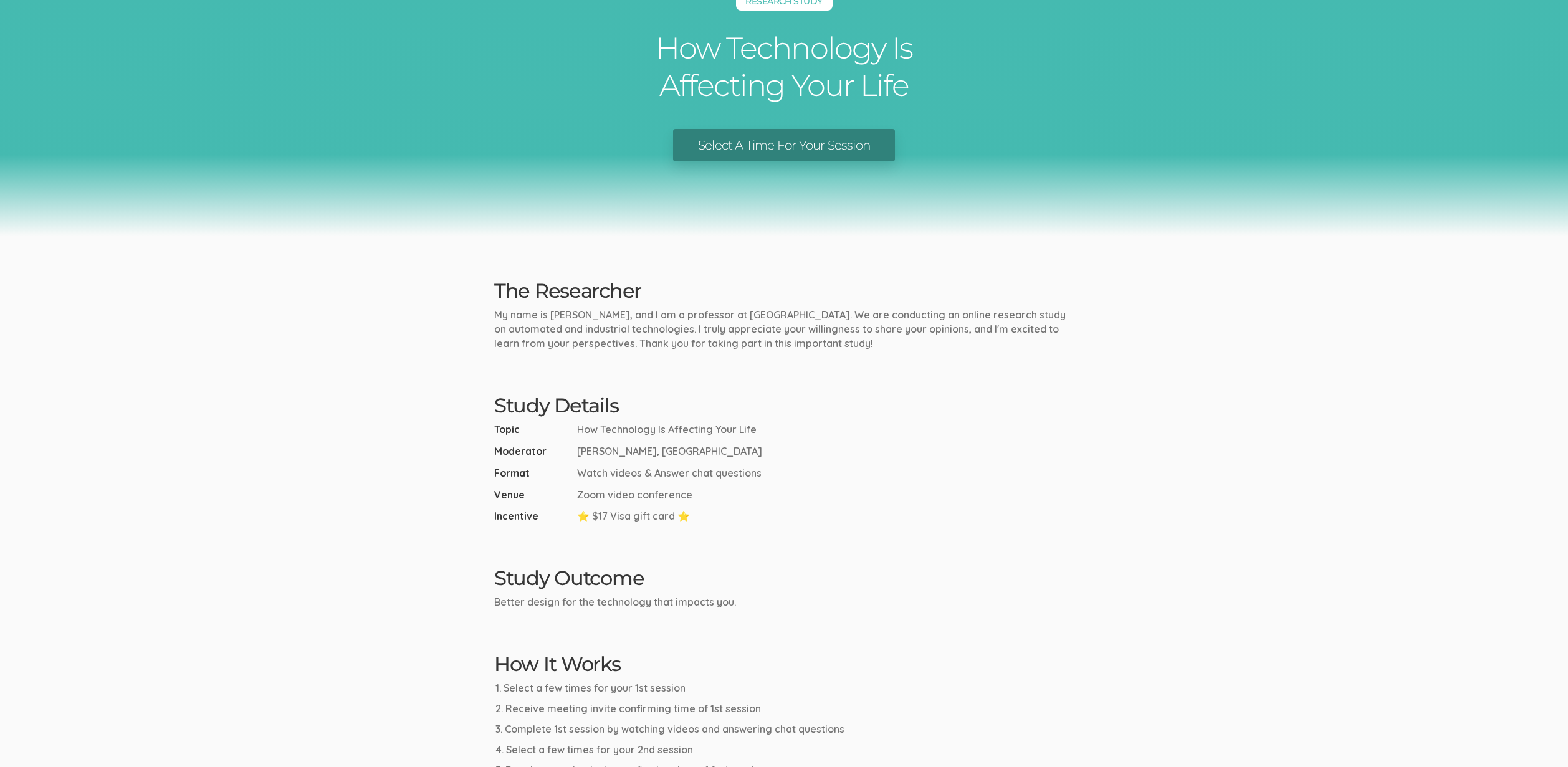
click at [529, 328] on p "My name is [PERSON_NAME], and I am a professor at [GEOGRAPHIC_DATA]. We are con…" at bounding box center [784, 329] width 580 height 43
drag, startPoint x: 633, startPoint y: 513, endPoint x: 631, endPoint y: 420, distance: 93.0
click at [631, 420] on div "Study Details Topic How Technology Is Affecting Your Life Moderator [PERSON_NAM…" at bounding box center [784, 458] width 598 height 129
click at [631, 420] on div "Study Details Topic How Technology Is Affecting Your Life Moderator [PERSON_NAM…" at bounding box center [784, 458] width 598 height 129
drag, startPoint x: 644, startPoint y: 510, endPoint x: 471, endPoint y: 500, distance: 173.3
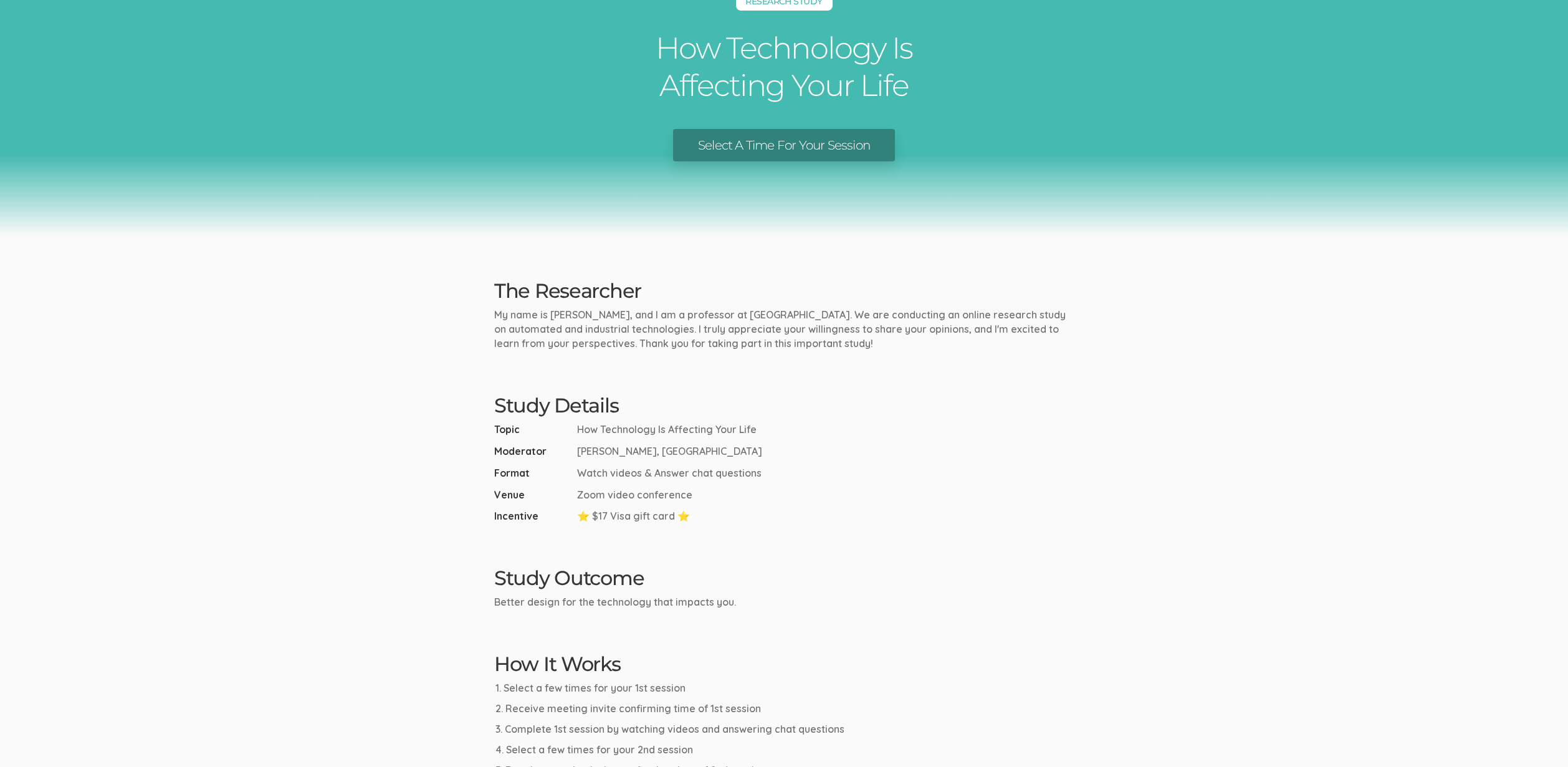
click at [471, 500] on ui-view "Research Study How Technology Is Affecting Your Life Select A Time For Your Ses…" at bounding box center [784, 434] width 1568 height 994
click at [472, 506] on ui-view "Research Study How Technology Is Affecting Your Life Select A Time For Your Ses…" at bounding box center [784, 434] width 1568 height 994
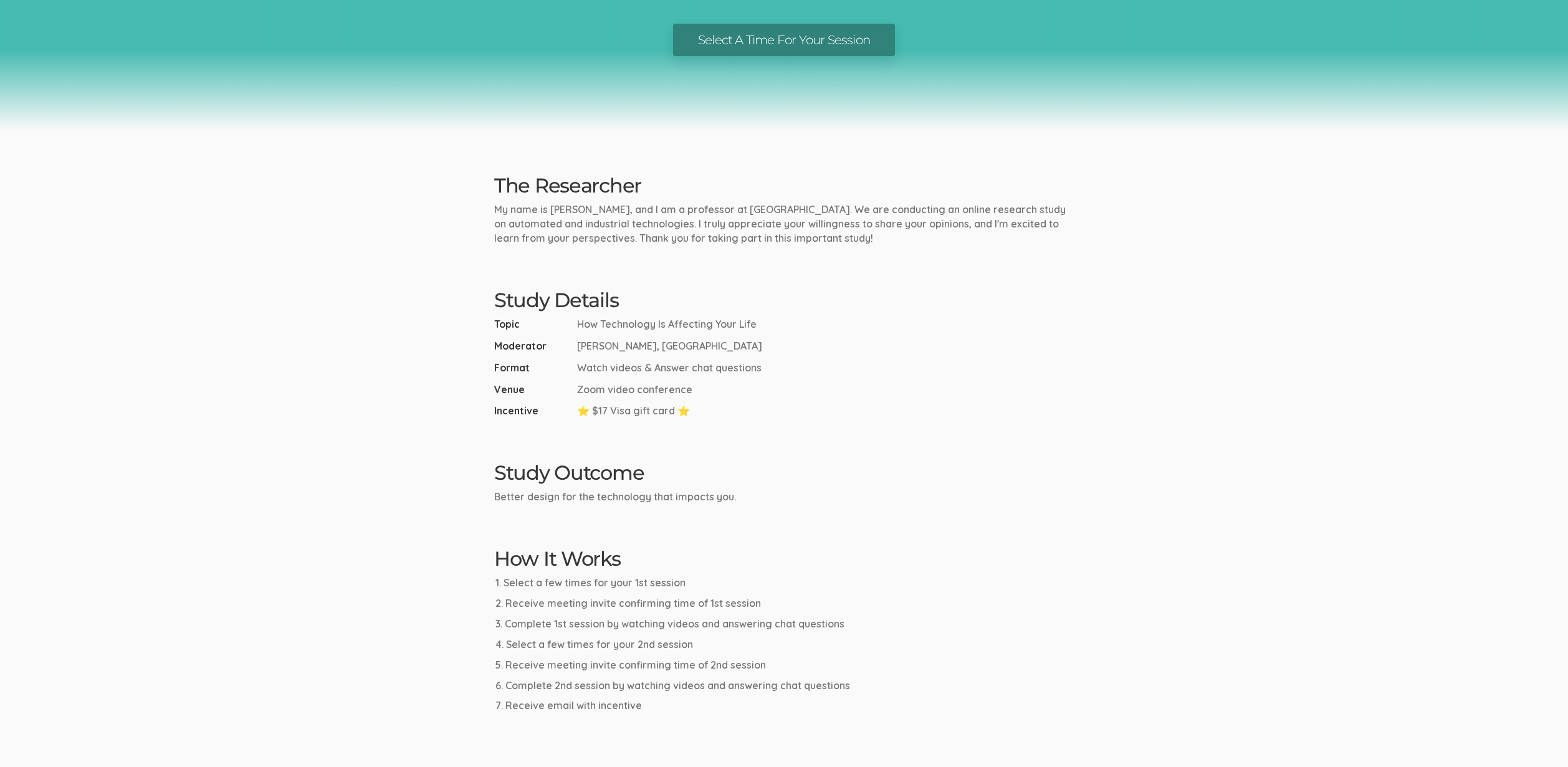
scroll to position [259, 0]
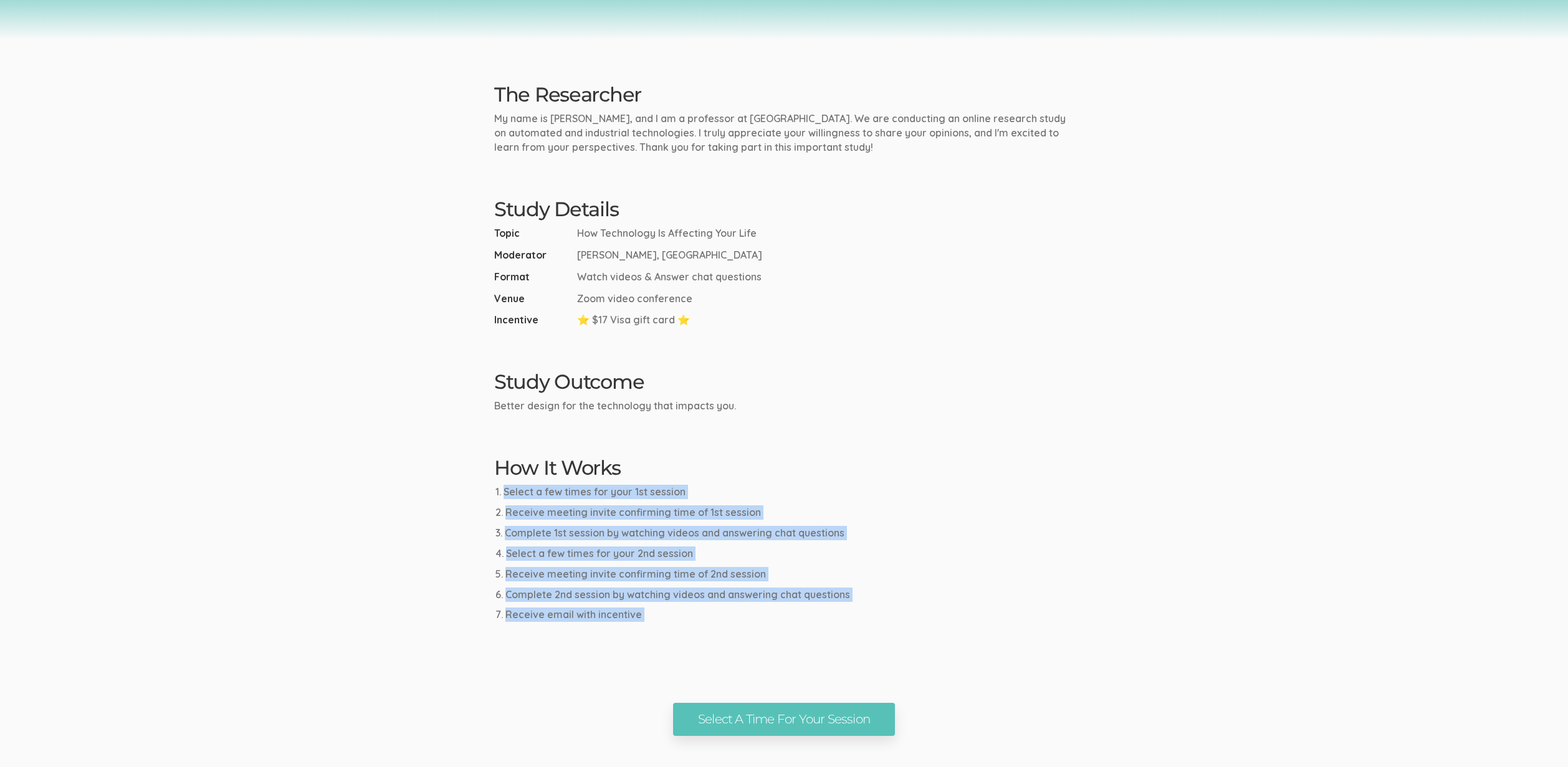
drag, startPoint x: 639, startPoint y: 624, endPoint x: 525, endPoint y: 484, distance: 180.5
click at [525, 484] on ui-view "Research Study How Technology Is Affecting Your Life Select A Time For Your Ses…" at bounding box center [784, 238] width 1568 height 994
click at [526, 484] on div "How It Works Select a few times for your 1st session Receive meeting invite con…" at bounding box center [784, 539] width 598 height 165
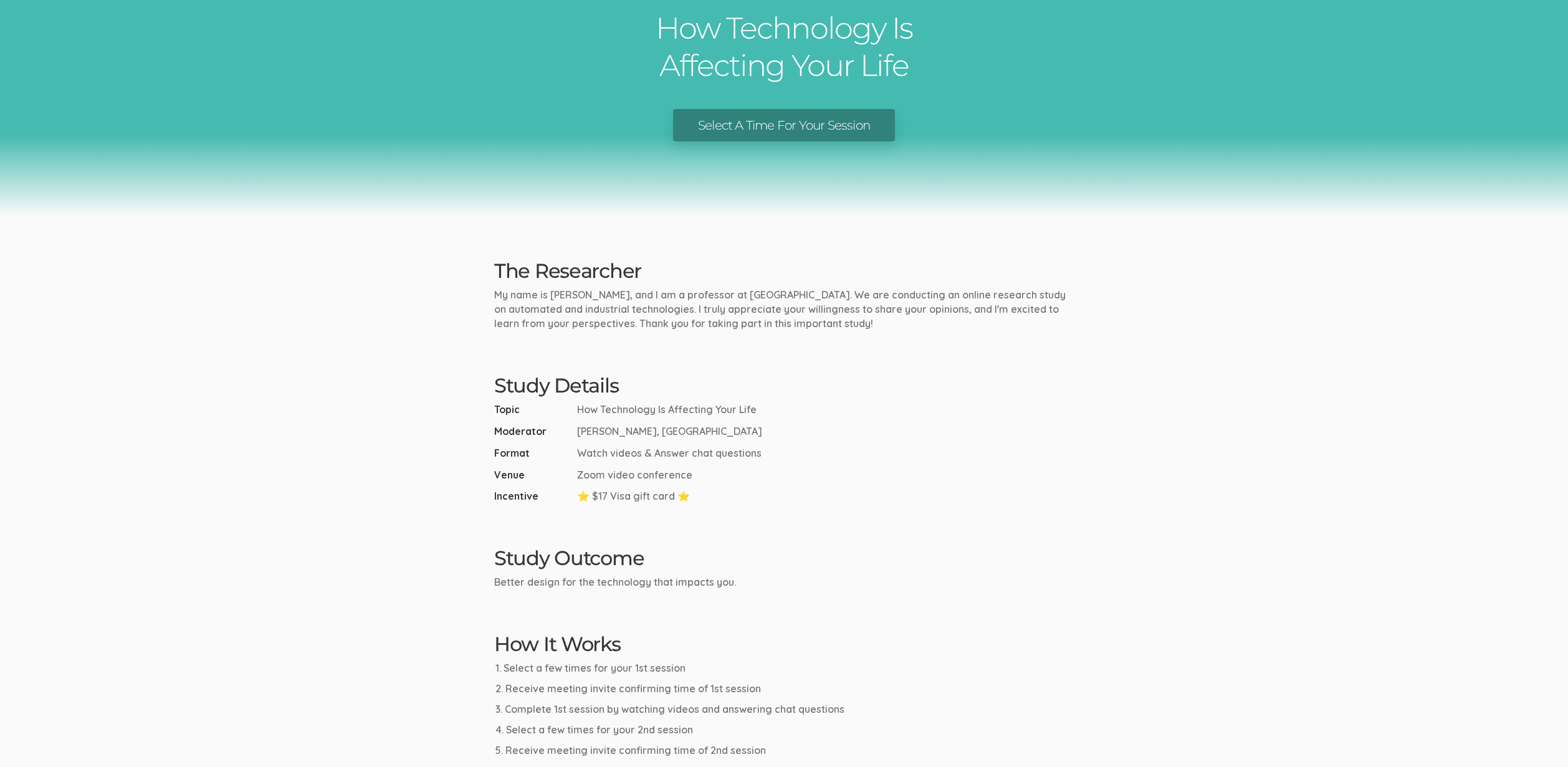
scroll to position [60, 0]
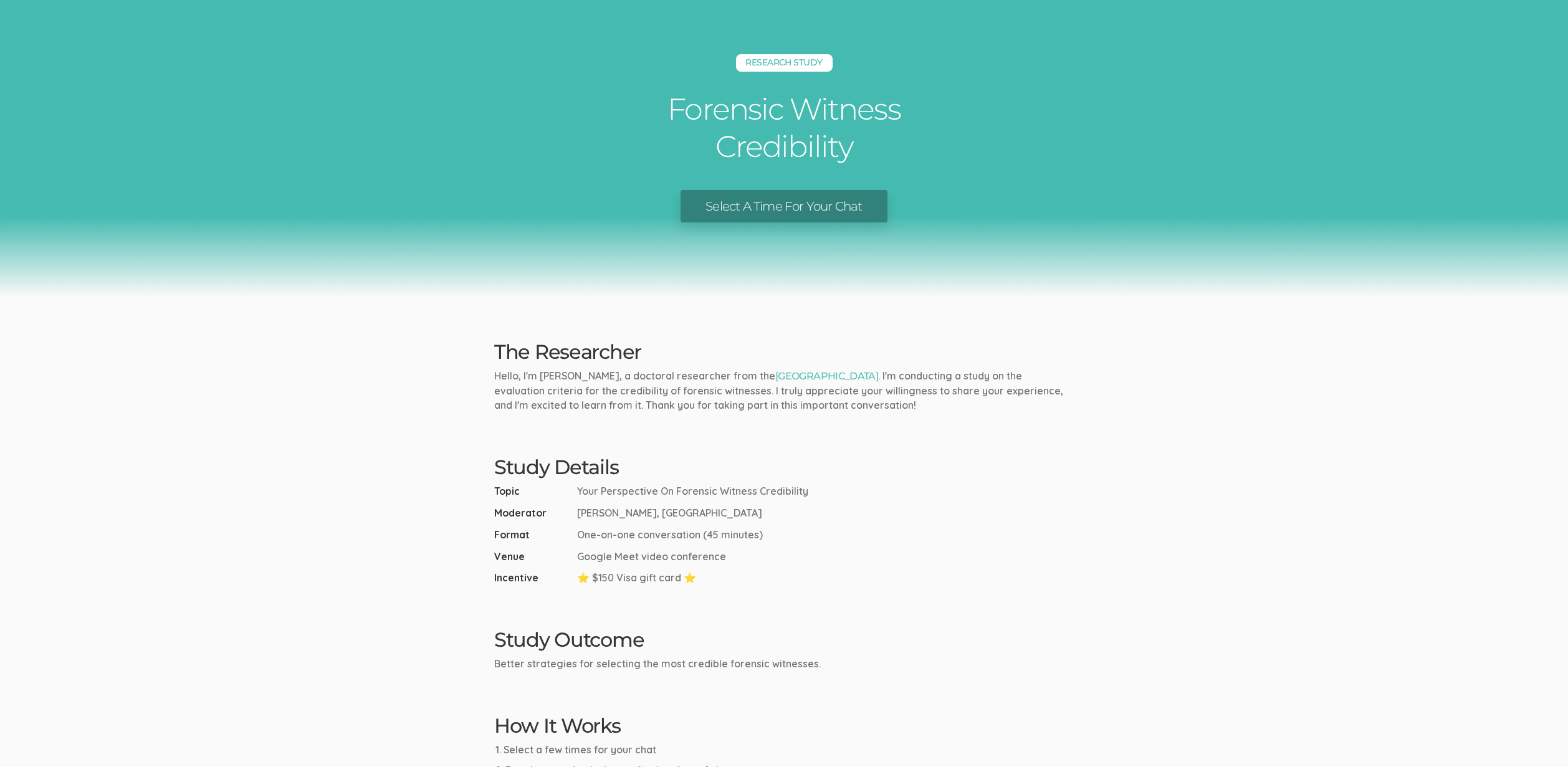
scroll to position [3, 0]
